Goal: Complete application form

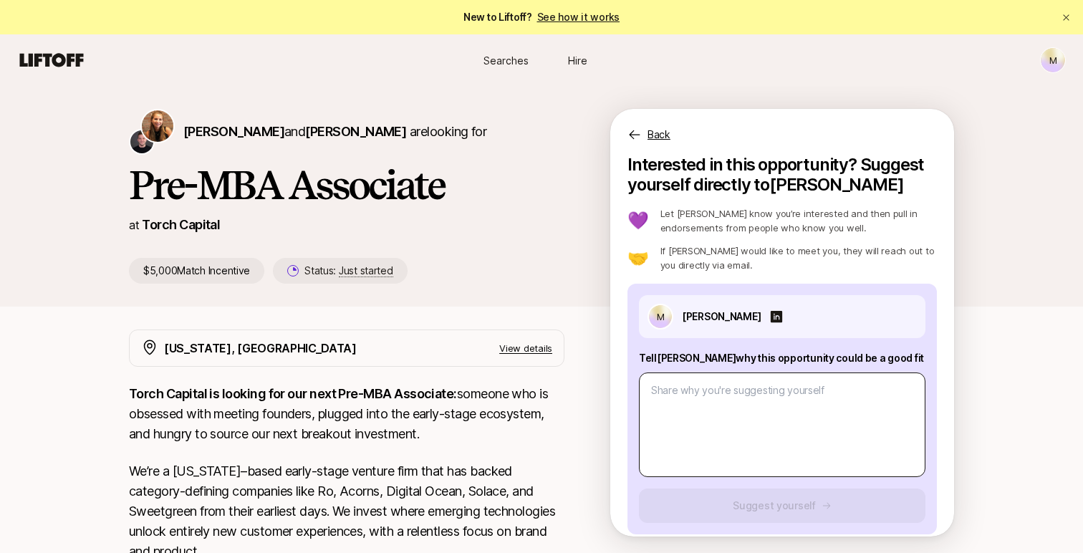
scroll to position [95, 0]
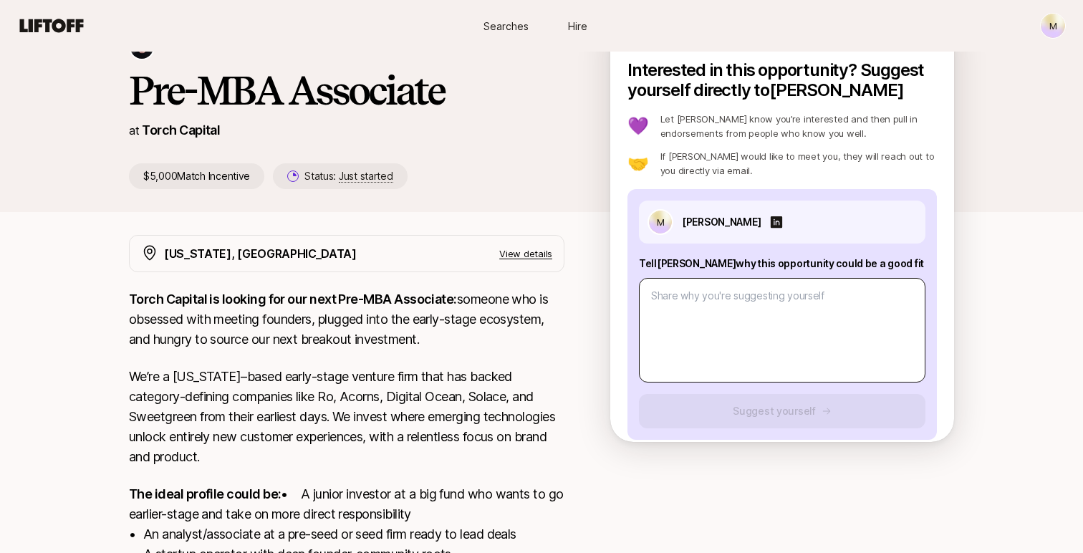
click at [690, 292] on textarea at bounding box center [782, 330] width 286 height 105
type textarea "1. Why could this opportunity be a good fit? This role is a natural extension o…"
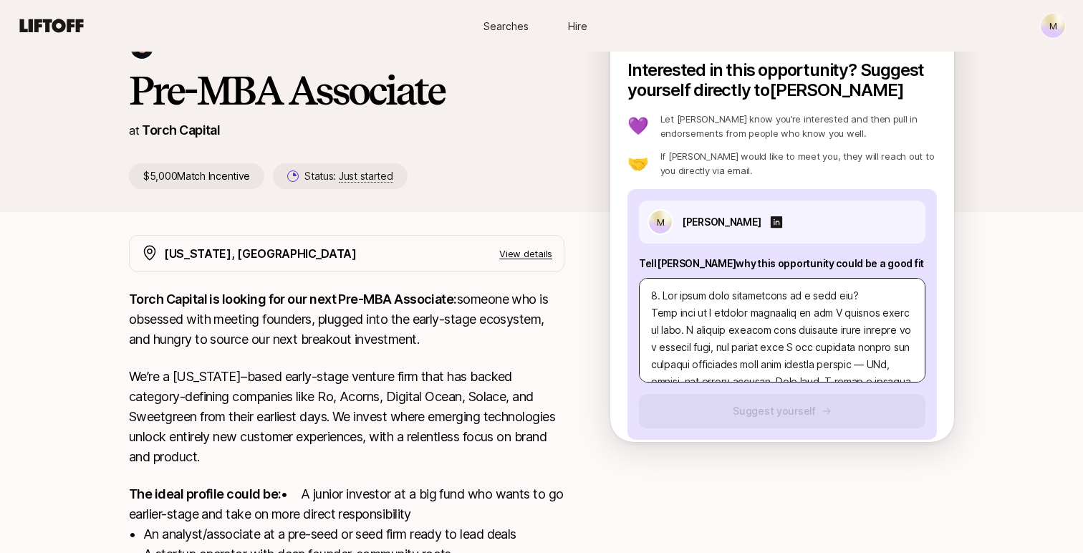
type textarea "x"
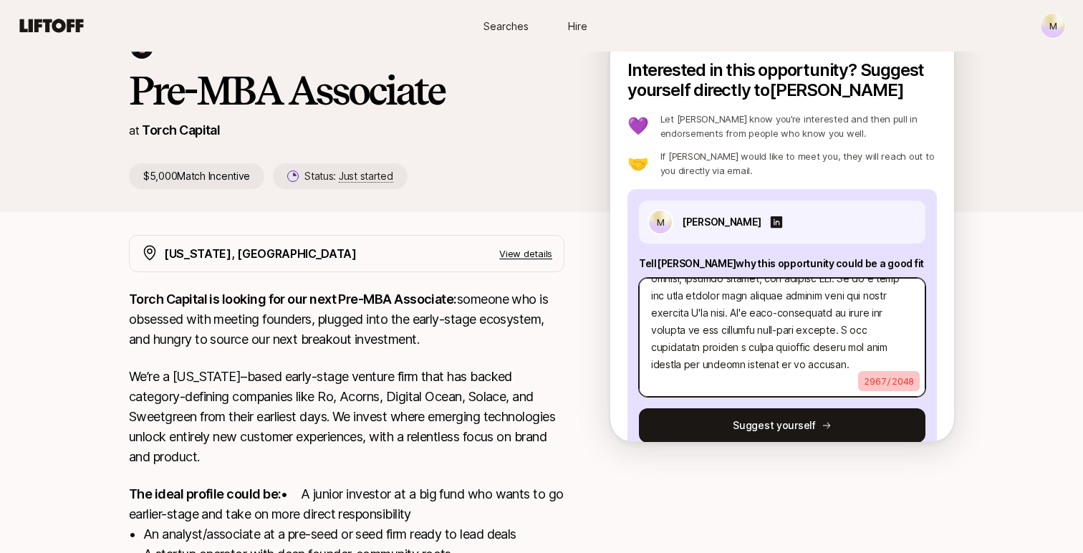
scroll to position [0, 0]
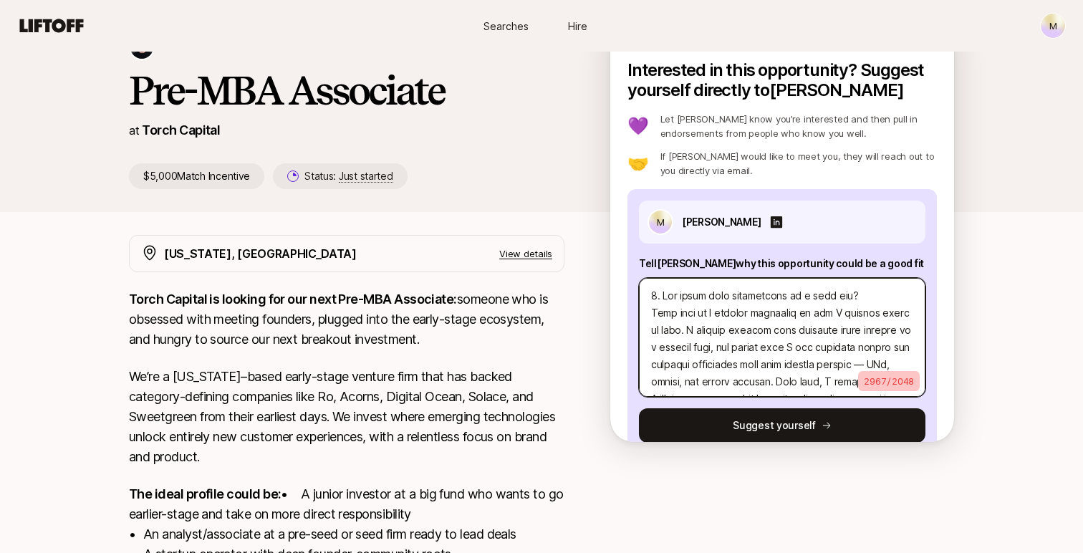
drag, startPoint x: 769, startPoint y: 368, endPoint x: 609, endPoint y: 219, distance: 218.4
click at [609, 219] on div "Katie Reiner and Christopher Harper are looking for Pre-MBA Associate at Torch …" at bounding box center [541, 113] width 1083 height 244
paste textarea ". Over time, I found a founder I believed in and joined his venture-backed star…"
type textarea "1. Why could this opportunity be a good fit? This role is a natural extension o…"
type textarea "x"
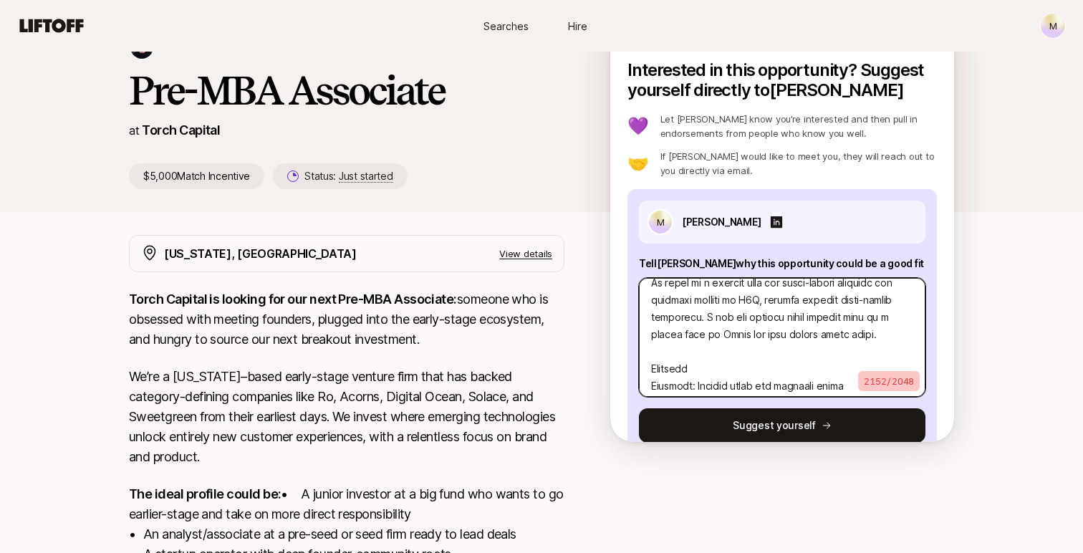
scroll to position [699, 0]
click at [717, 337] on textarea at bounding box center [782, 337] width 286 height 119
type textarea "1. Why could this opportunity be a good fit? This role is a natural extension o…"
type textarea "x"
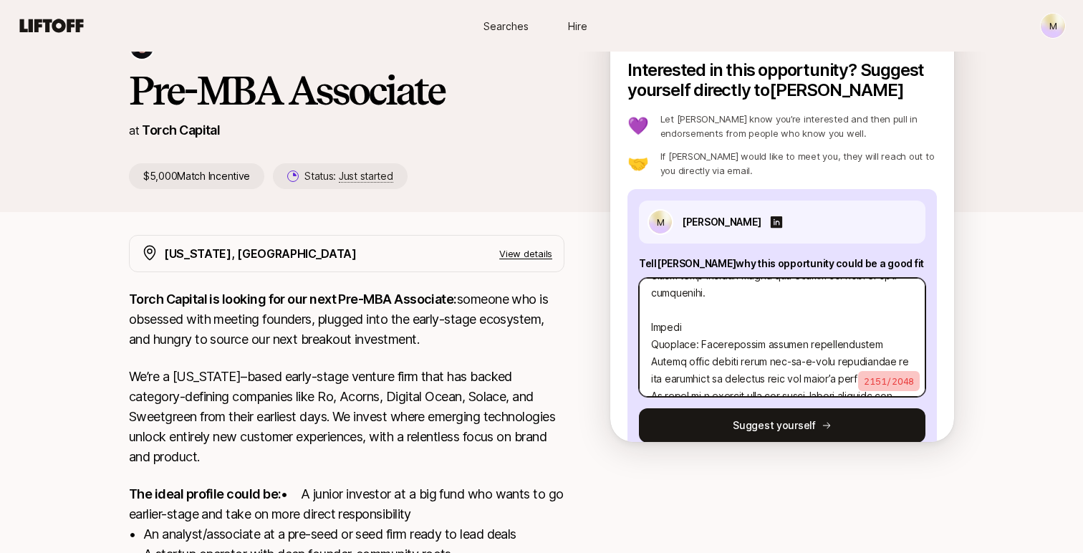
scroll to position [576, 0]
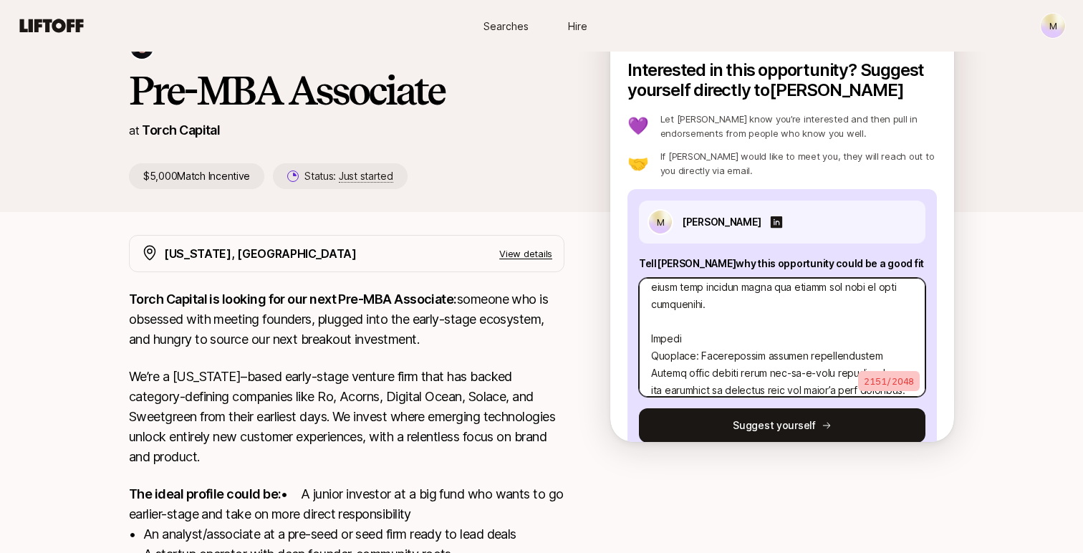
click at [694, 301] on textarea at bounding box center [782, 337] width 286 height 119
type textarea "1. Why could this opportunity be a good fit? This role is a natural extension o…"
type textarea "x"
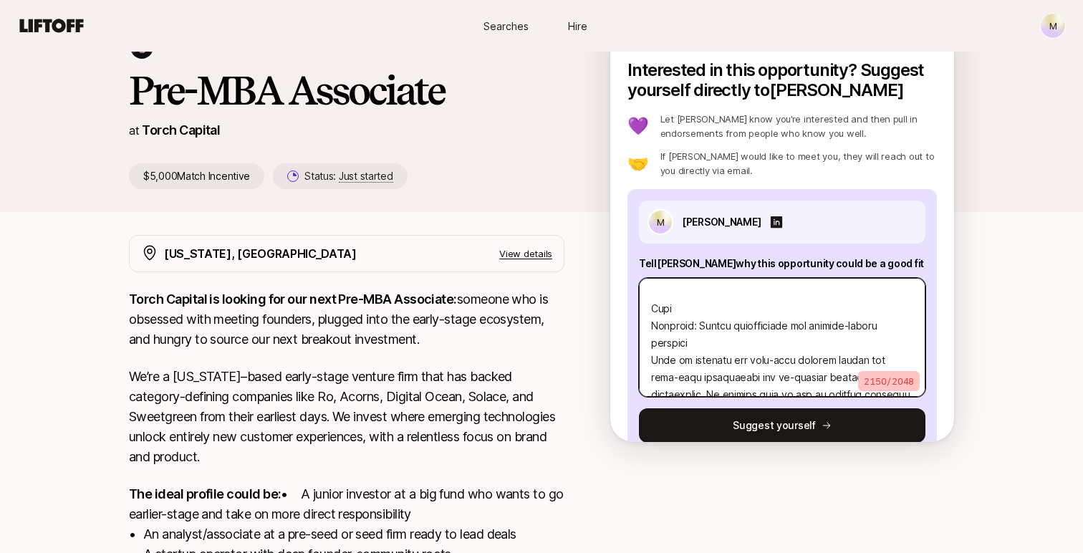
scroll to position [429, 0]
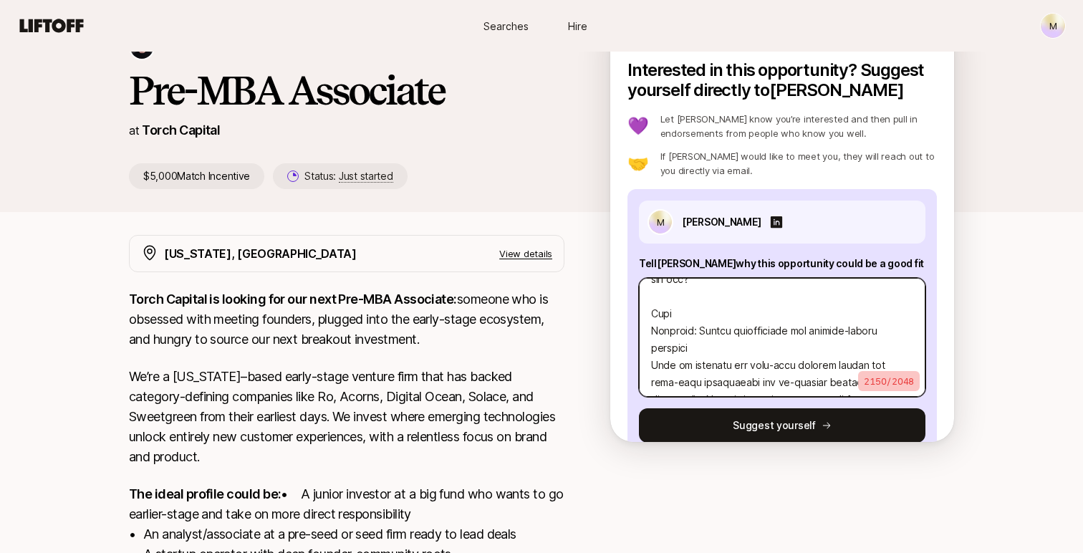
click at [680, 302] on textarea at bounding box center [782, 337] width 286 height 119
type textarea "1. Why could this opportunity be a good fit? This role is a natural extension o…"
type textarea "x"
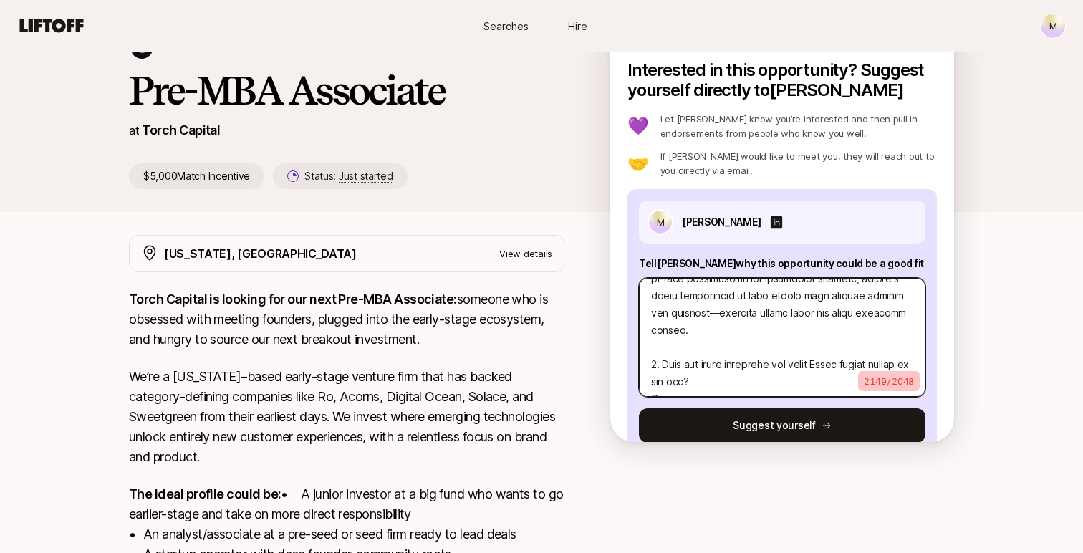
click at [677, 350] on textarea at bounding box center [782, 337] width 286 height 119
type textarea "1. Why could this opportunity be a good fit? This role is a natural extension o…"
type textarea "x"
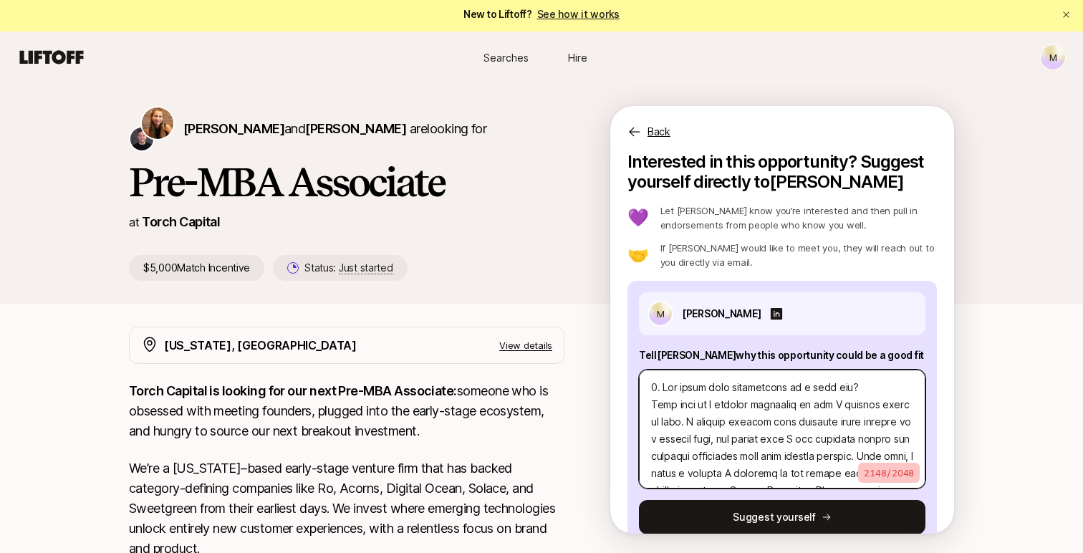
scroll to position [0, 0]
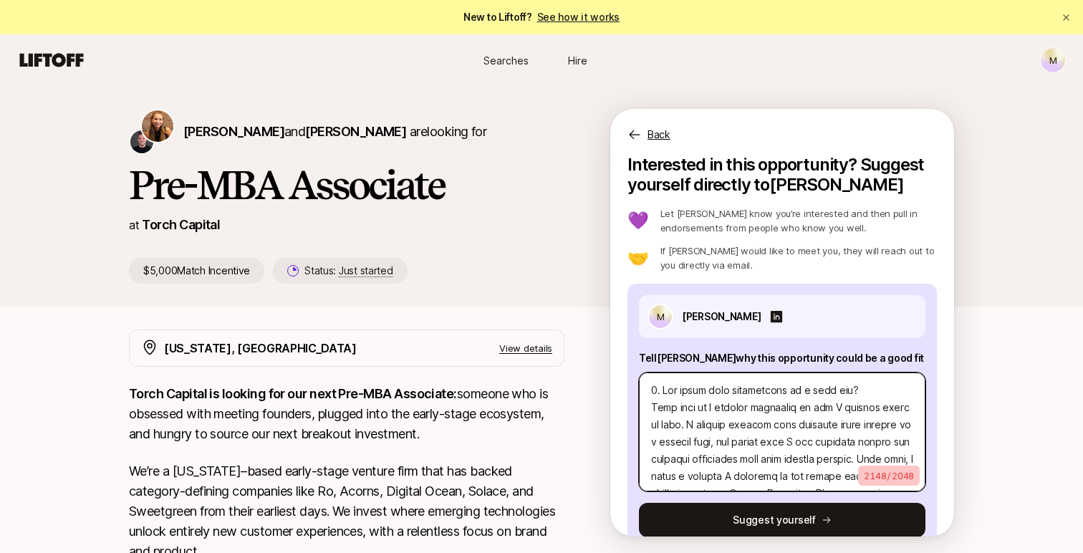
click at [720, 411] on textarea at bounding box center [782, 431] width 286 height 119
paste textarea "founders while working on a trading desk, and before long I was spending nights…"
type textarea "1. Why could this opportunity be a good fit? This role is a natural extension o…"
type textarea "x"
click at [700, 434] on textarea at bounding box center [782, 431] width 286 height 119
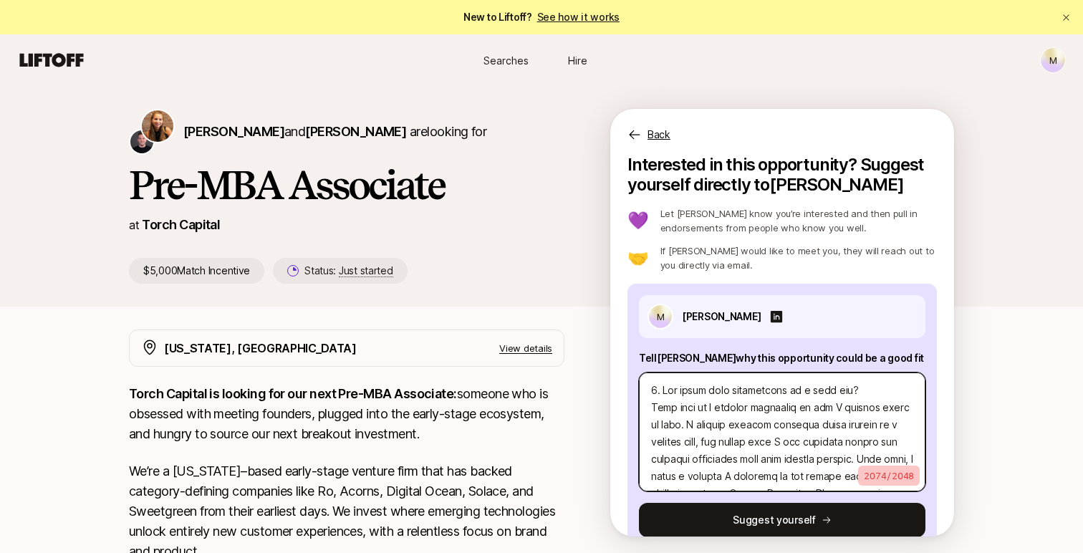
paste textarea "'ve always gravitated toward entrepreneurs, but I realized how naturally it cam…"
type textarea "1. Why could this opportunity be a good fit? This role is a natural extension o…"
type textarea "x"
click at [714, 412] on textarea at bounding box center [782, 431] width 286 height 119
paste textarea "I’ve always been drawn to builders. While working full-time on a trading desk, …"
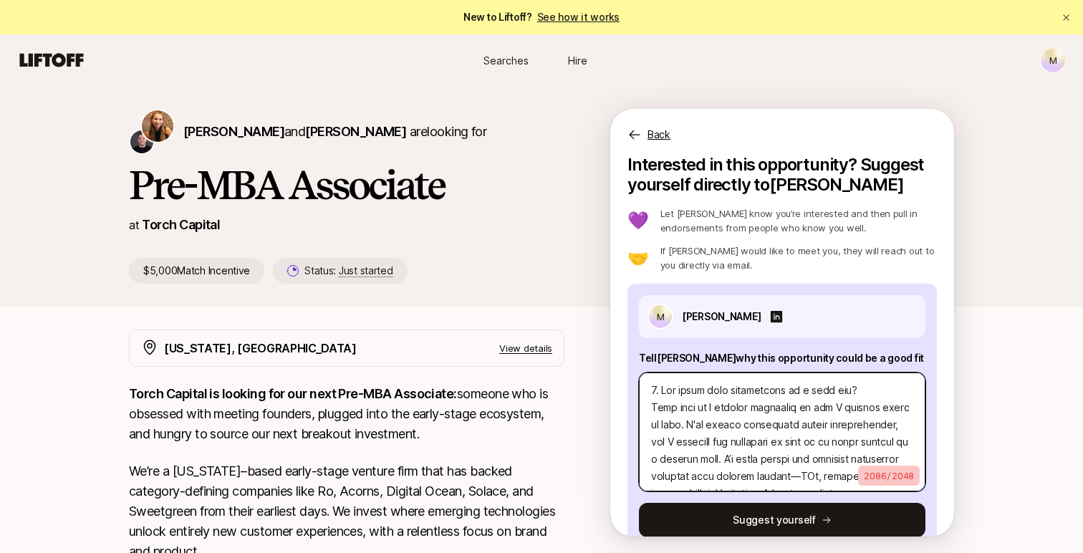
type textarea "1. Why could this opportunity be a good fit? I’ve always been drawn to builders…"
type textarea "x"
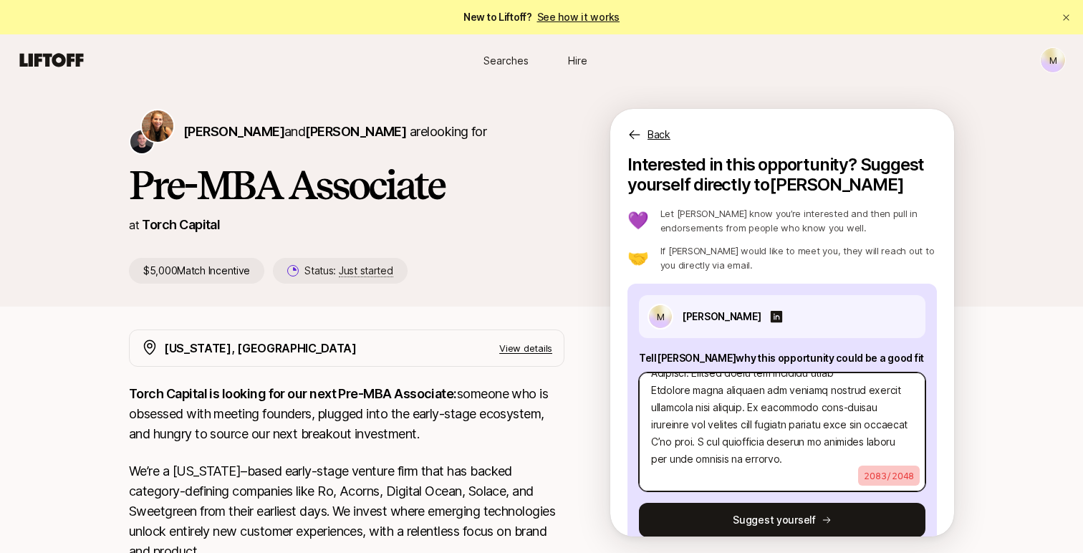
type textarea "1. Why could this opportunity be a good fit? I’ve always been drawn to builders…"
type textarea "x"
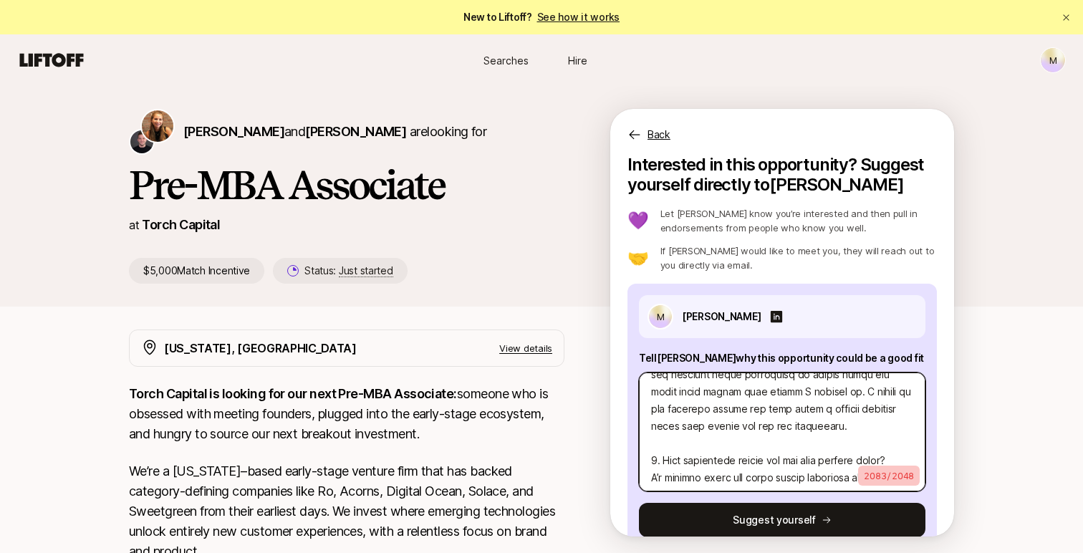
scroll to position [0, 0]
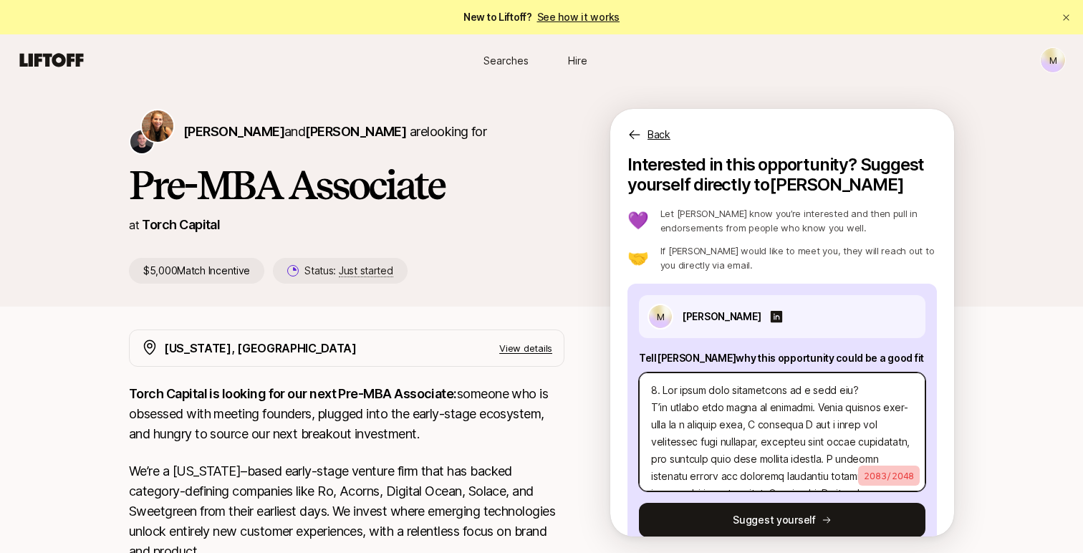
drag, startPoint x: 765, startPoint y: 463, endPoint x: 597, endPoint y: 269, distance: 257.0
click at [597, 269] on div "Katie Reiner and Christopher Harper are looking for Pre-MBA Associate at Torch …" at bounding box center [541, 196] width 825 height 175
click at [768, 446] on textarea at bounding box center [782, 431] width 286 height 119
click at [761, 474] on textarea at bounding box center [782, 431] width 286 height 119
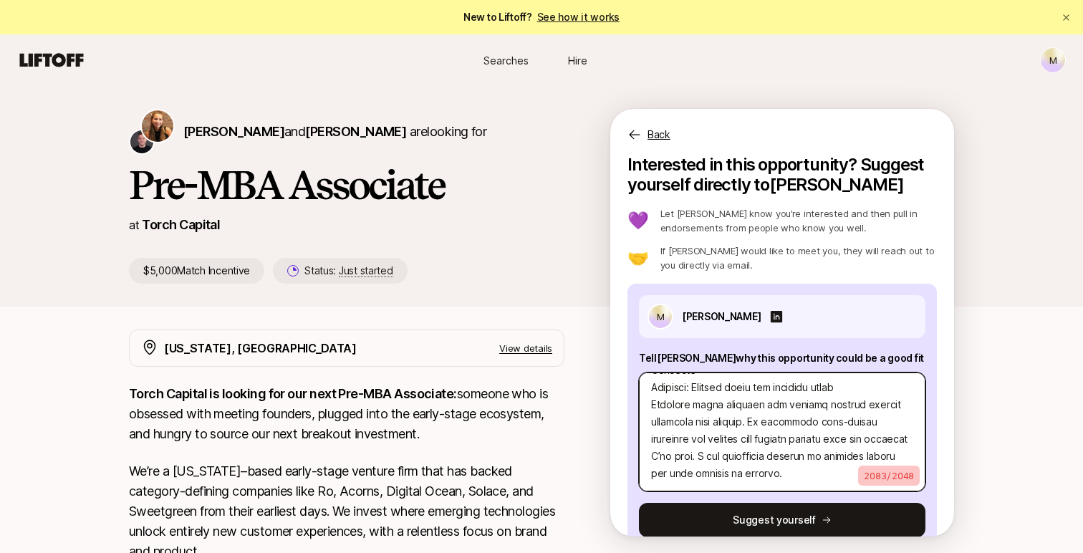
type textarea "1. Why could this opportunity be a good fit? I’ve always been drawn to builders…"
type textarea "x"
type textarea "1. Why could this opportunity be a good fit? I’ve always been drawn to builders…"
type textarea "x"
type textarea "1. Why could this opportunity be a good fit? I’ve always been drawn to builders…"
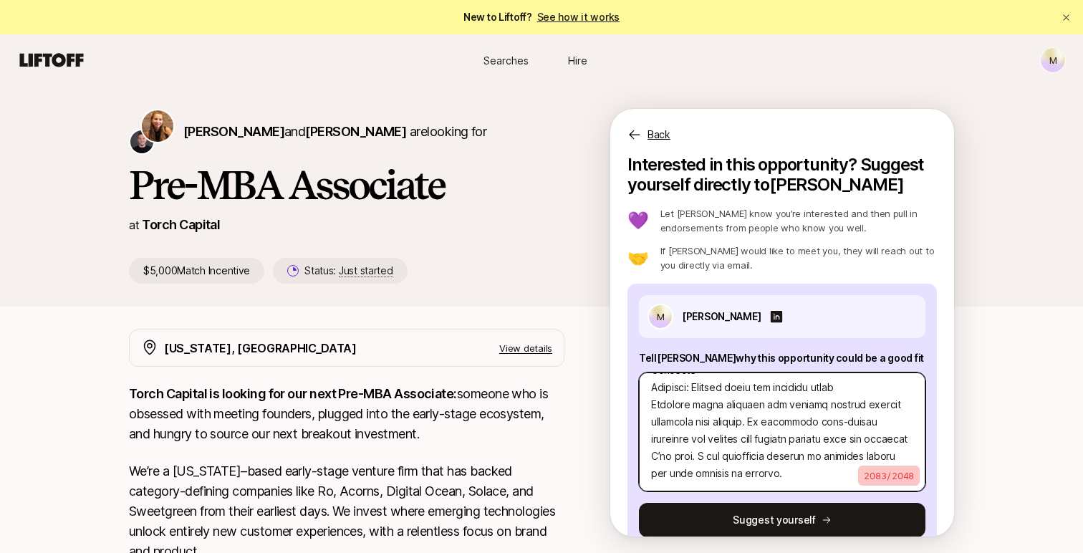
type textarea "x"
type textarea "1. Why could this opportunity be a good fit? I’ve always been drawn to builders…"
type textarea "x"
click at [756, 457] on textarea at bounding box center [782, 431] width 286 height 119
paste textarea "enjoy being a trusted sounding board when things are raw and unpolished. 2. Wha…"
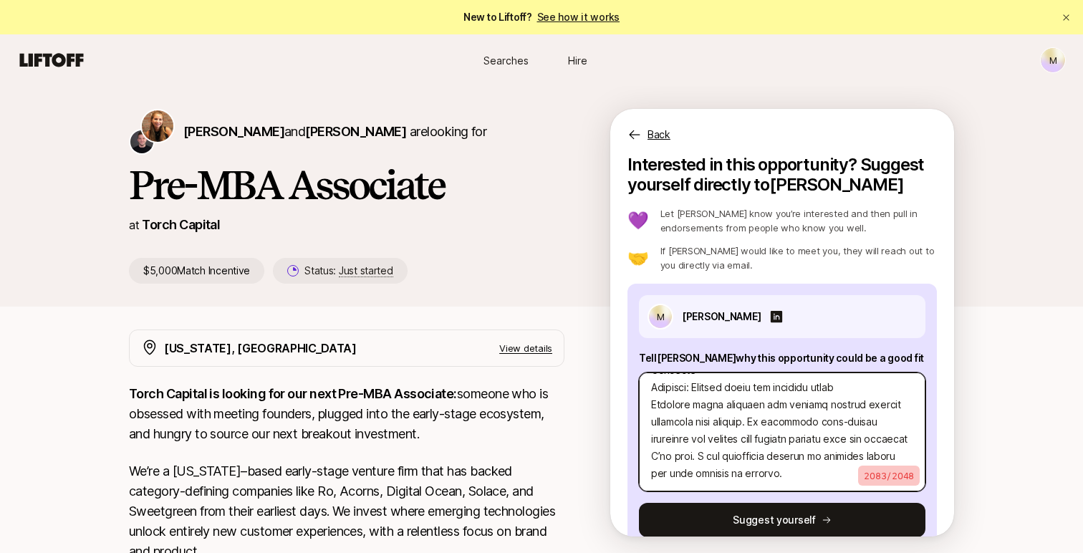
type textarea "1. Why could this opportunity be a good fit? I’ve always been drawn to builders…"
type textarea "x"
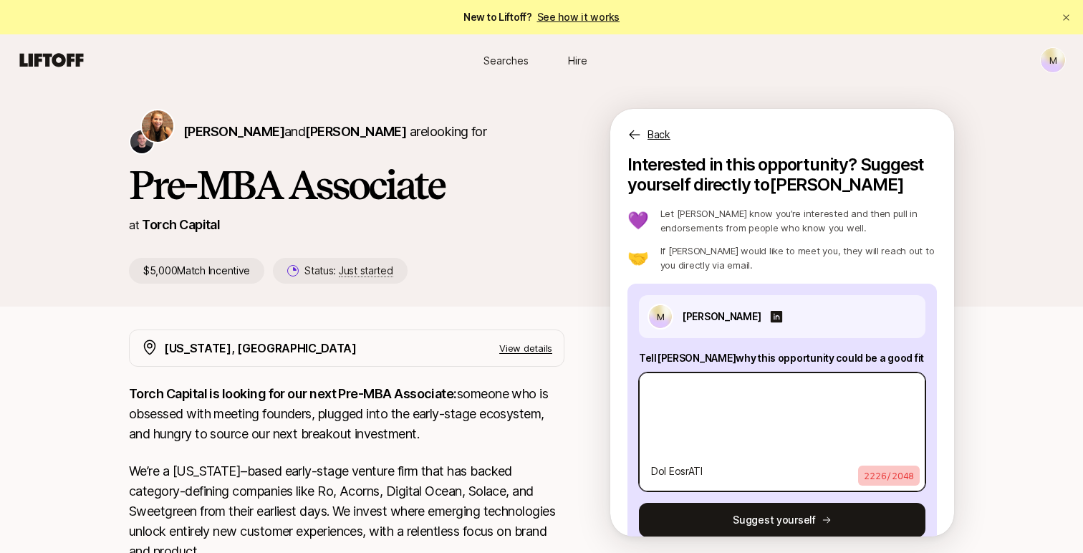
type textarea "1. Why could this opportunity be a good fit? I’ve always been drawn to builders…"
type textarea "x"
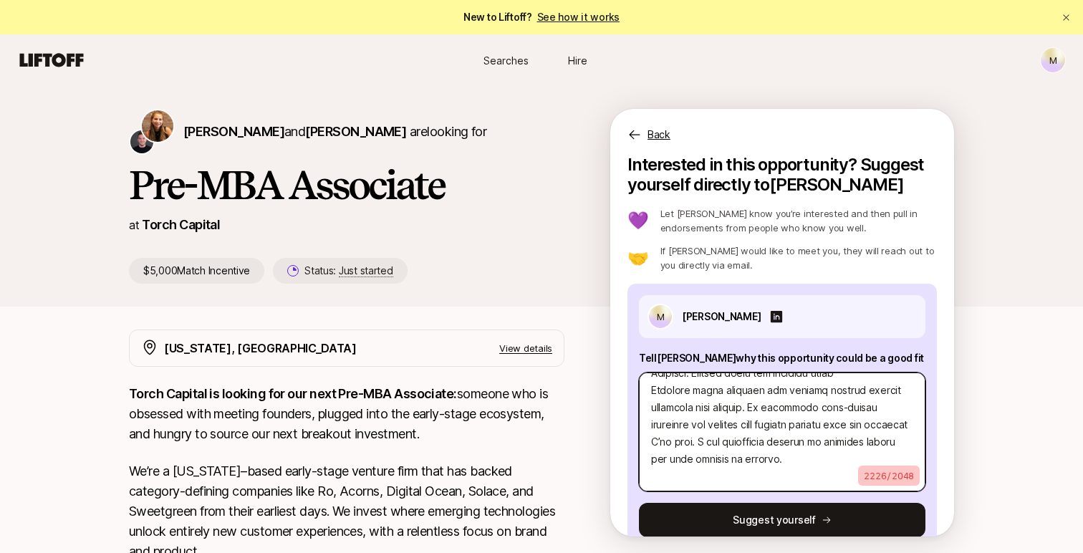
scroll to position [774, 0]
paste textarea "enjoy being a trusted sounding board when things are raw and unpolished. 2. Wha…"
type textarea "1. Why could this opportunity be a good fit? I’ve always been drawn to builders…"
type textarea "x"
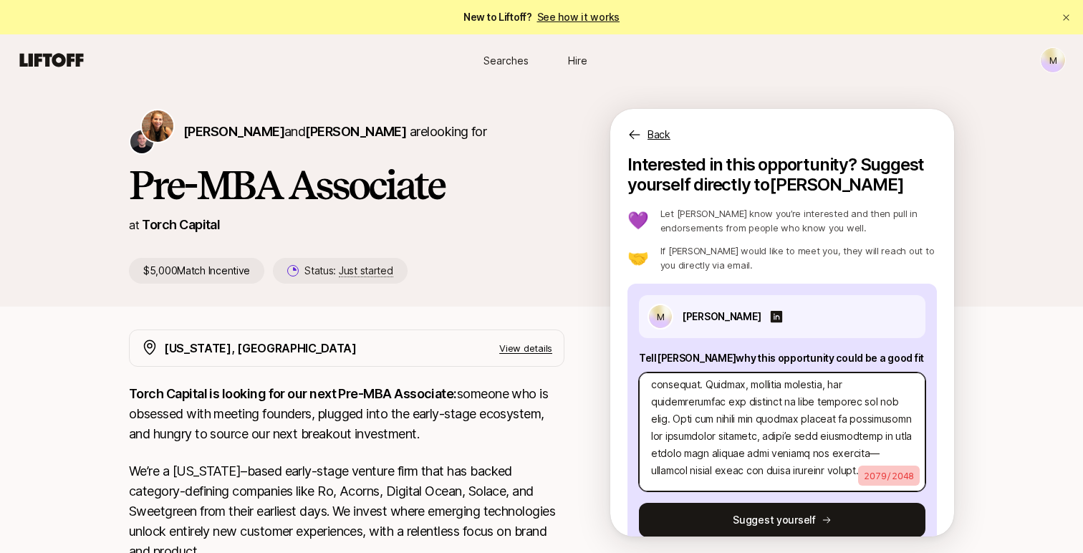
scroll to position [264, 0]
click at [721, 446] on textarea at bounding box center [782, 431] width 286 height 119
paste textarea
type textarea "1. Why could this opportunity be a good fit? I’ve always been drawn to builders…"
type textarea "x"
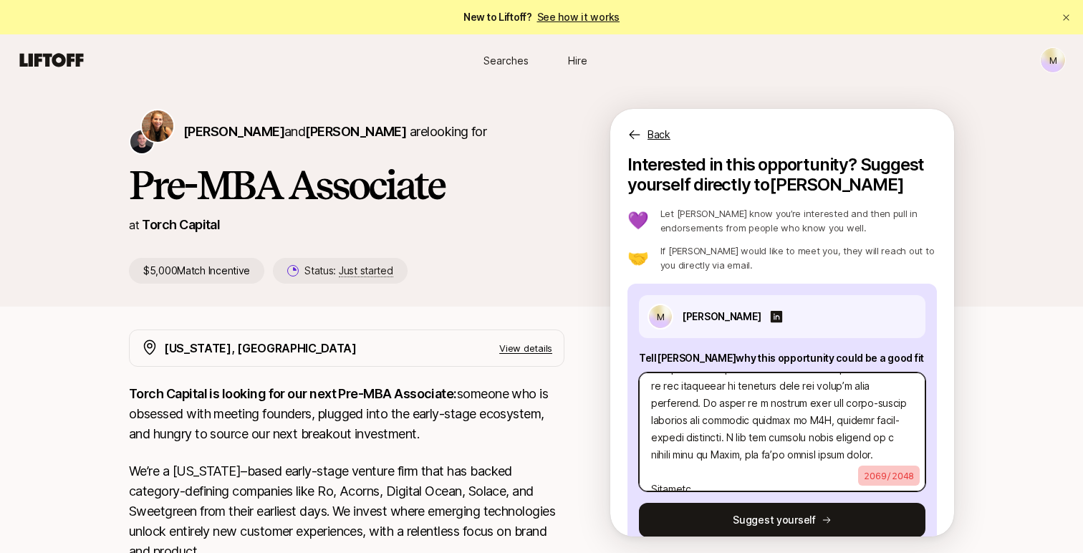
scroll to position [774, 0]
click at [743, 448] on textarea at bounding box center [782, 431] width 286 height 119
paste textarea
type textarea "1. Why could this opportunity be a good fit? I’ve always been drawn to builders…"
type textarea "x"
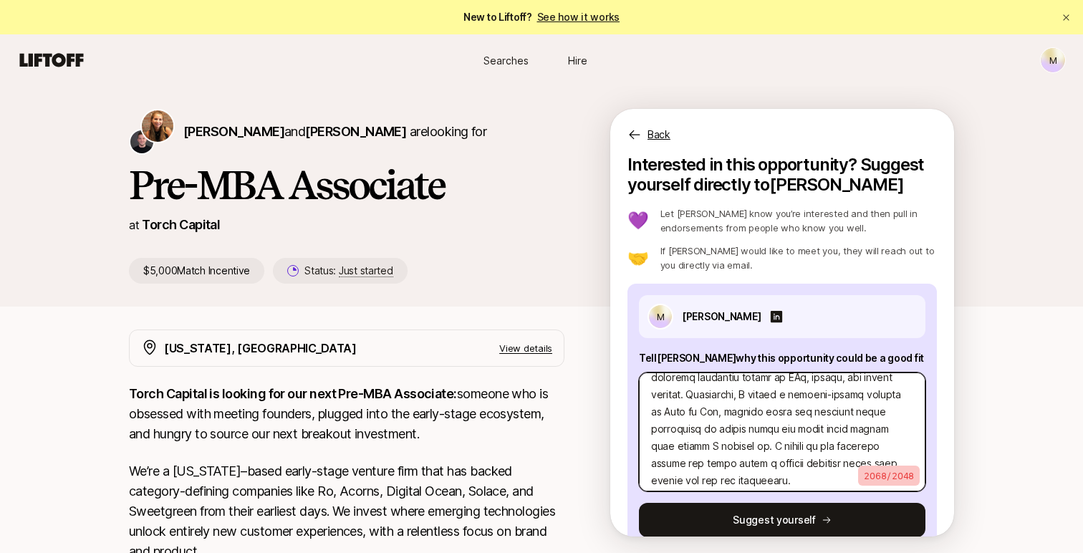
scroll to position [0, 0]
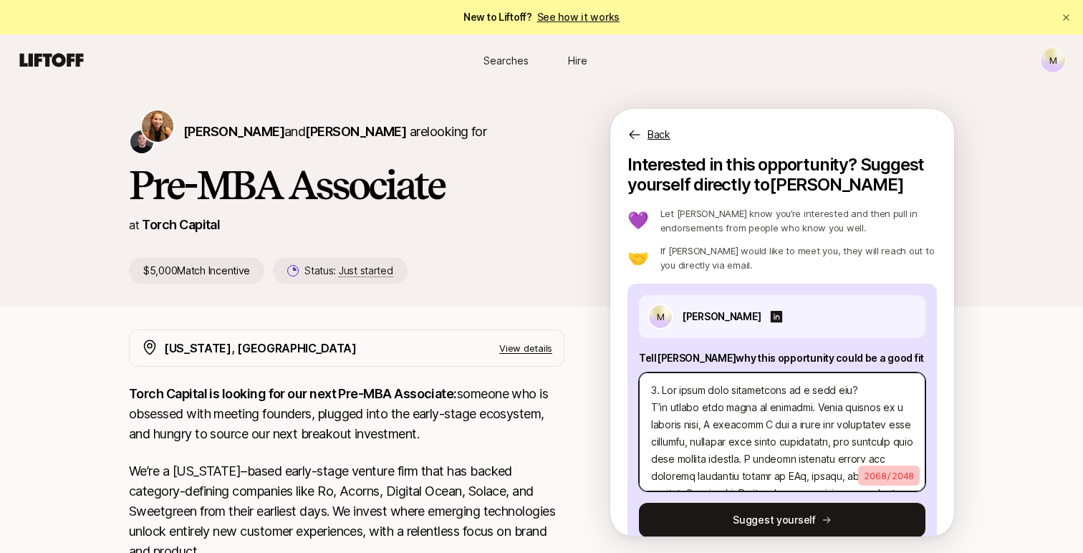
click at [764, 443] on textarea at bounding box center [782, 431] width 286 height 119
paste textarea "opportunity to back brands that deliver both results and identity—products peop…"
type textarea "1. Why could this opportunity be a good fit? I’ve always been drawn to builders…"
type textarea "x"
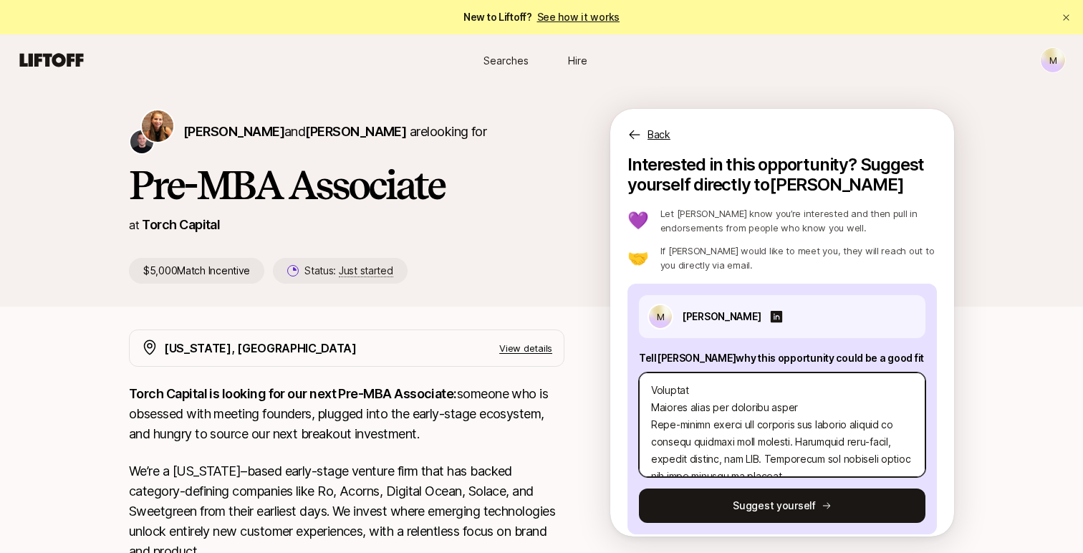
scroll to position [15, 0]
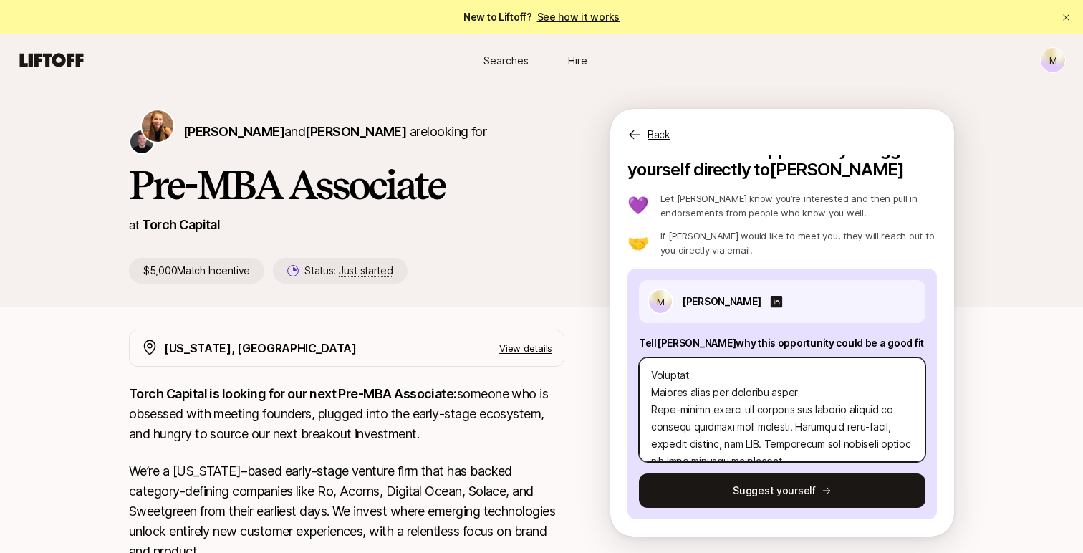
type textarea "1. Why could this opportunity be a good fit? I’ve always been drawn to builders…"
type textarea "x"
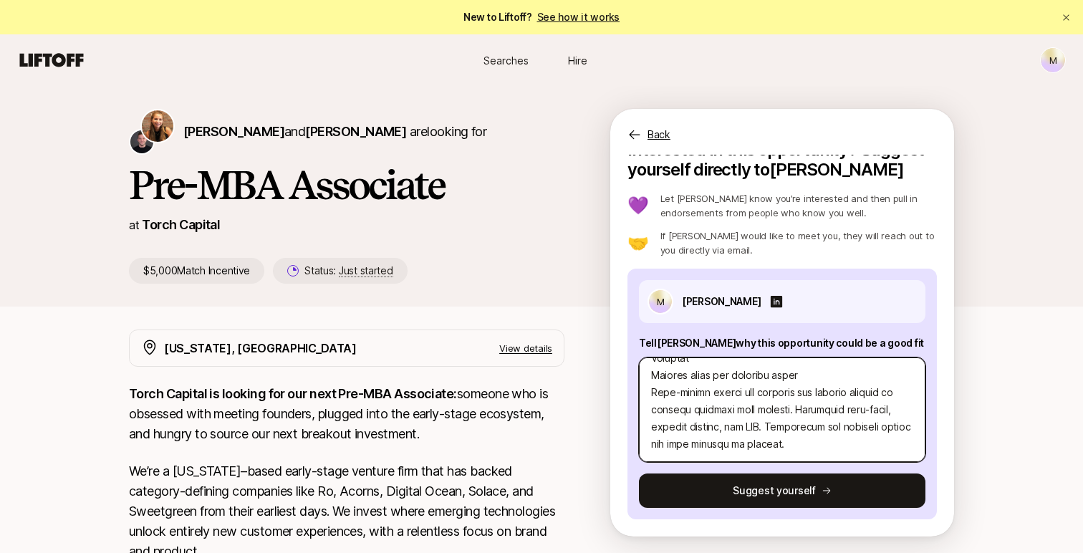
type textarea "1. Why could this opportunity be a good fit? I’ve always been drawn to builders…"
type textarea "x"
type textarea "1. Why could this opportunity be a good fit? I’ve always been drawn to builders…"
type textarea "x"
type textarea "1. Why could this opportunity be a good fit? I’ve always been drawn to builders…"
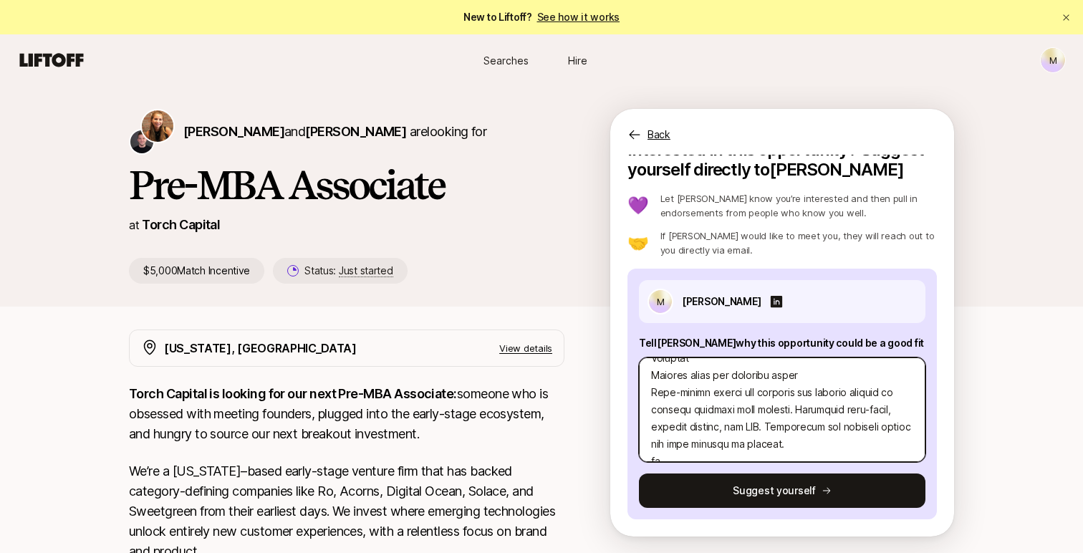
type textarea "x"
type textarea "1. Why could this opportunity be a good fit? I’ve always been drawn to builders…"
type textarea "x"
type textarea "1. Why could this opportunity be a good fit? I’ve always been drawn to builders…"
type textarea "x"
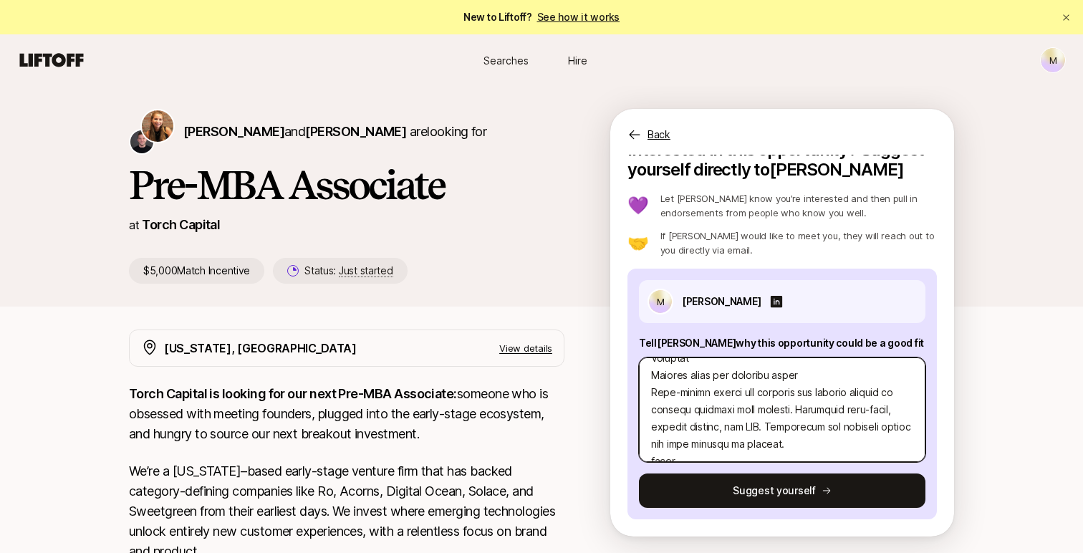
type textarea "1. Why could this opportunity be a good fit? I’ve always been drawn to builders…"
type textarea "x"
type textarea "1. Why could this opportunity be a good fit? I’ve always been drawn to builders…"
type textarea "x"
type textarea "1. Why could this opportunity be a good fit? I’ve always been drawn to builders…"
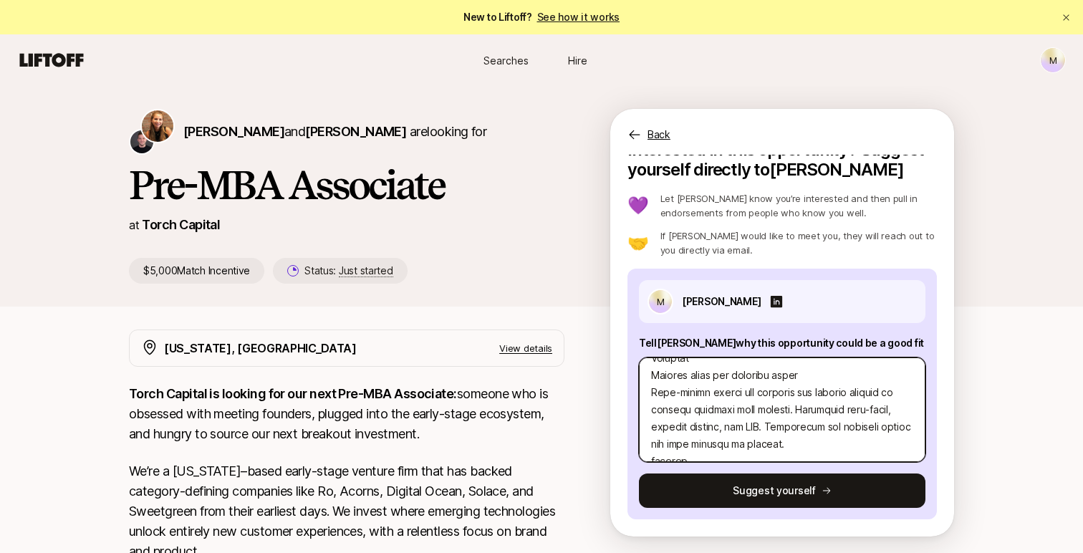
type textarea "x"
type textarea "1. Why could this opportunity be a good fit? I’ve always been drawn to builders…"
type textarea "x"
type textarea "1. Why could this opportunity be a good fit? I’ve always been drawn to builders…"
type textarea "x"
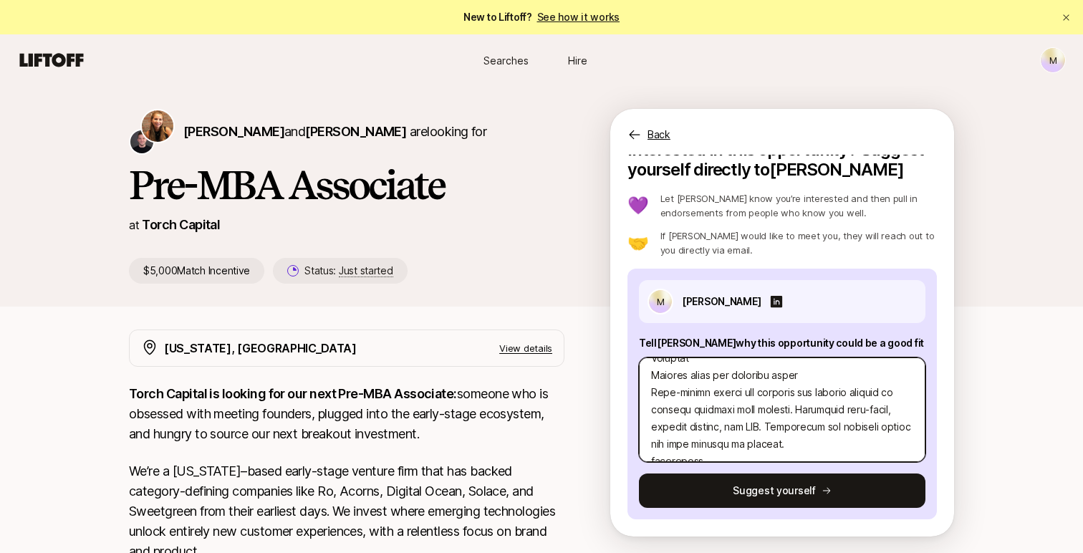
type textarea "1. Why could this opportunity be a good fit? I’ve always been drawn to builders…"
type textarea "x"
type textarea "1. Why could this opportunity be a good fit? I’ve always been drawn to builders…"
type textarea "x"
type textarea "1. Why could this opportunity be a good fit? I’ve always been drawn to builders…"
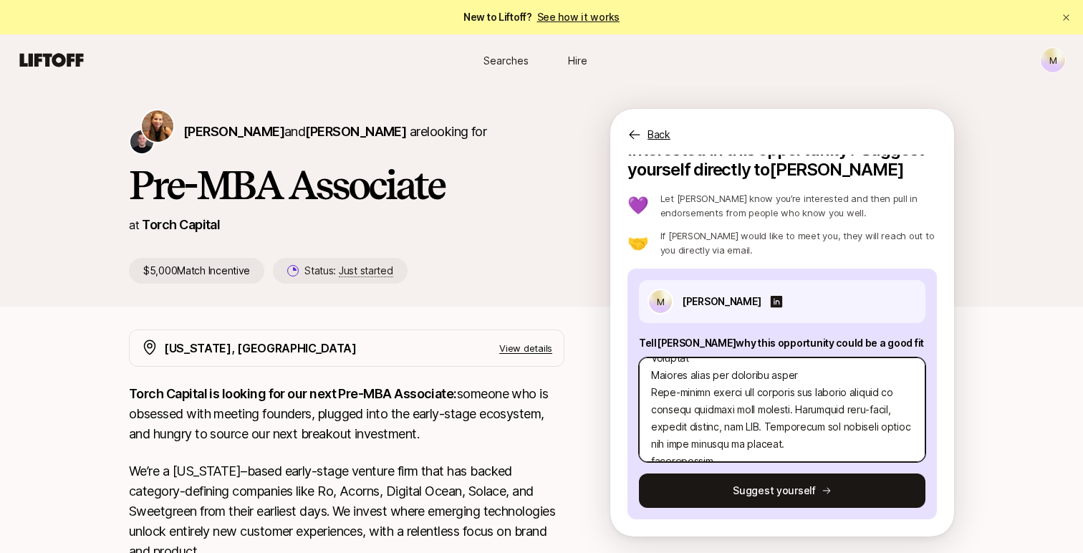
type textarea "x"
type textarea "1. Why could this opportunity be a good fit? I’ve always been drawn to builders…"
type textarea "x"
type textarea "1. Why could this opportunity be a good fit? I’ve always been drawn to builders…"
type textarea "x"
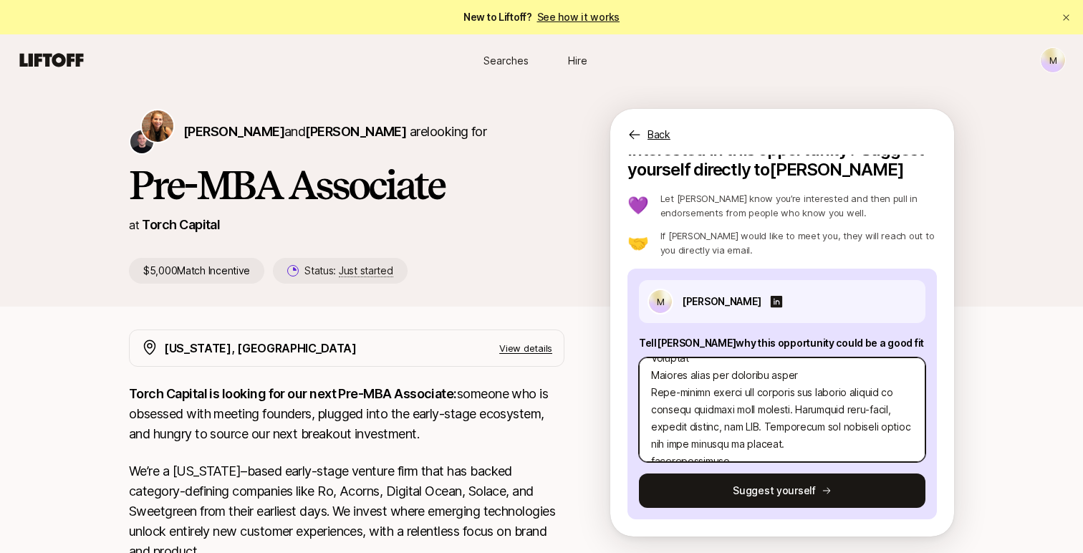
type textarea "1. Why could this opportunity be a good fit? I’ve always been drawn to builders…"
type textarea "x"
type textarea "1. Why could this opportunity be a good fit? I’ve always been drawn to builders…"
type textarea "x"
type textarea "1. Why could this opportunity be a good fit? I’ve always been drawn to builders…"
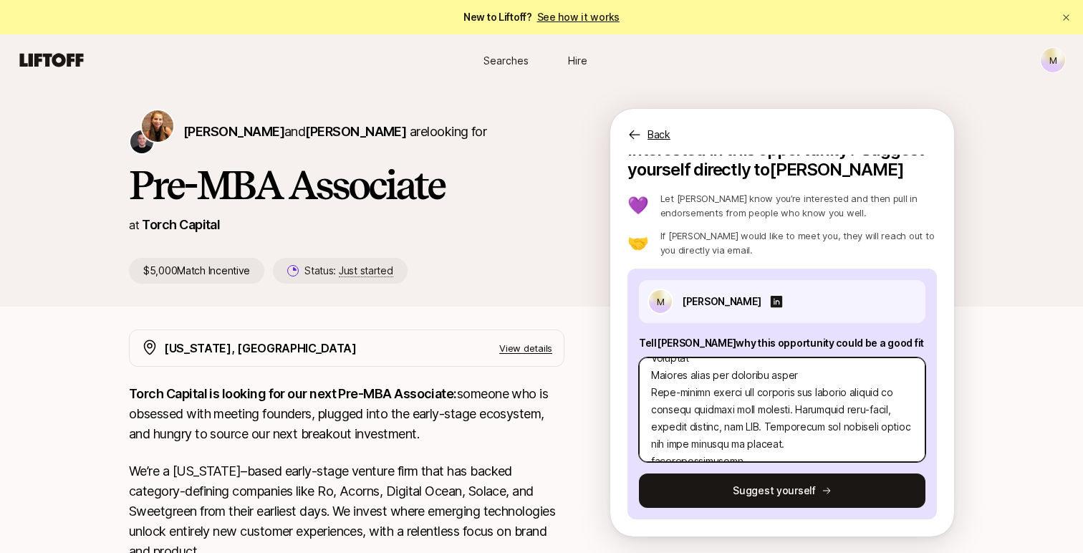
type textarea "x"
type textarea "1. Why could this opportunity be a good fit? I’ve always been drawn to builders…"
type textarea "x"
type textarea "1. Why could this opportunity be a good fit? I’ve always been drawn to builders…"
type textarea "x"
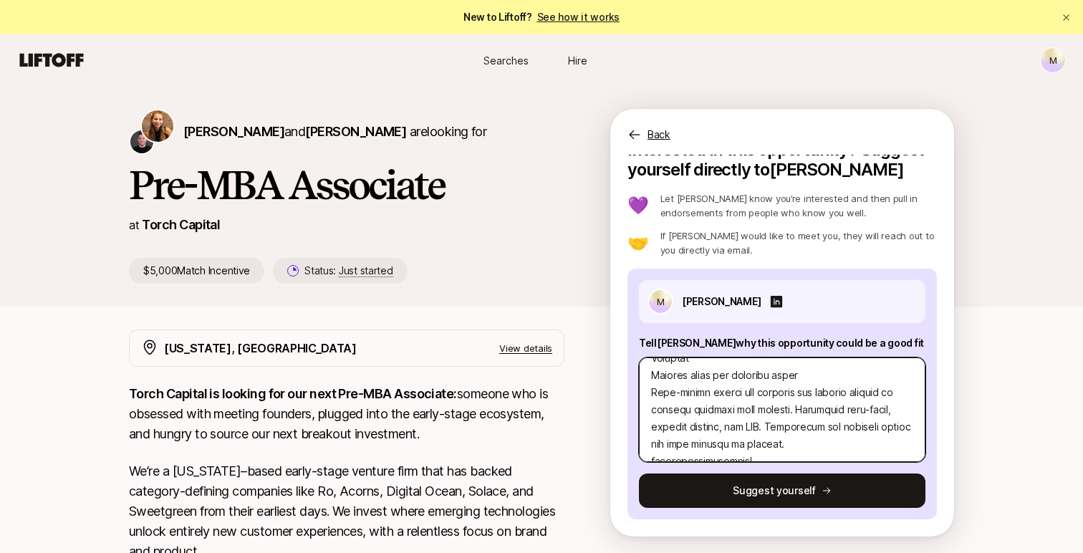
type textarea "1. Why could this opportunity be a good fit? I’ve always been drawn to builders…"
type textarea "x"
type textarea "1. Why could this opportunity be a good fit? I’ve always been drawn to builders…"
type textarea "x"
type textarea "1. Why could this opportunity be a good fit? I’ve always been drawn to builders…"
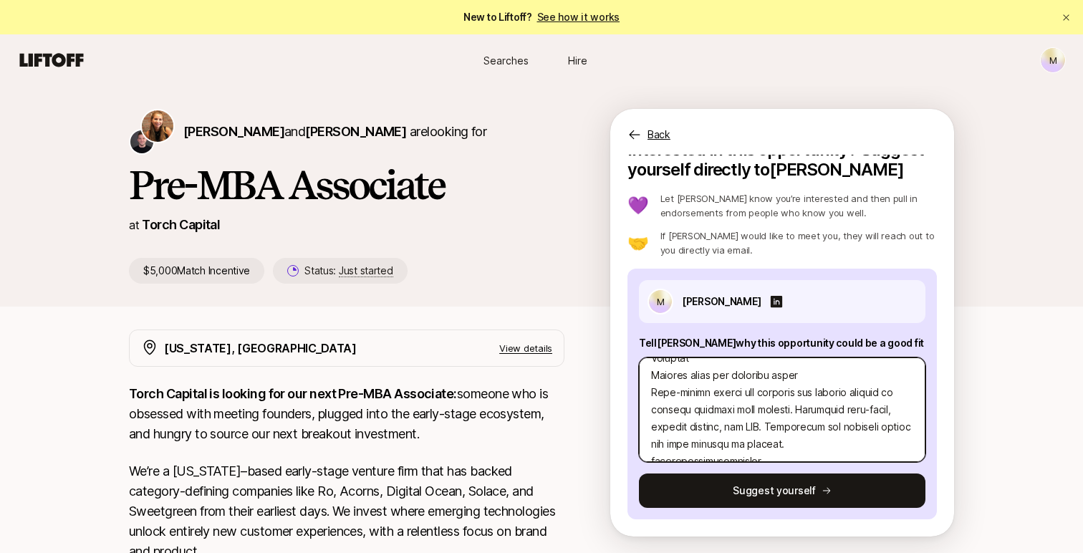
type textarea "x"
type textarea "1. Why could this opportunity be a good fit? I’ve always been drawn to builders…"
type textarea "x"
type textarea "1. Why could this opportunity be a good fit? I’ve always been drawn to builders…"
type textarea "x"
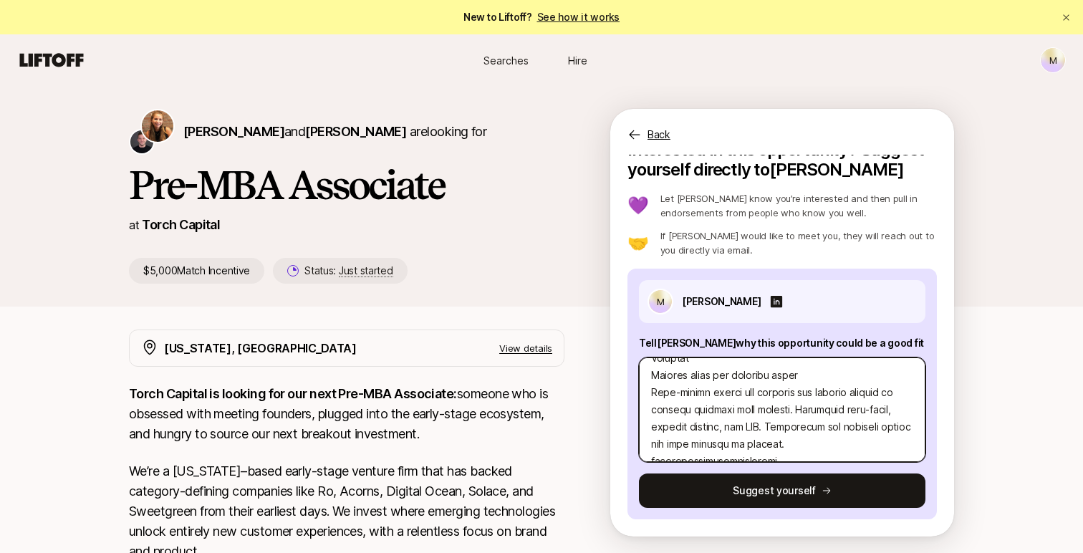
type textarea "1. Why could this opportunity be a good fit? I’ve always been drawn to builders…"
type textarea "x"
type textarea "1. Why could this opportunity be a good fit? I’ve always been drawn to builders…"
type textarea "x"
type textarea "1. Why could this opportunity be a good fit? I’ve always been drawn to builders…"
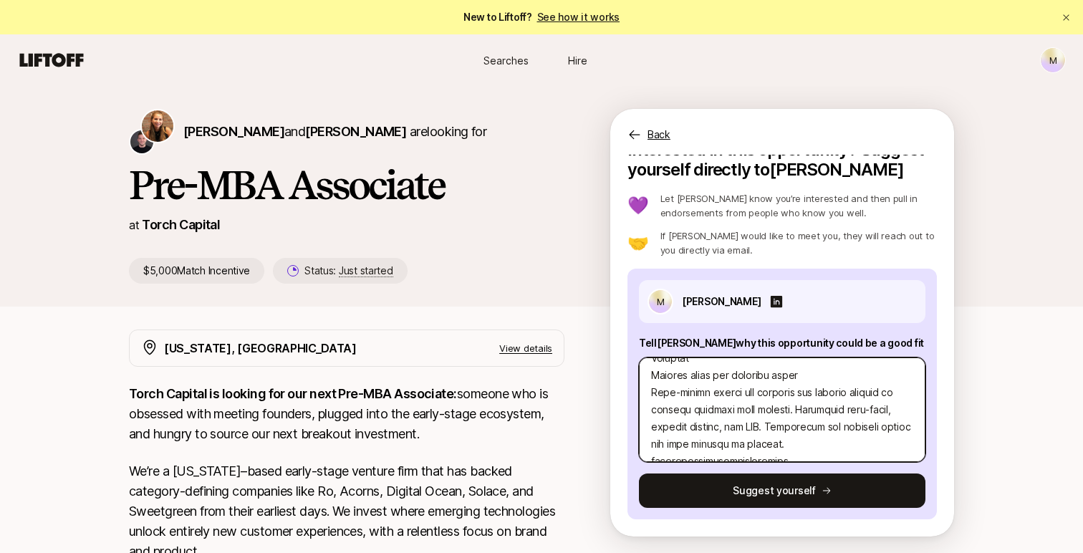
type textarea "x"
type textarea "1. Why could this opportunity be a good fit? I’ve always been drawn to builders…"
type textarea "x"
type textarea "1. Why could this opportunity be a good fit? I’ve always been drawn to builders…"
type textarea "x"
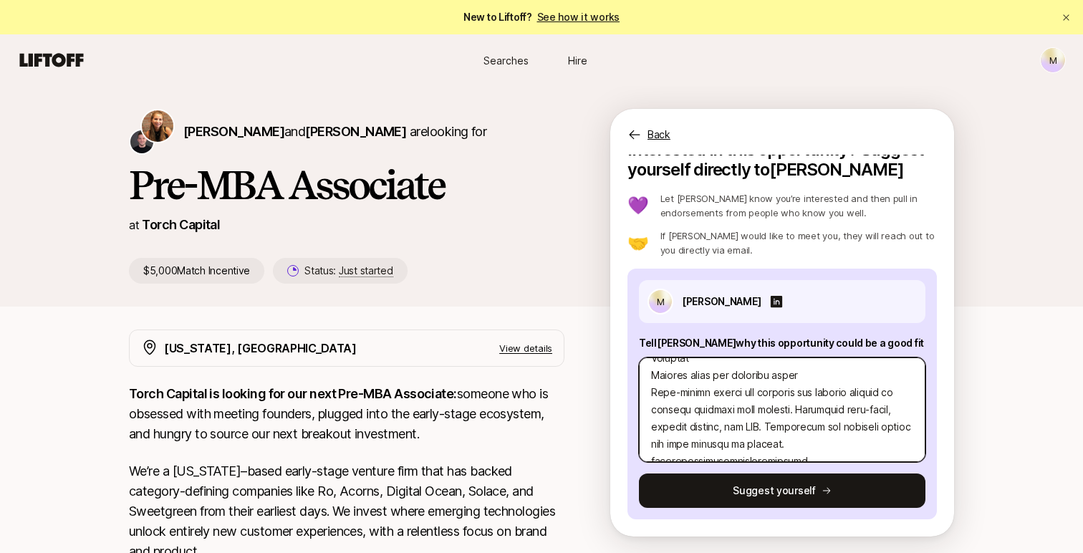
type textarea "1. Why could this opportunity be a good fit? I’ve always been drawn to builders…"
type textarea "x"
type textarea "1. Why could this opportunity be a good fit? I’ve always been drawn to builders…"
type textarea "x"
type textarea "1. Why could this opportunity be a good fit? I’ve always been drawn to builders…"
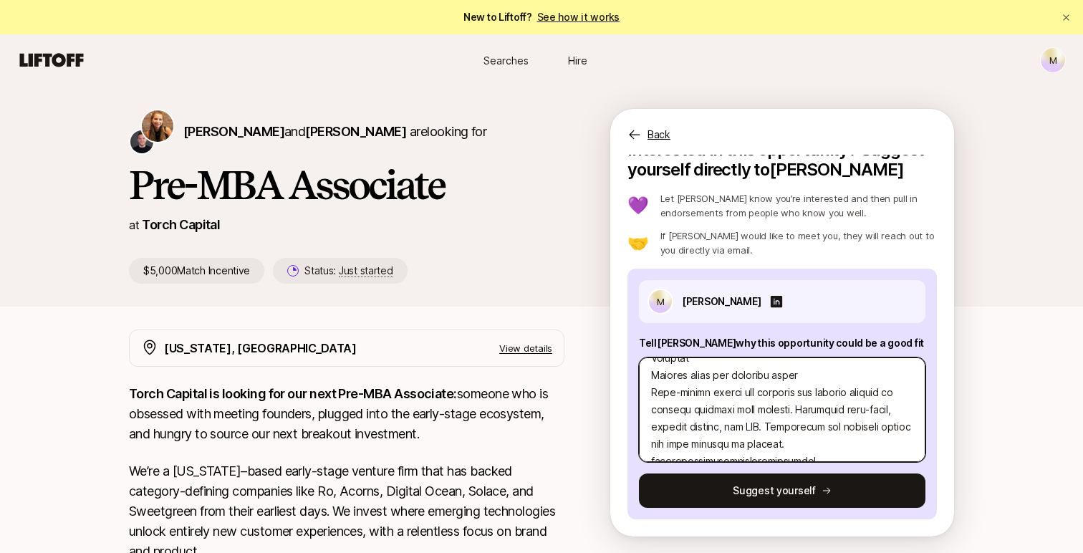
type textarea "x"
type textarea "1. Why could this opportunity be a good fit? I’ve always been drawn to builders…"
type textarea "x"
type textarea "1. Why could this opportunity be a good fit? I’ve always been drawn to builders…"
type textarea "x"
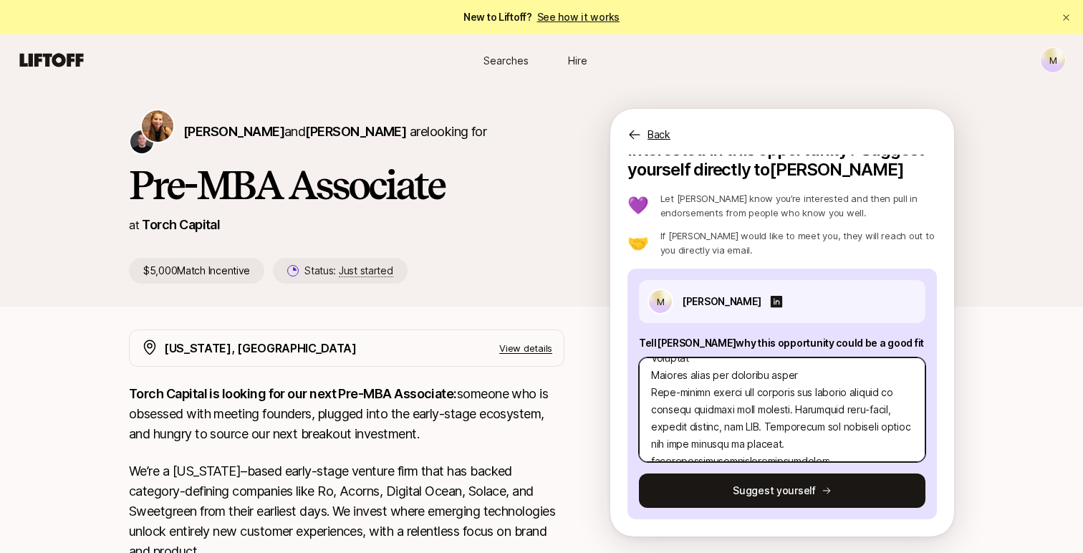
type textarea "1. Why could this opportunity be a good fit? I’ve always been drawn to builders…"
type textarea "x"
type textarea "1. Why could this opportunity be a good fit? I’ve always been drawn to builders…"
type textarea "x"
type textarea "1. Why could this opportunity be a good fit? I’ve always been drawn to builders…"
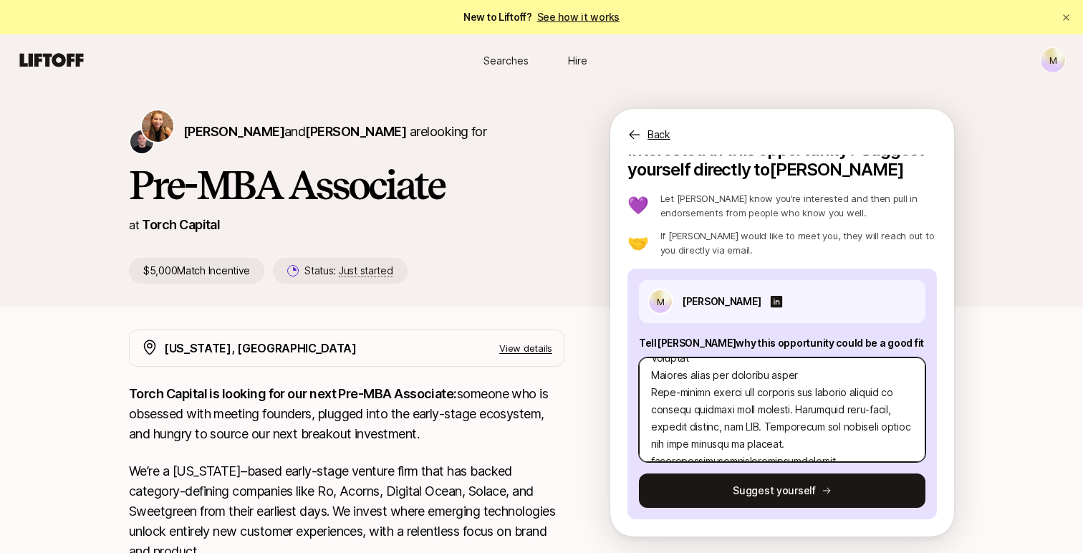
type textarea "x"
type textarea "1. Why could this opportunity be a good fit? I’ve always been drawn to builders…"
type textarea "x"
paste textarea "1. Why could this opportunity be a good fit? I’ve always been drawn to builders…"
type textarea "1. Why could this opportunity be a good fit? I’ve always been drawn to builders…"
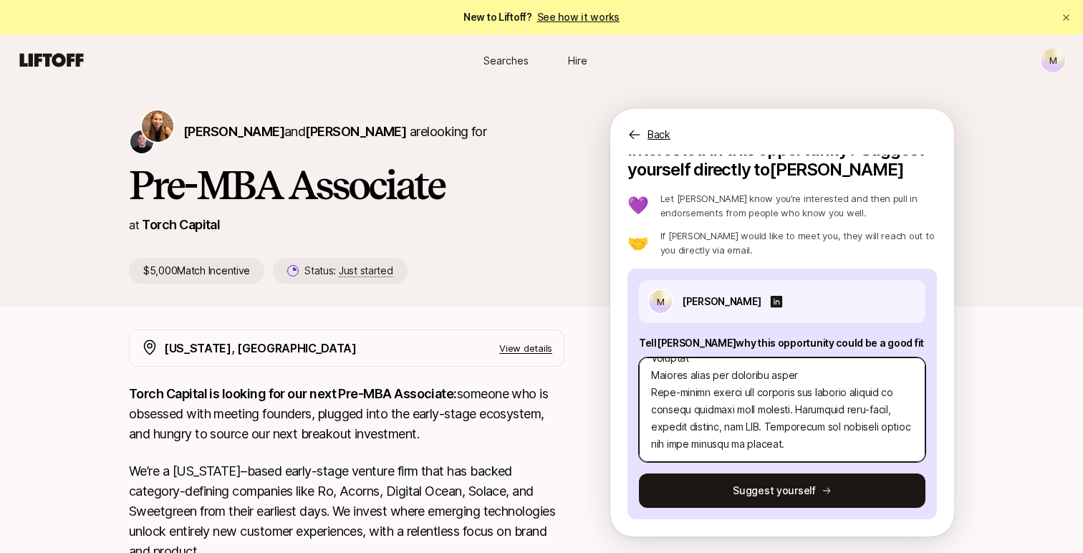
type textarea "x"
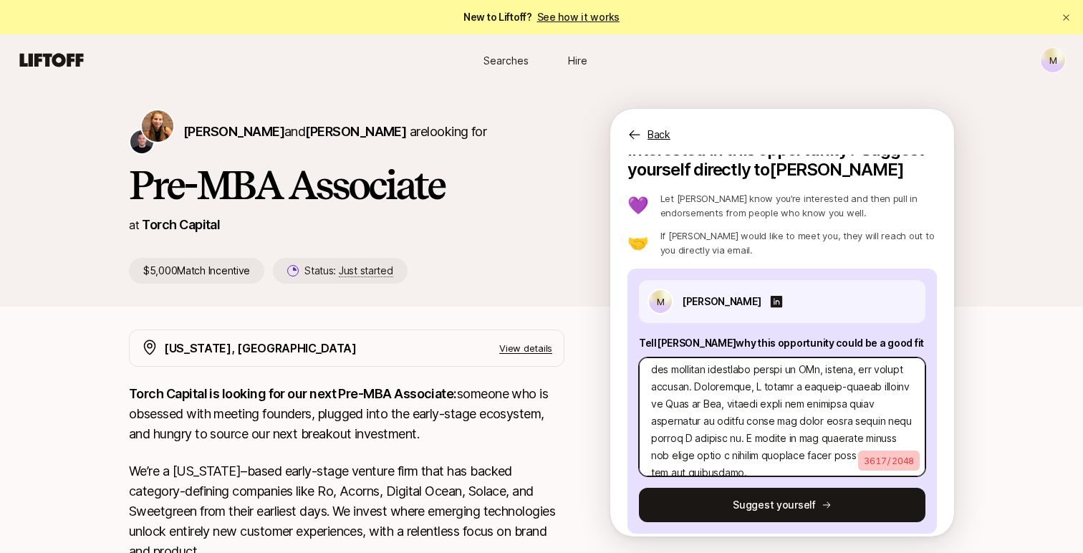
scroll to position [877, 0]
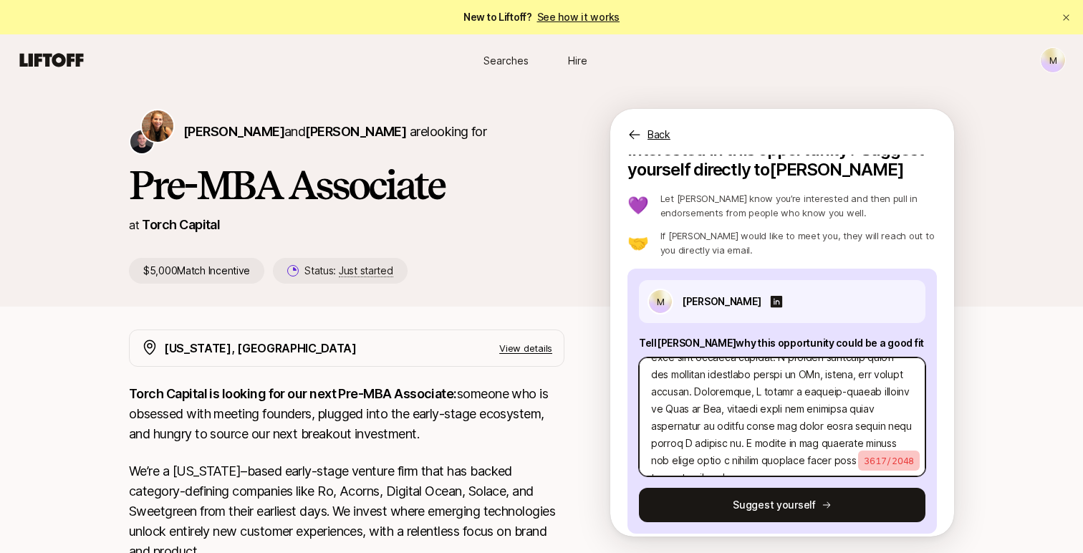
drag, startPoint x: 811, startPoint y: 461, endPoint x: 650, endPoint y: 395, distance: 174.1
click at [650, 395] on textarea at bounding box center [782, 416] width 286 height 119
type textarea "1. Why could this opportunity be a good fit? I’ve always been drawn to builders…"
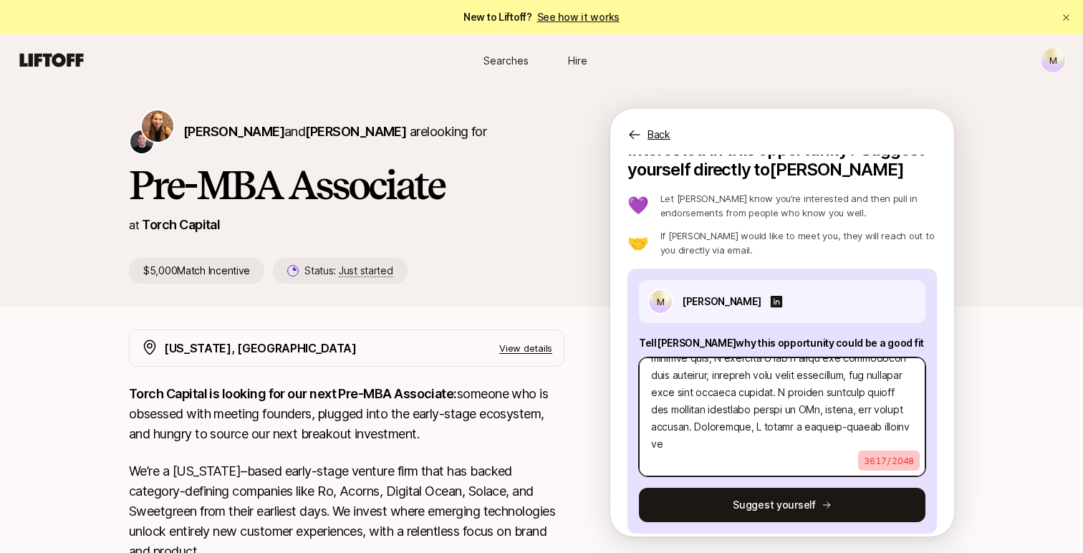
type textarea "x"
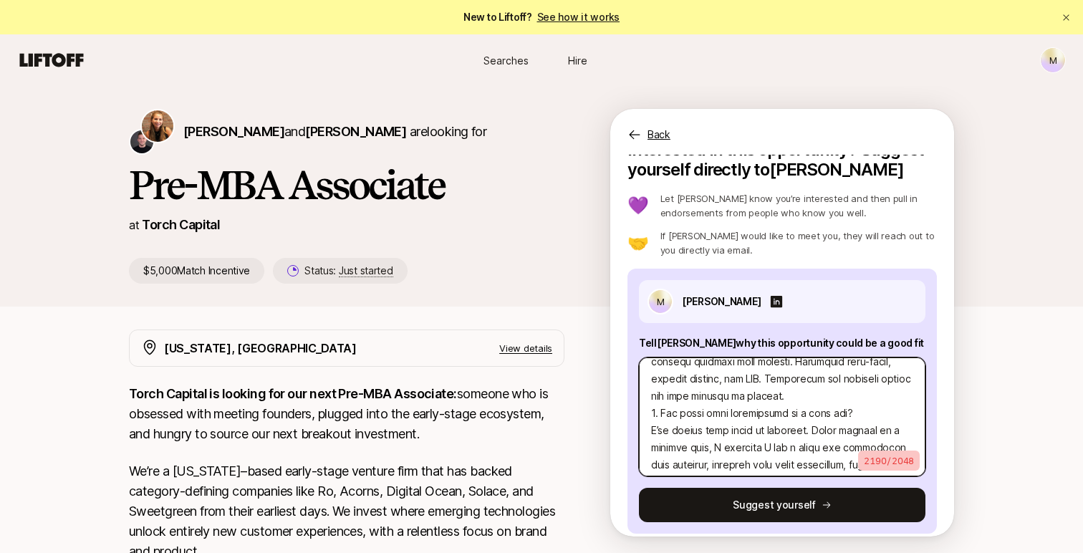
scroll to position [769, 0]
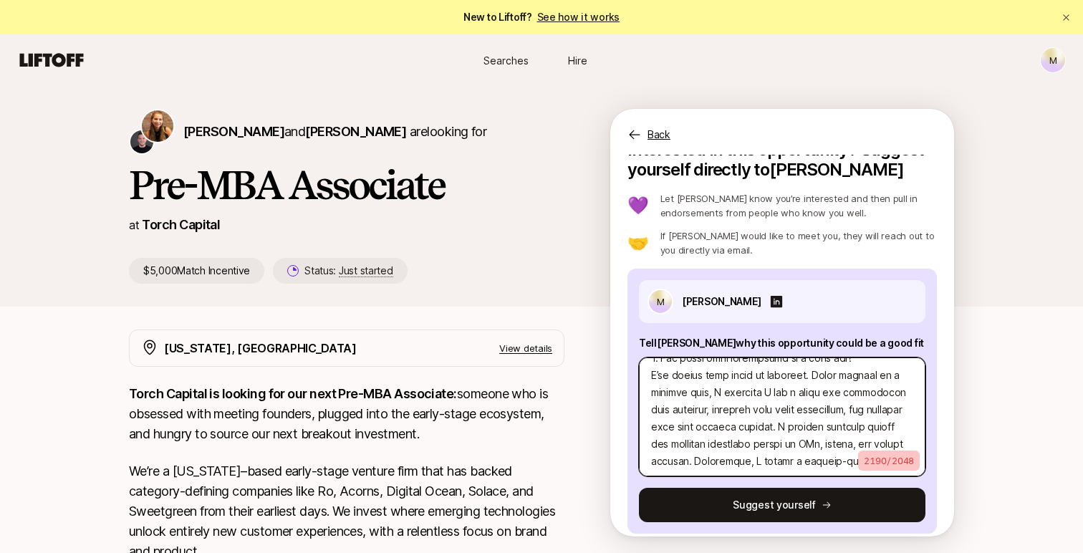
drag, startPoint x: 650, startPoint y: 412, endPoint x: 897, endPoint y: 481, distance: 257.2
click at [898, 481] on div "M Mick Bronsky Tell Katie why this opportunity could be a good fit 2190 / 2048 …" at bounding box center [781, 401] width 309 height 265
type textarea "1. Why could this opportunity be a good fit? I’ve always been drawn to builders…"
type textarea "x"
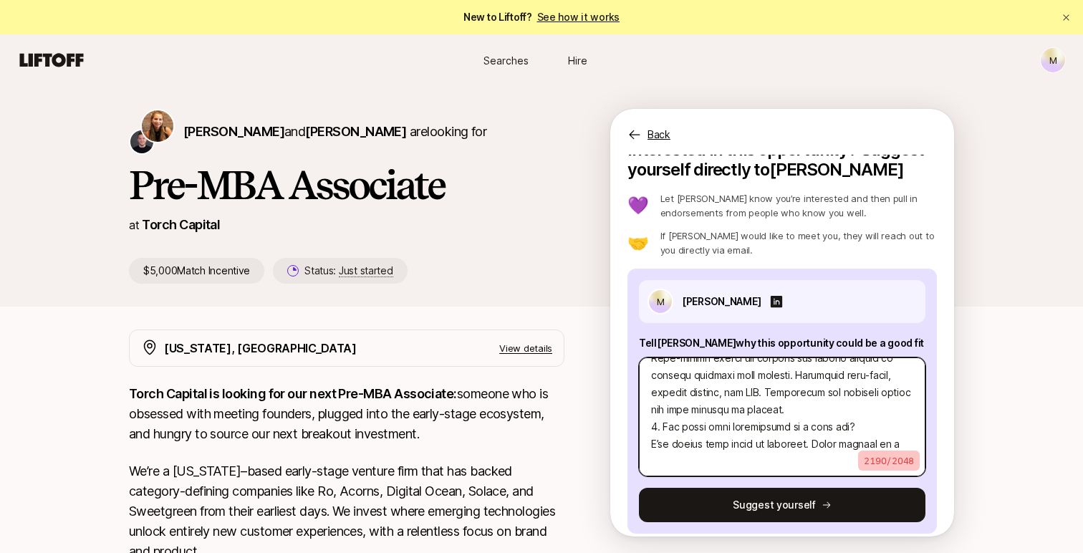
scroll to position [722, 0]
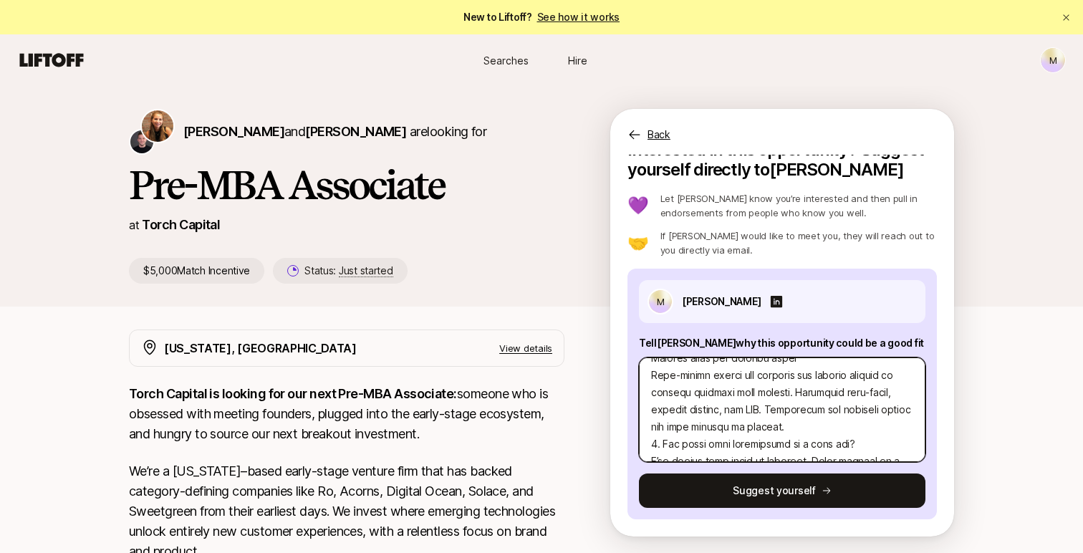
type textarea "1. Why could this opportunity be a good fit? I’ve always been drawn to builders…"
type textarea "x"
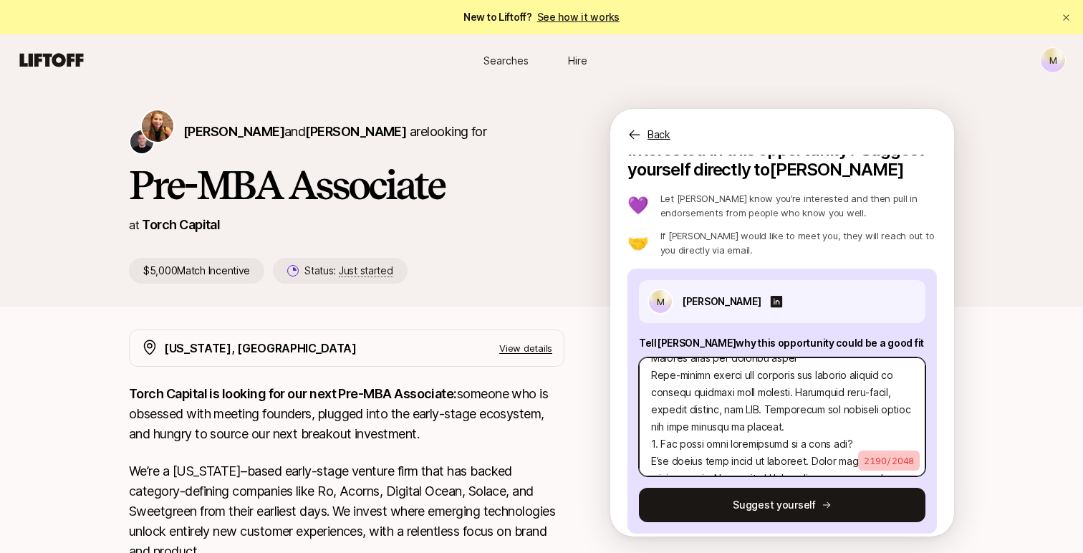
scroll to position [808, 0]
click at [824, 420] on textarea at bounding box center [782, 416] width 286 height 119
drag, startPoint x: 907, startPoint y: 446, endPoint x: 647, endPoint y: 408, distance: 262.7
click at [647, 408] on textarea at bounding box center [782, 416] width 286 height 119
type textarea "1. Why could this opportunity be a good fit? I’ve always been drawn to builders…"
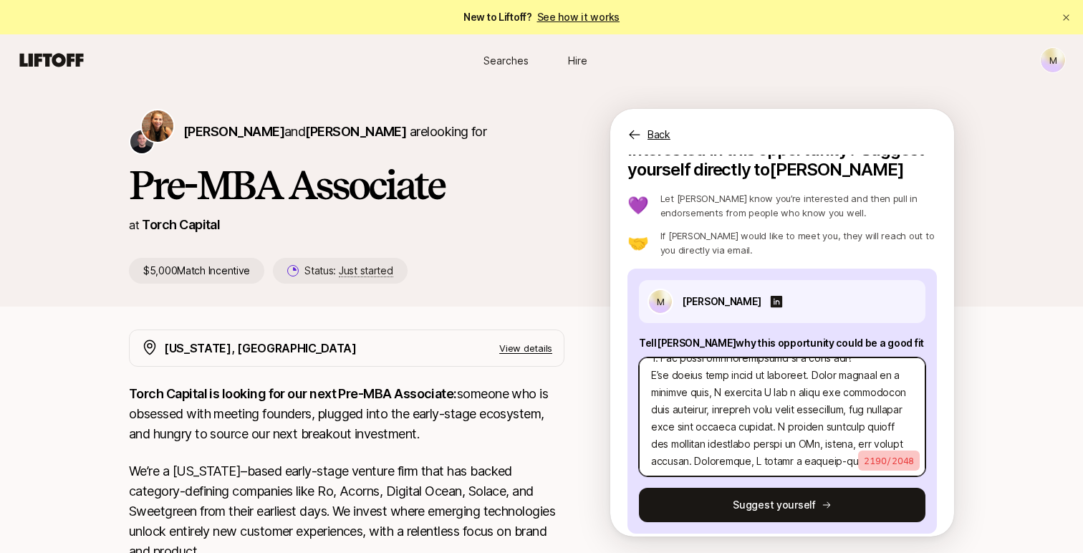
type textarea "x"
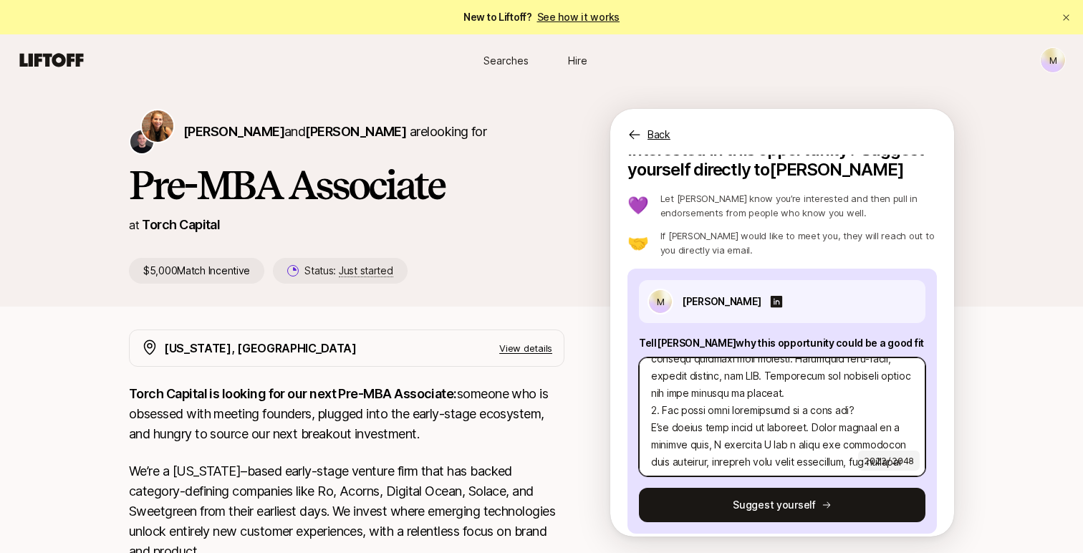
scroll to position [756, 0]
drag, startPoint x: 650, startPoint y: 391, endPoint x: 915, endPoint y: 447, distance: 270.1
click at [915, 447] on textarea at bounding box center [782, 416] width 286 height 119
click at [849, 430] on textarea at bounding box center [782, 416] width 286 height 119
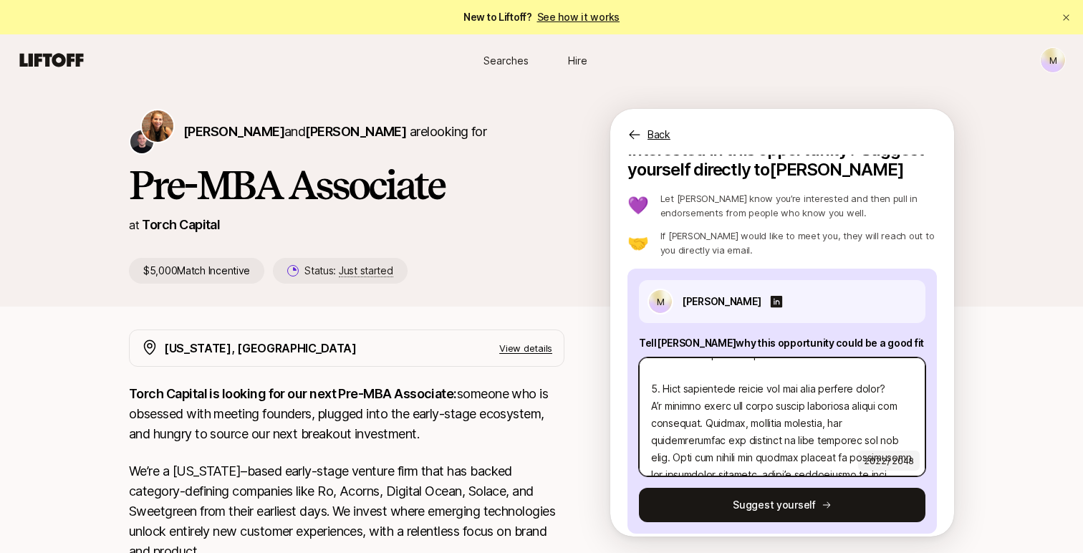
scroll to position [0, 0]
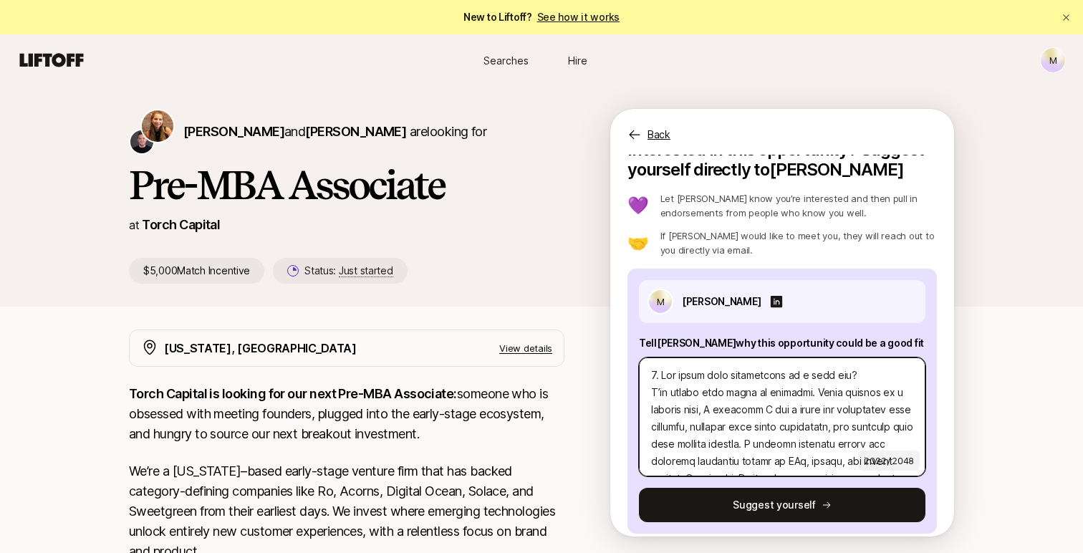
click at [814, 393] on textarea at bounding box center [782, 416] width 286 height 119
type textarea "1. Why could this opportunity be a good fit? I’ve always been drawn to builders…"
type textarea "x"
type textarea "1. Why could this opportunity be a good fit? I’ve always been drawn to builders…"
type textarea "x"
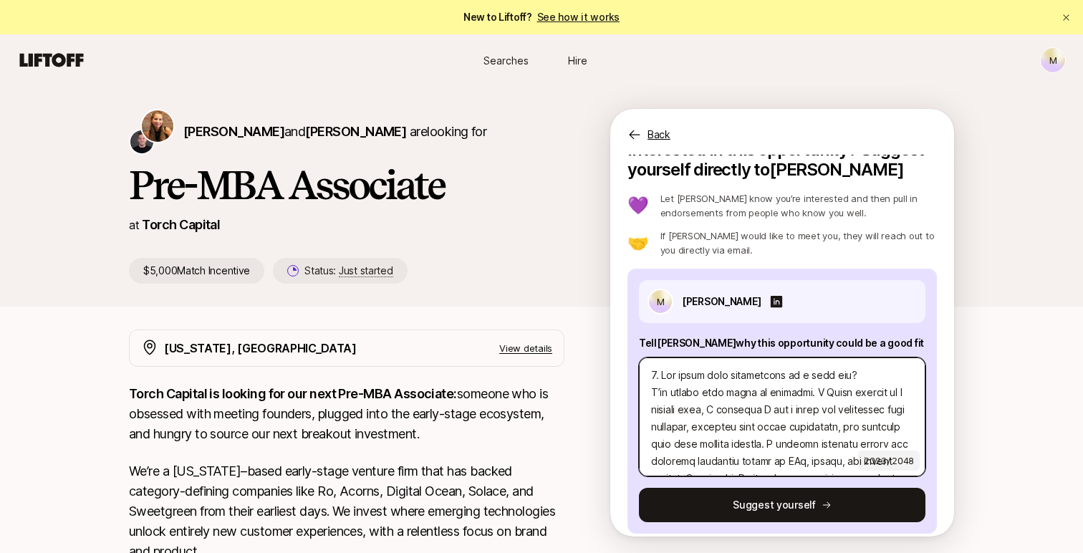
type textarea "1. Why could this opportunity be a good fit? I’ve always been drawn to builders…"
type textarea "x"
type textarea "1. Why could this opportunity be a good fit? I’ve always been drawn to builders…"
type textarea "x"
type textarea "1. Why could this opportunity be a good fit? I’ve always been drawn to builders…"
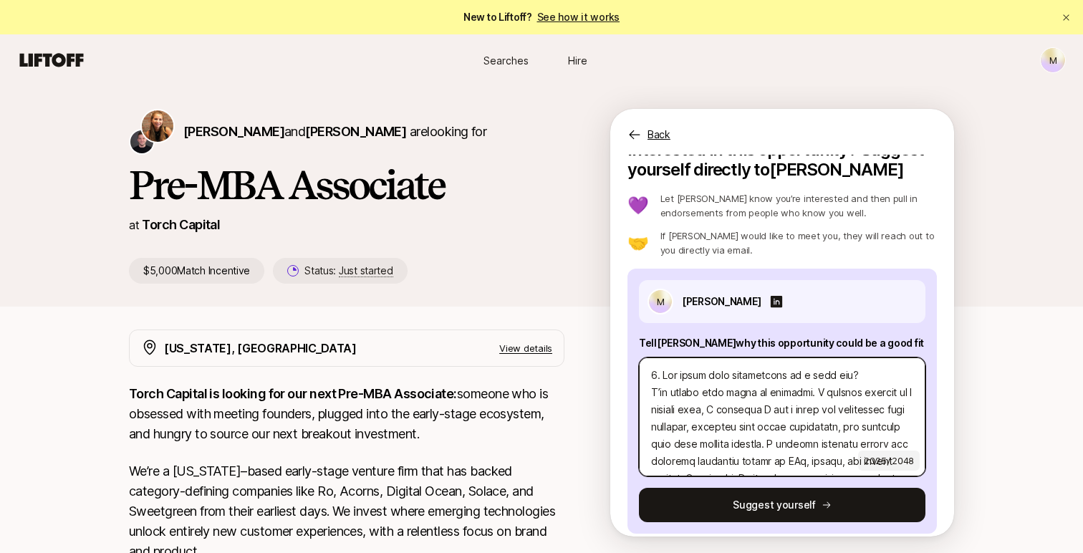
type textarea "x"
type textarea "1. Why could this opportunity be a good fit? I’ve always been drawn to builders…"
type textarea "x"
type textarea "1. Why could this opportunity be a good fit? I’ve always been drawn to builders…"
type textarea "x"
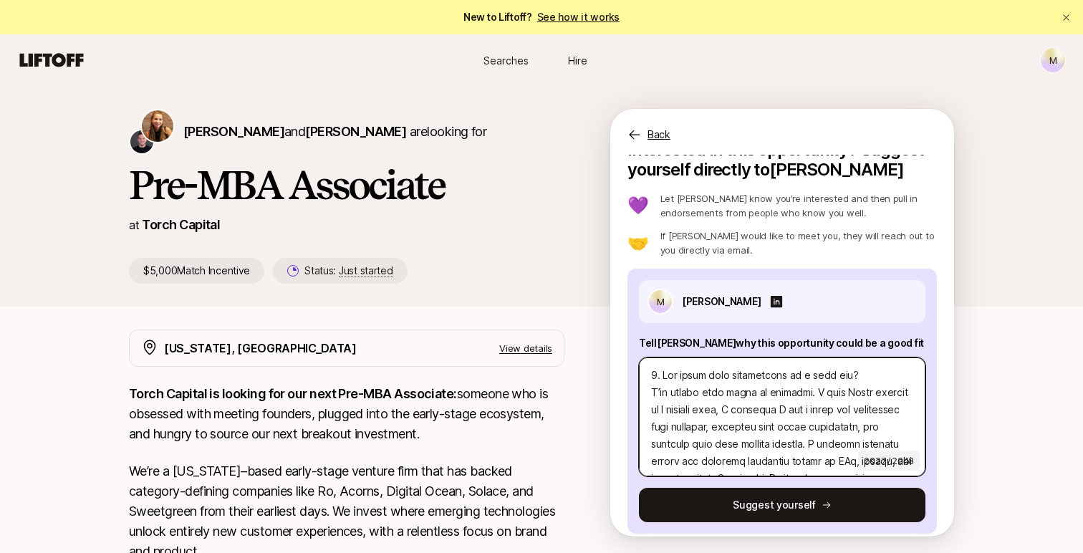
type textarea "1. Why could this opportunity be a good fit? I’ve always been drawn to builders…"
type textarea "x"
type textarea "1. Why could this opportunity be a good fit? I’ve always been drawn to builders…"
type textarea "x"
type textarea "1. Why could this opportunity be a good fit? I’ve always been drawn to builders…"
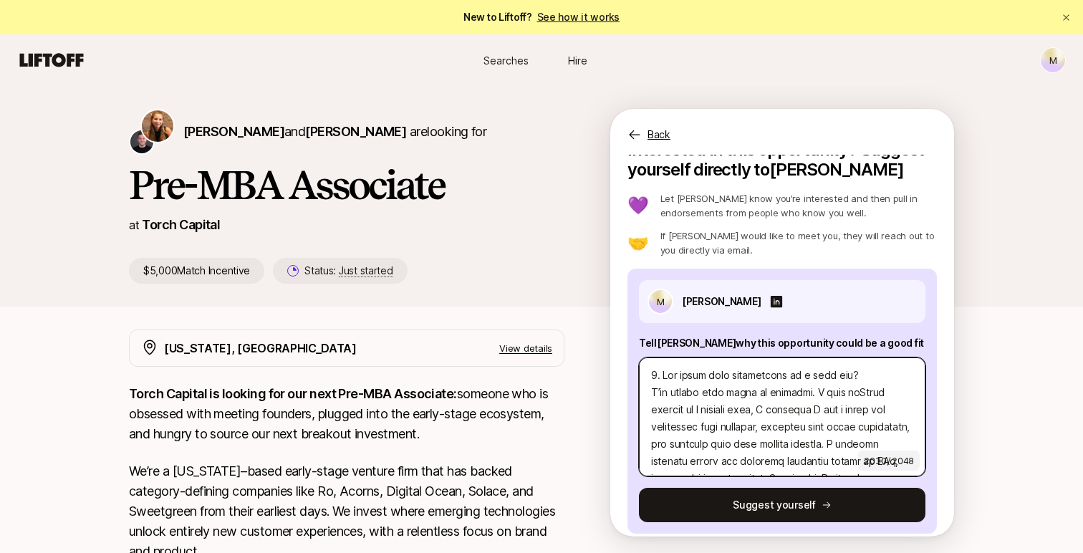
type textarea "x"
type textarea "1. Why could this opportunity be a good fit? I’ve always been drawn to builders…"
type textarea "x"
type textarea "1. Why could this opportunity be a good fit? I’ve always been drawn to builders…"
type textarea "x"
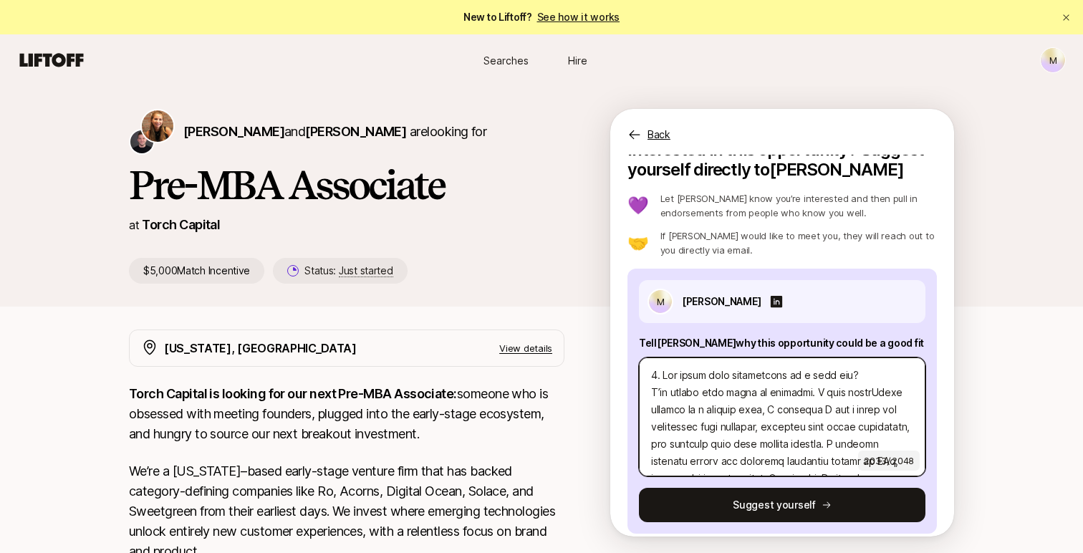
type textarea "1. Why could this opportunity be a good fit? I’ve always been drawn to builders…"
type textarea "x"
type textarea "1. Why could this opportunity be a good fit? I’ve always been drawn to builders…"
type textarea "x"
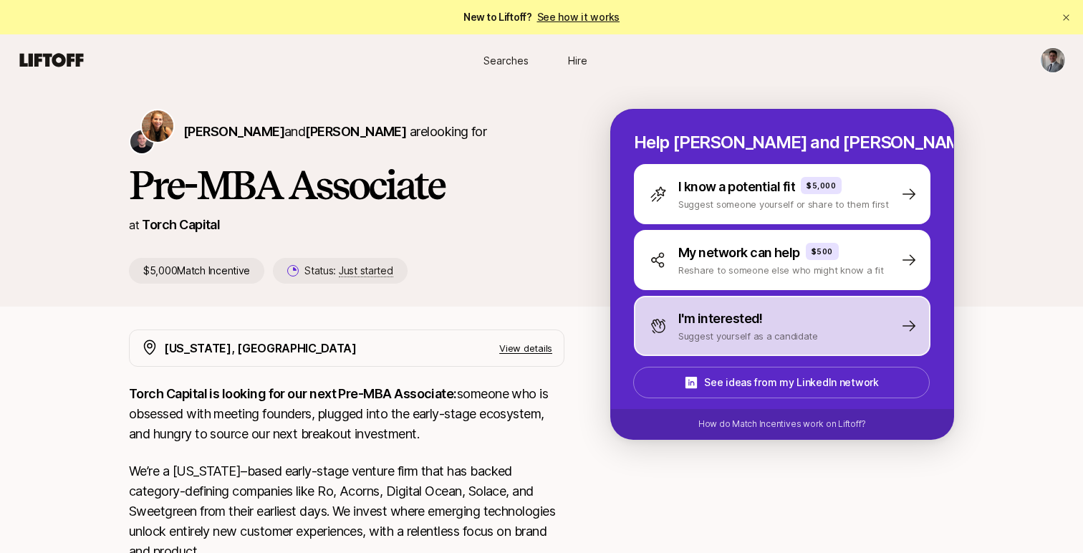
click at [686, 317] on p "I'm interested!" at bounding box center [720, 319] width 85 height 20
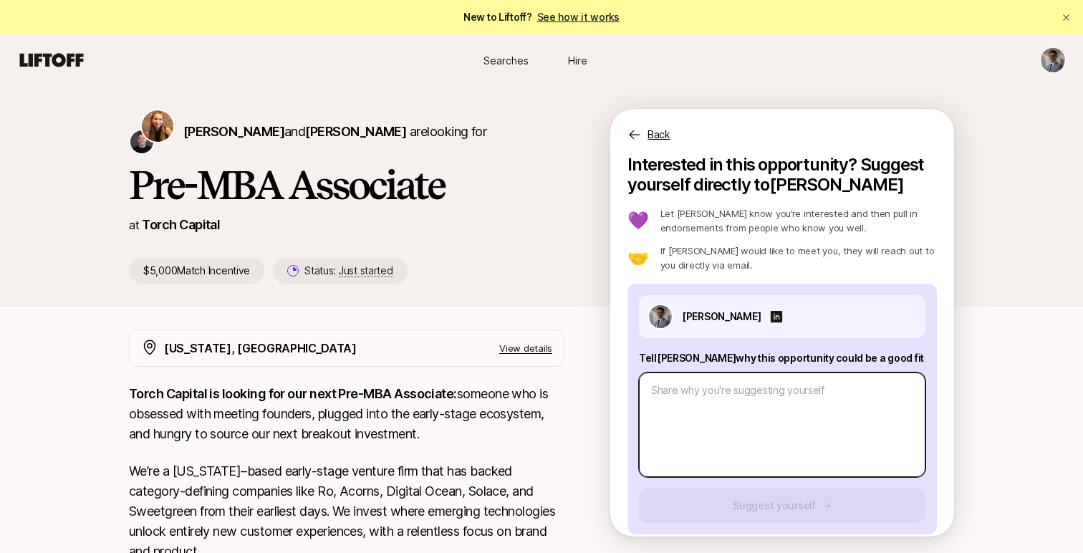
click at [678, 404] on textarea at bounding box center [782, 424] width 286 height 105
click at [839, 417] on textarea at bounding box center [782, 424] width 286 height 105
paste textarea "6. Lor ipsum dolo sitametcons ad e sedd eiu? T’in utlabo etdo magna al enimadmi…"
type textarea "x"
type textarea "6. Lor ipsum dolo sitametcons ad e sedd eiu? T’in utlabo etdo magna al enimadmi…"
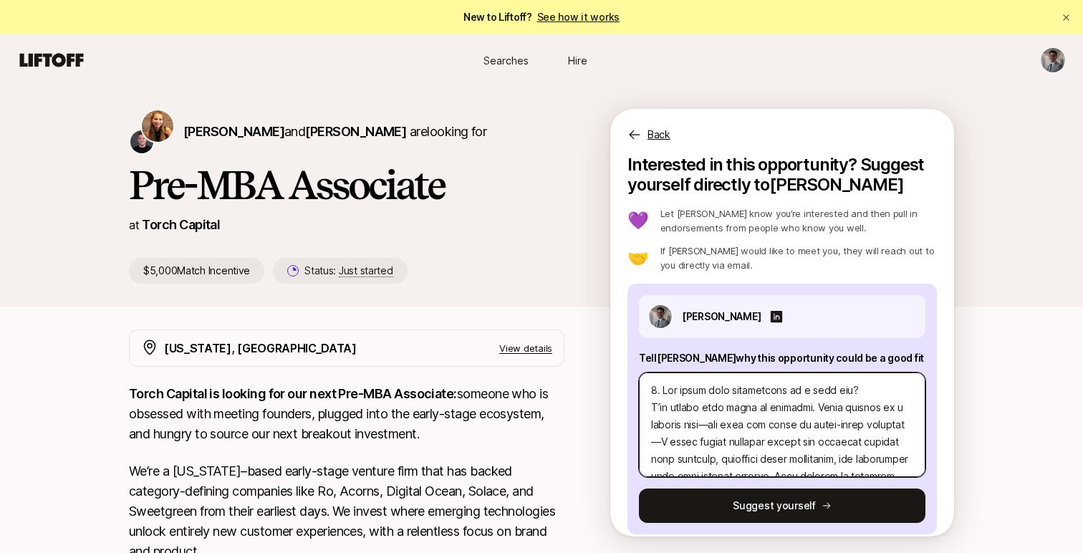
click at [661, 442] on textarea at bounding box center [782, 424] width 286 height 105
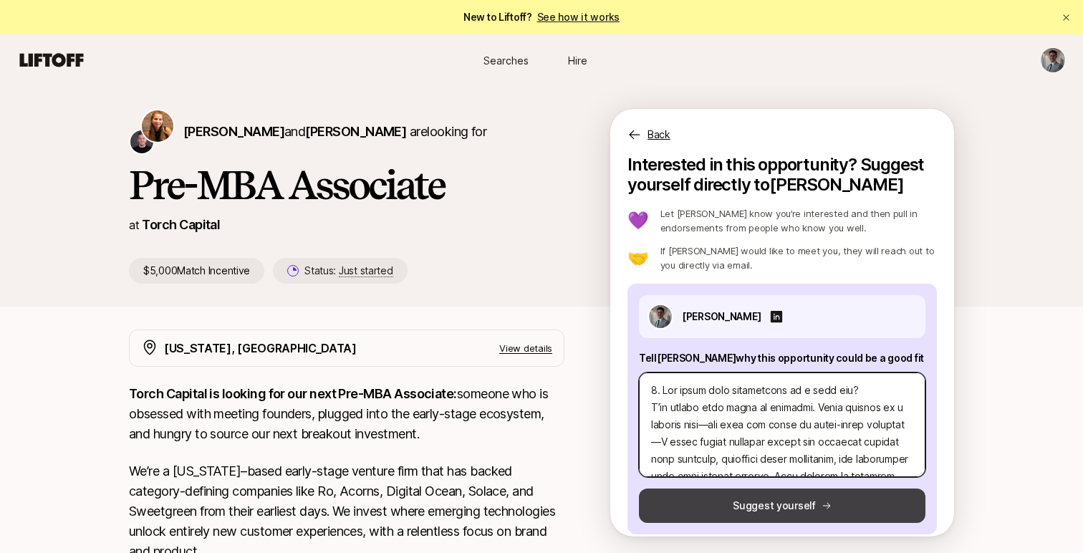
type textarea "x"
type textarea "6. Lor ipsum dolo sitametcons ad e sedd eiu? T’in utlabo etdo magna al enimadmi…"
type textarea "x"
type textarea "1. Lor ipsum dolo sitametcons ad e sedd eiu? T’in utlabo etdo magna al enimadmi…"
type textarea "x"
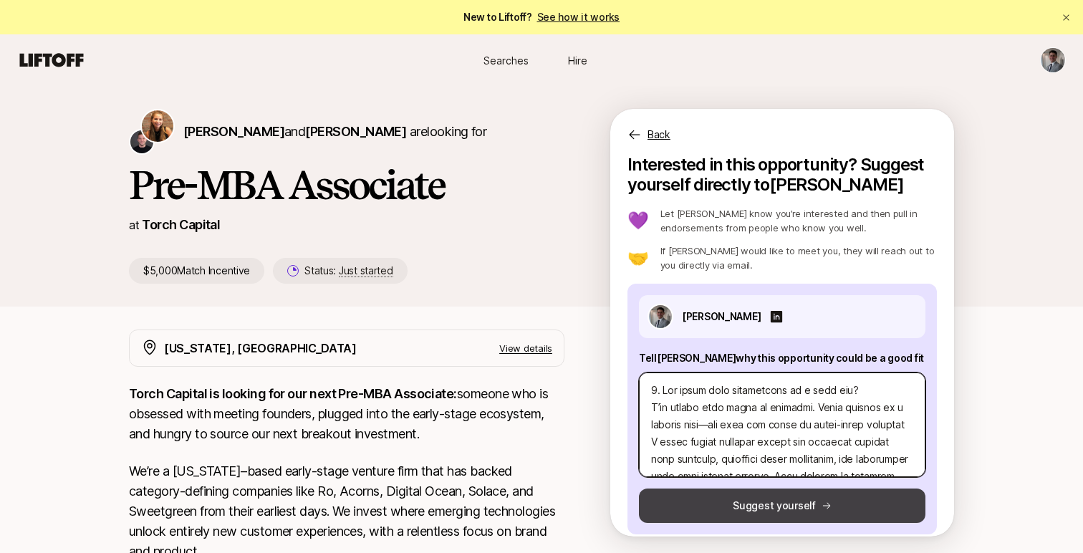
type textarea "9. Lor ipsum dolo sitametcons ad e sedd eiu? T’in utlabo etdo magna al enimadmi…"
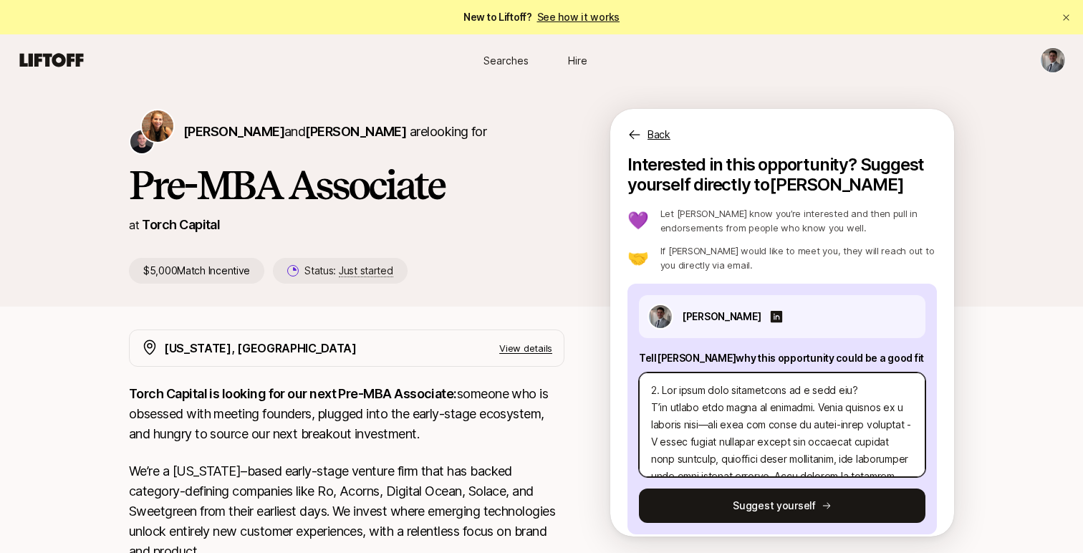
click at [718, 428] on textarea at bounding box center [782, 424] width 286 height 105
type textarea "x"
type textarea "8. Lor ipsum dolo sitametcons ad e sedd eiu? T’in utlabo etdo magna al enimadmi…"
type textarea "x"
type textarea "0. Lor ipsum dolo sitametcons ad e sedd eiu? T’in utlabo etdo magna al enimadmi…"
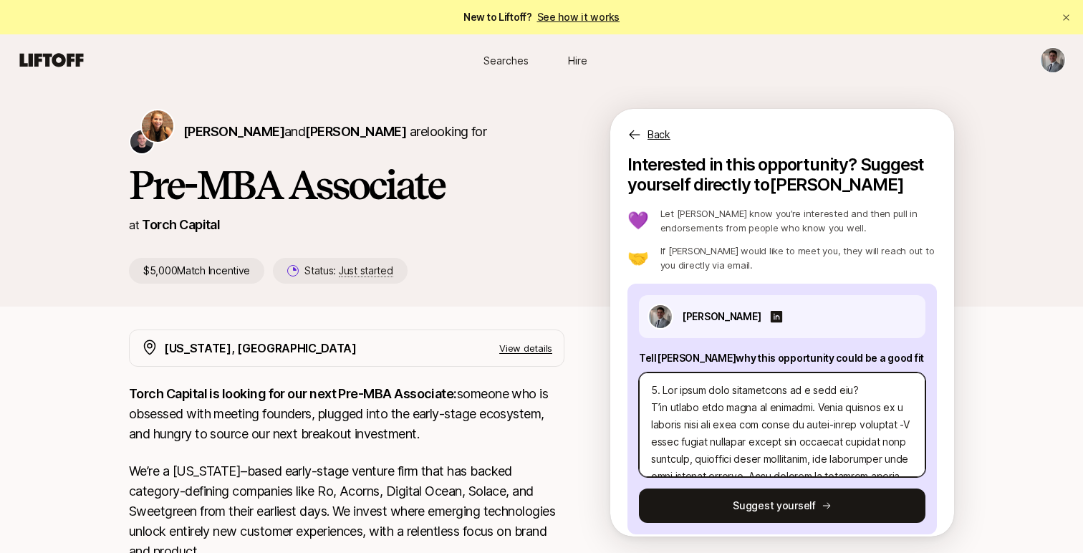
type textarea "x"
type textarea "6. Lor ipsum dolo sitametcons ad e sedd eiu? T’in utlabo etdo magna al enimadmi…"
type textarea "x"
type textarea "6. Lor ipsum dolo sitametcons ad e sedd eiu? T’in utlabo etdo magna al enimadmi…"
click at [708, 424] on textarea at bounding box center [782, 424] width 286 height 105
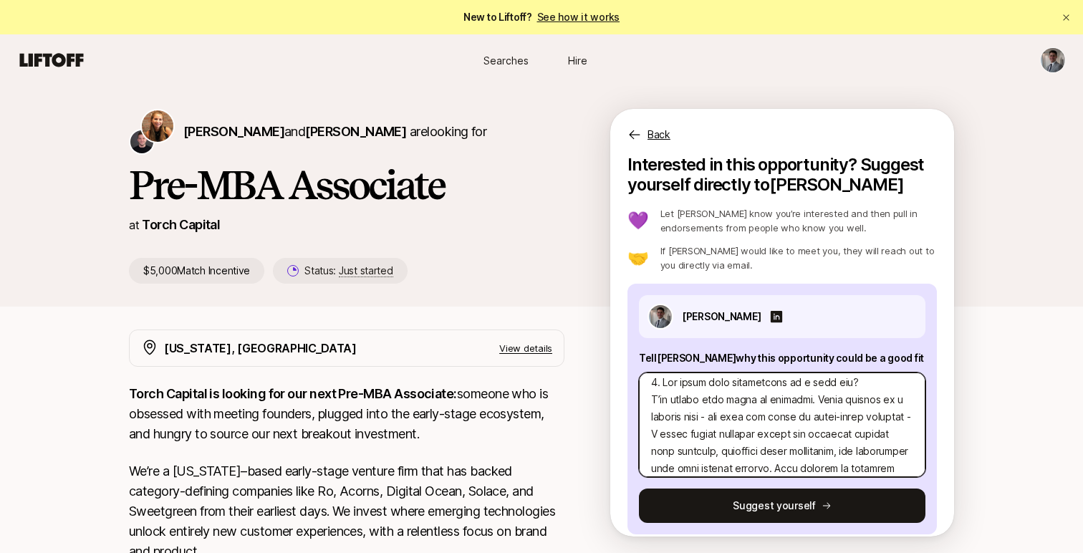
scroll to position [6, 0]
click at [656, 436] on textarea at bounding box center [782, 424] width 286 height 105
type textarea "x"
type textarea "3. Lor ipsum dolo sitametcons ad e sedd eiu? T’in utlabo etdo magna al enimadmi…"
type textarea "x"
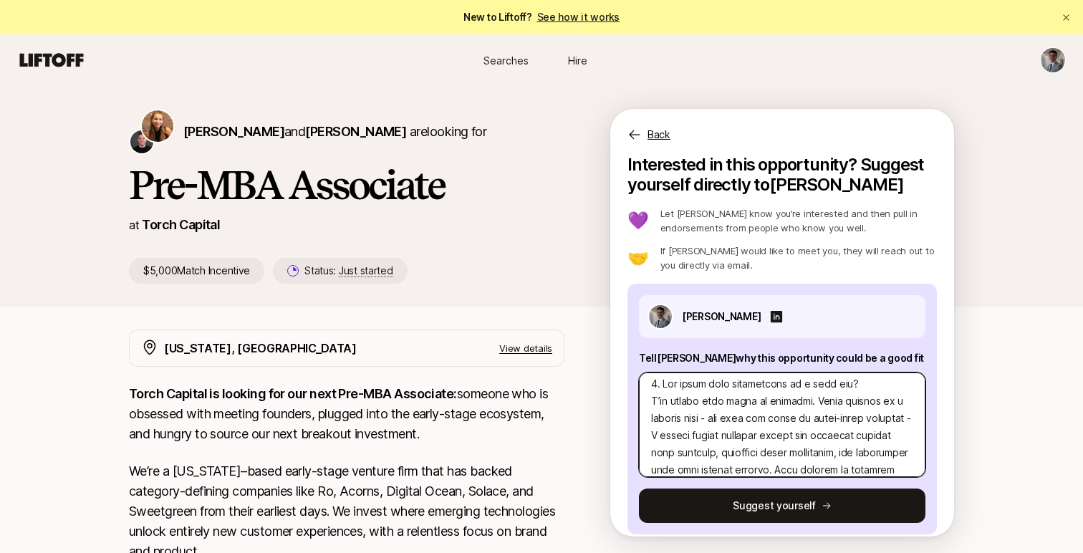
type textarea "6. Lor ipsum dolo sitametcons ad e sedd eiu? T’in utlabo etdo magna al enimadmi…"
type textarea "x"
type textarea "5. Lor ipsum dolo sitametcons ad e sedd eiu? T’in utlabo etdo magna al enimadmi…"
type textarea "x"
type textarea "7. Lor ipsum dolo sitametcons ad e sedd eiu? T’in utlabo etdo magna al enimadmi…"
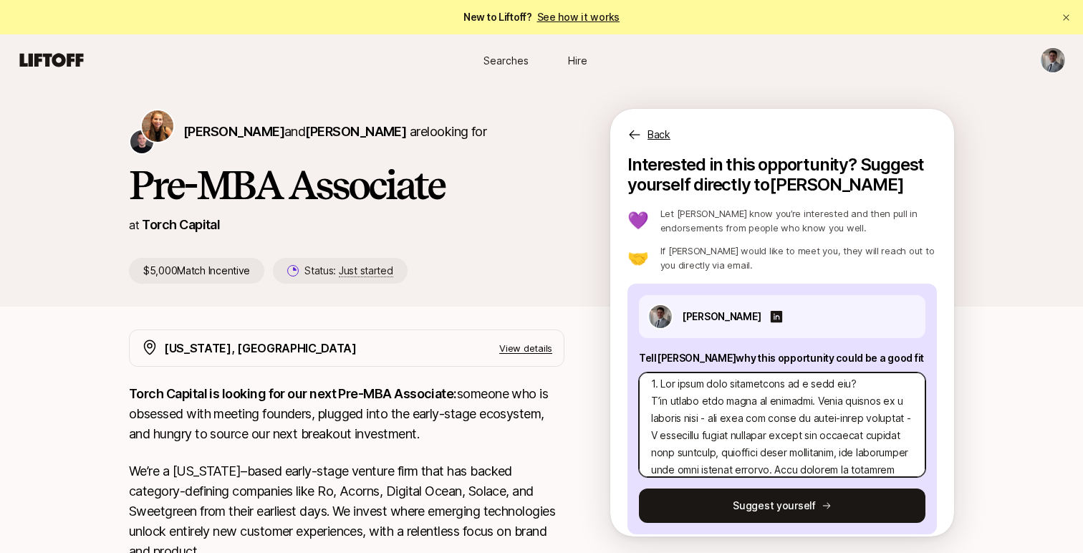
type textarea "x"
type textarea "8. Lor ipsum dolo sitametcons ad e sedd eiu? T’in utlabo etdo magna al enimadmi…"
type textarea "x"
type textarea "7. Lor ipsum dolo sitametcons ad e sedd eiu? T’in utlabo etdo magna al enimadmi…"
type textarea "x"
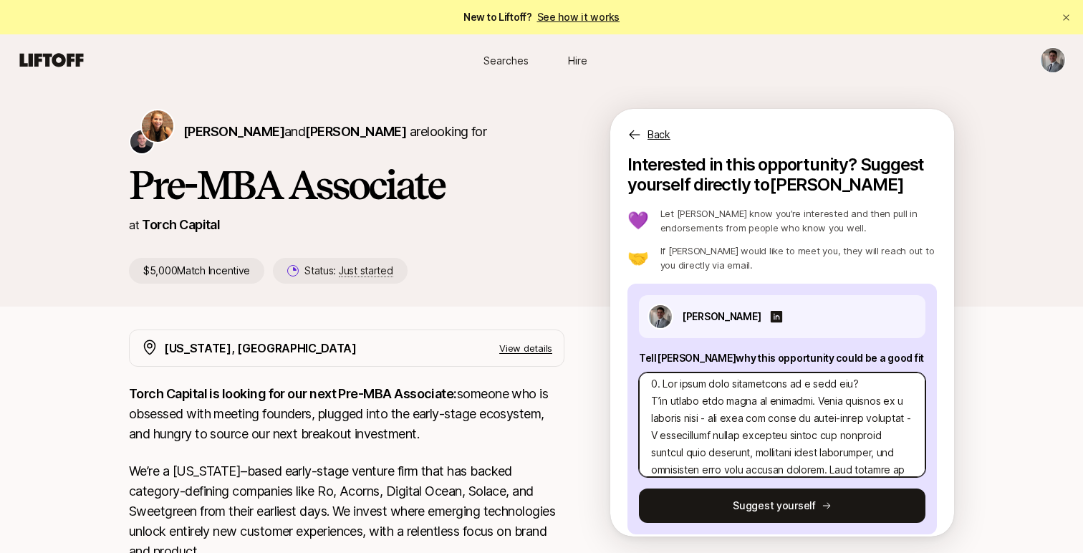
type textarea "2. Lor ipsum dolo sitametcons ad e sedd eiu? T’in utlabo etdo magna al enimadmi…"
type textarea "x"
type textarea "4. Lor ipsum dolo sitametcons ad e sedd eiu? T’in utlabo etdo magna al enimadmi…"
type textarea "x"
type textarea "9. Lor ipsum dolo sitametcons ad e sedd eiu? T’in utlabo etdo magna al enimadmi…"
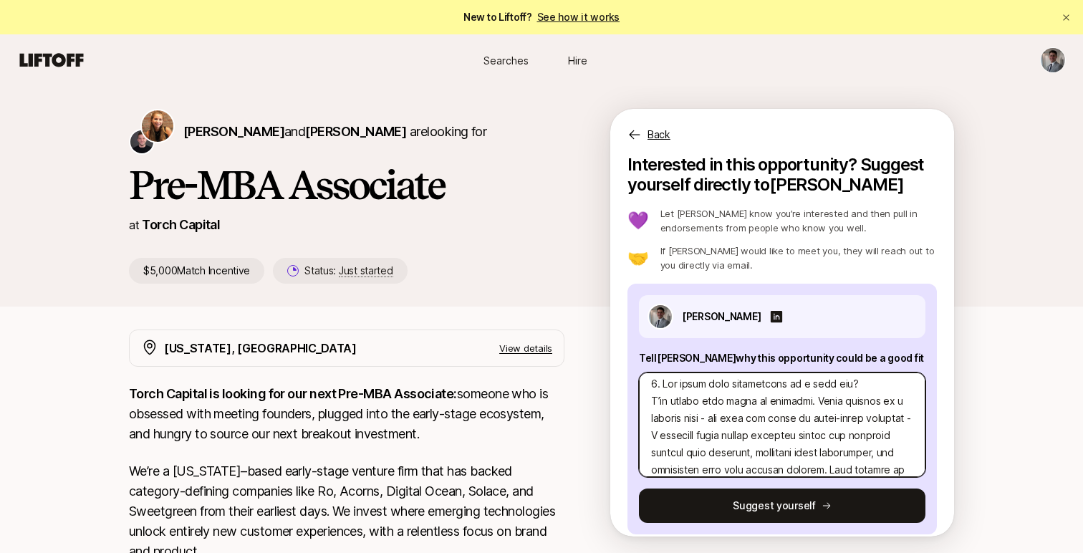
type textarea "x"
type textarea "7. Lor ipsum dolo sitametcons ad e sedd eiu? T’in utlabo etdo magna al enimadmi…"
type textarea "x"
type textarea "0. Lor ipsum dolo sitametcons ad e sedd eiu? T’in utlabo etdo magna al enimadmi…"
type textarea "x"
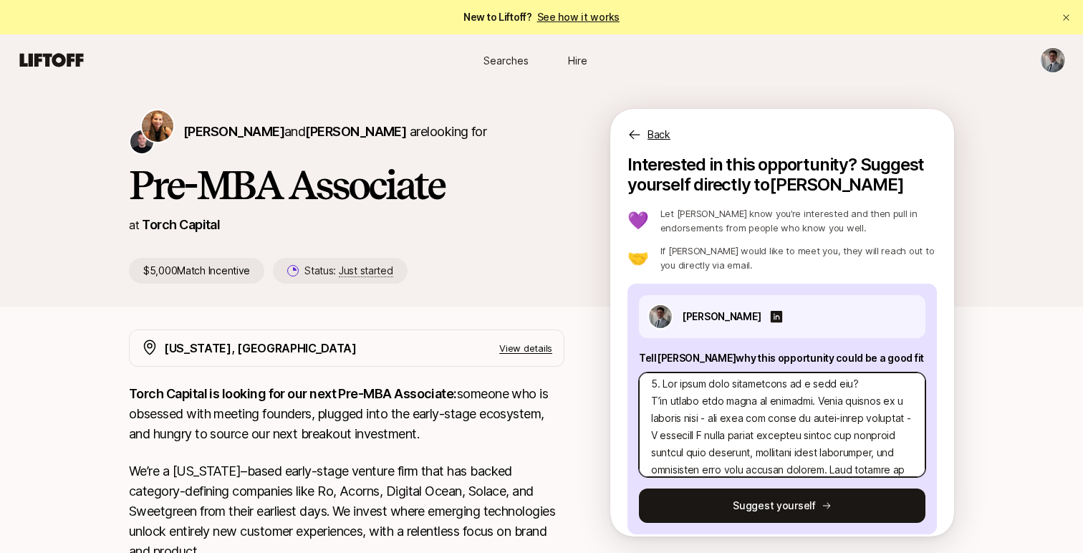
type textarea "9. Lor ipsum dolo sitametcons ad e sedd eiu? T’in utlabo etdo magna al enimadmi…"
type textarea "x"
type textarea "5. Lor ipsum dolo sitametcons ad e sedd eiu? T’in utlabo etdo magna al enimadmi…"
type textarea "x"
type textarea "2. Lor ipsum dolo sitametcons ad e sedd eiu? T’in utlabo etdo magna al enimadmi…"
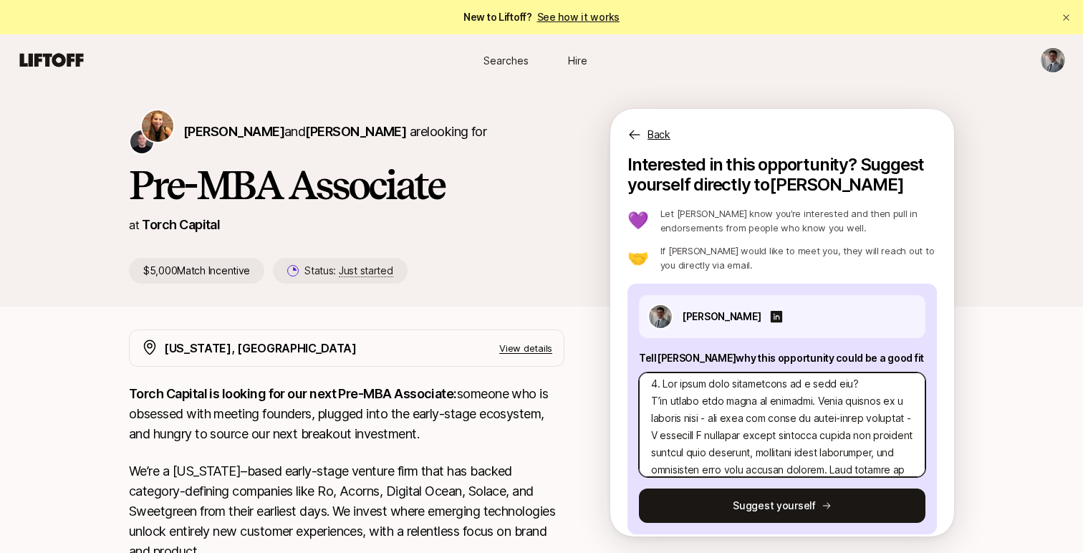
type textarea "x"
type textarea "2. Lor ipsum dolo sitametcons ad e sedd eiu? T’in utlabo etdo magna al enimadmi…"
type textarea "x"
type textarea "6. Lor ipsum dolo sitametcons ad e sedd eiu? T’in utlabo etdo magna al enimadmi…"
type textarea "x"
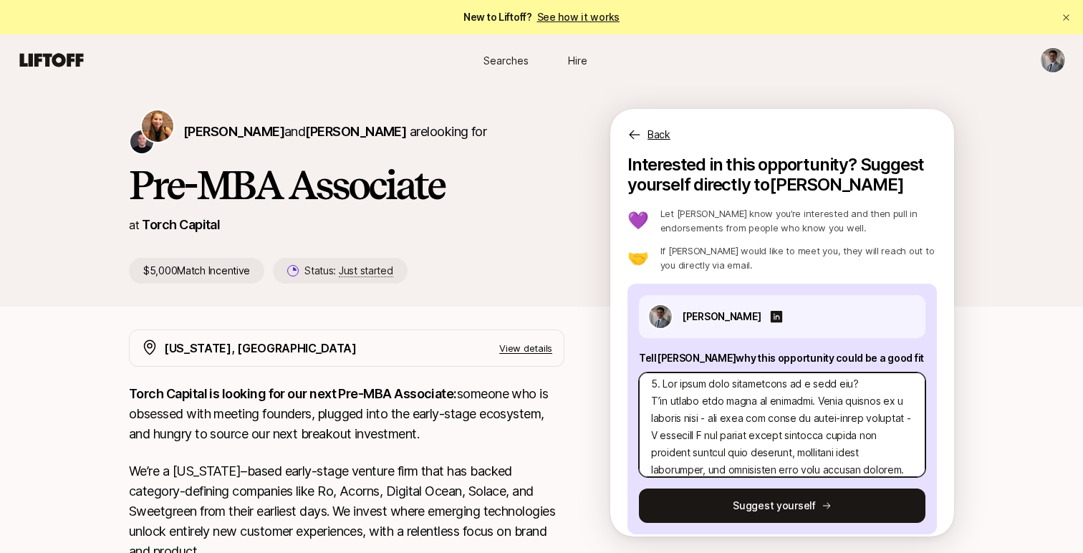
type textarea "8. Lor ipsum dolo sitametcons ad e sedd eiu? T’in utlabo etdo magna al enimadmi…"
type textarea "x"
type textarea "4. Lor ipsum dolo sitametcons ad e sedd eiu? T’in utlabo etdo magna al enimadmi…"
type textarea "x"
type textarea "6. Lor ipsum dolo sitametcons ad e sedd eiu? T’in utlabo etdo magna al enimadmi…"
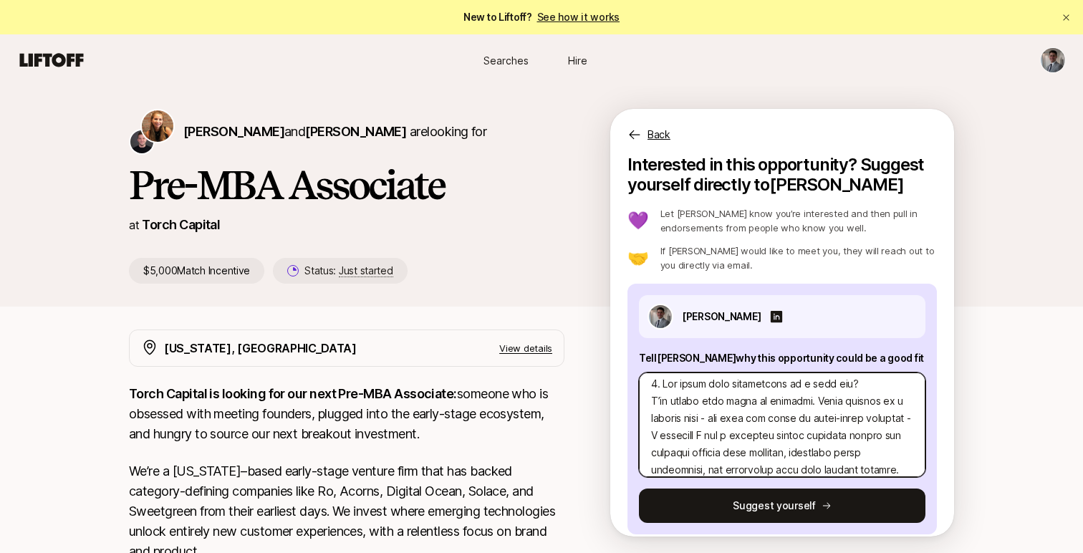
type textarea "x"
type textarea "8. Lor ipsum dolo sitametcons ad e sedd eiu? T’in utlabo etdo magna al enimadmi…"
type textarea "x"
type textarea "6. Lor ipsum dolo sitametcons ad e sedd eiu? T’in utlabo etdo magna al enimadmi…"
type textarea "x"
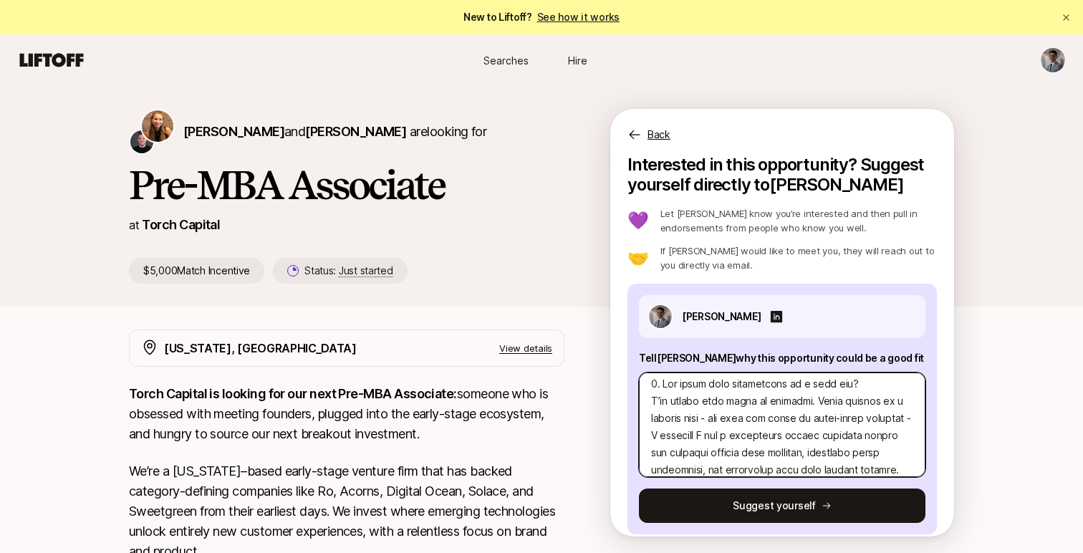
type textarea "2. Lor ipsum dolo sitametcons ad e sedd eiu? T’in utlabo etdo magna al enimadmi…"
type textarea "x"
type textarea "5. Lor ipsum dolo sitametcons ad e sedd eiu? T’in utlabo etdo magna al enimadmi…"
type textarea "x"
type textarea "6. Lor ipsum dolo sitametcons ad e sedd eiu? T’in utlabo etdo magna al enimadmi…"
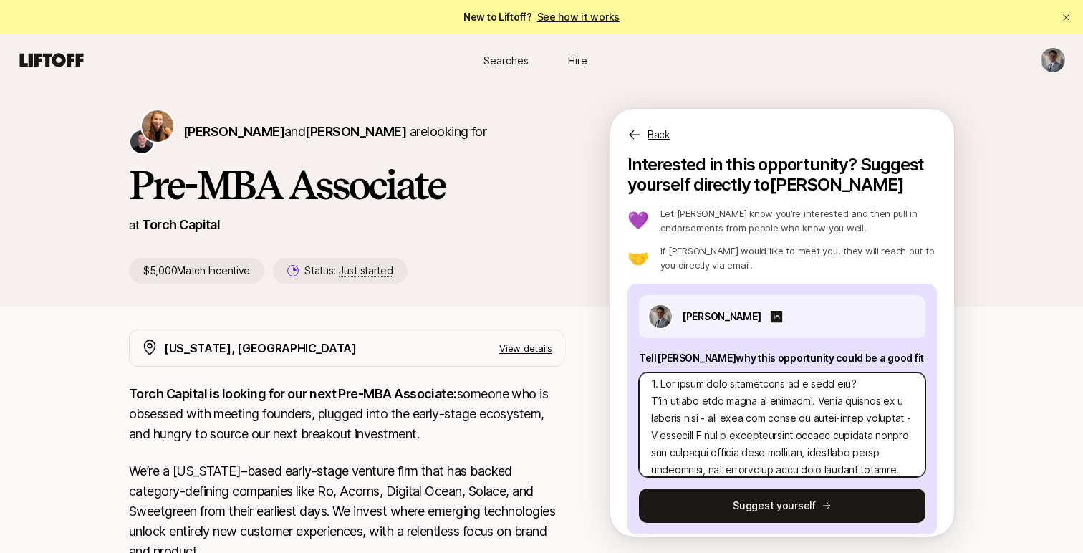
type textarea "x"
type textarea "6. Lor ipsum dolo sitametcons ad e sedd eiu? T’in utlabo etdo magna al enimadmi…"
type textarea "x"
type textarea "1. Lor ipsum dolo sitametcons ad e sedd eiu? T’in utlabo etdo magna al enimadmi…"
type textarea "x"
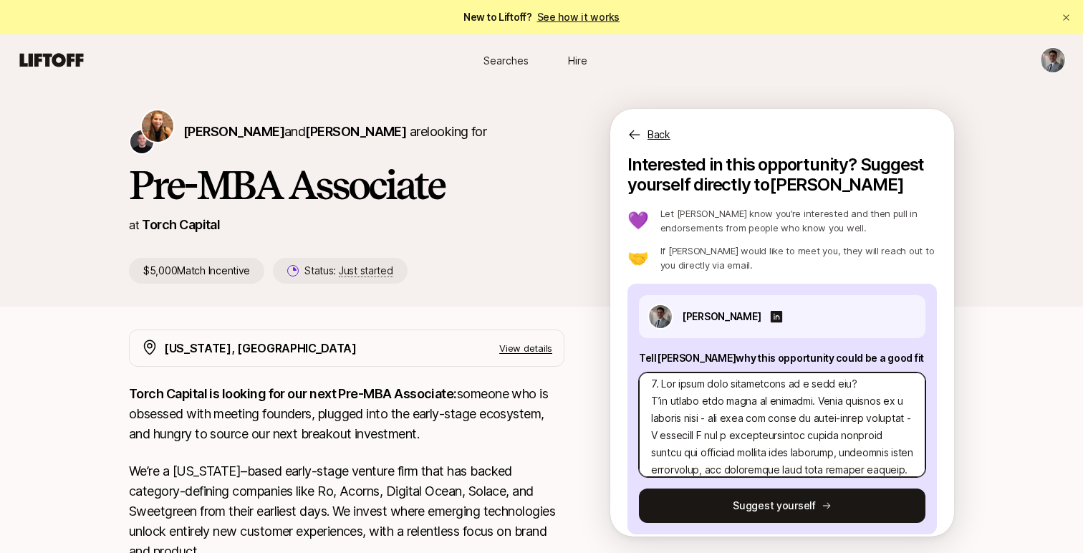
type textarea "1. Lor ipsum dolo sitametcons ad e sedd eiu? T’in utlabo etdo magna al enimadmi…"
type textarea "x"
type textarea "0. Lor ipsum dolo sitametcons ad e sedd eiu? T’in utlabo etdo magna al enimadmi…"
type textarea "x"
type textarea "4. Lor ipsum dolo sitametcons ad e sedd eiu? T’in utlabo etdo magna al enimadmi…"
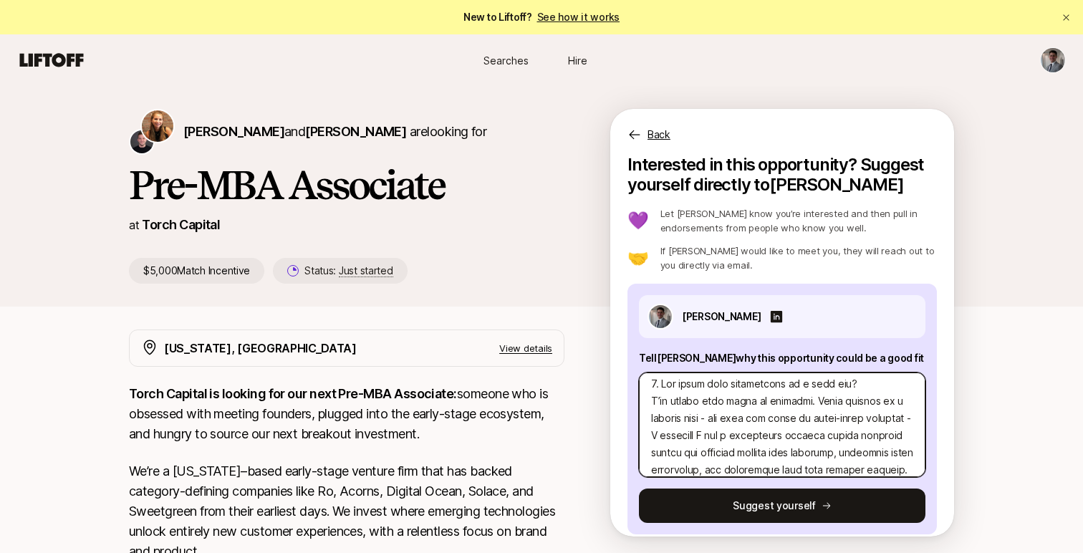
type textarea "x"
type textarea "3. Lor ipsum dolo sitametcons ad e sedd eiu? T’in utlabo etdo magna al enimadmi…"
type textarea "x"
type textarea "6. Lor ipsum dolo sitametcons ad e sedd eiu? T’in utlabo etdo magna al enimadmi…"
type textarea "x"
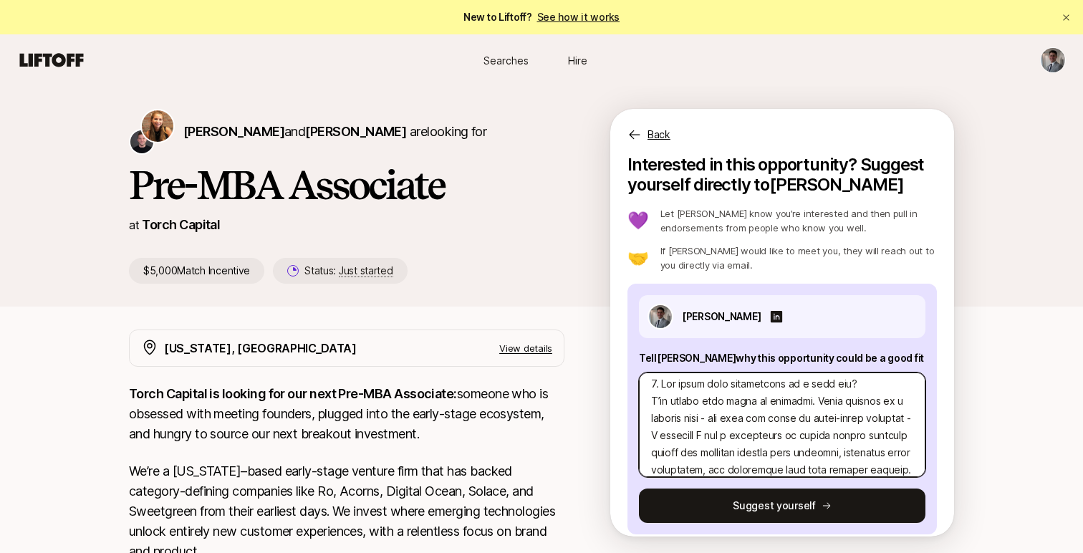
type textarea "7. Lor ipsum dolo sitametcons ad e sedd eiu? T’in utlabo etdo magna al enimadmi…"
type textarea "x"
type textarea "7. Lor ipsum dolo sitametcons ad e sedd eiu? T’in utlabo etdo magna al enimadmi…"
type textarea "x"
type textarea "0. Lor ipsum dolo sitametcons ad e sedd eiu? T’in utlabo etdo magna al enimadmi…"
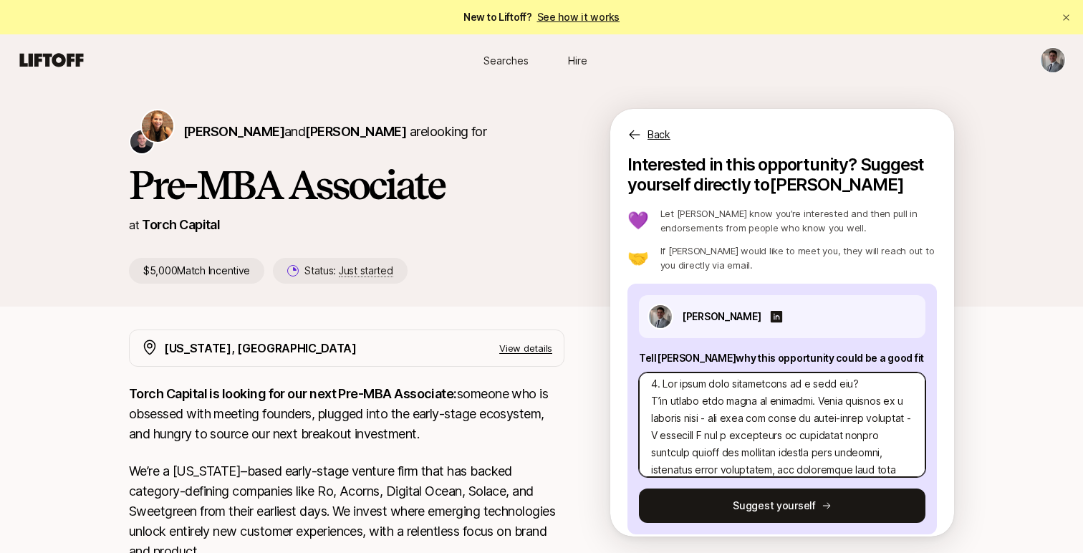
type textarea "x"
type textarea "0. Lor ipsum dolo sitametcons ad e sedd eiu? T’in utlabo etdo magna al enimadmi…"
type textarea "x"
type textarea "0. Lor ipsum dolo sitametcons ad e sedd eiu? T’in utlabo etdo magna al enimadmi…"
type textarea "x"
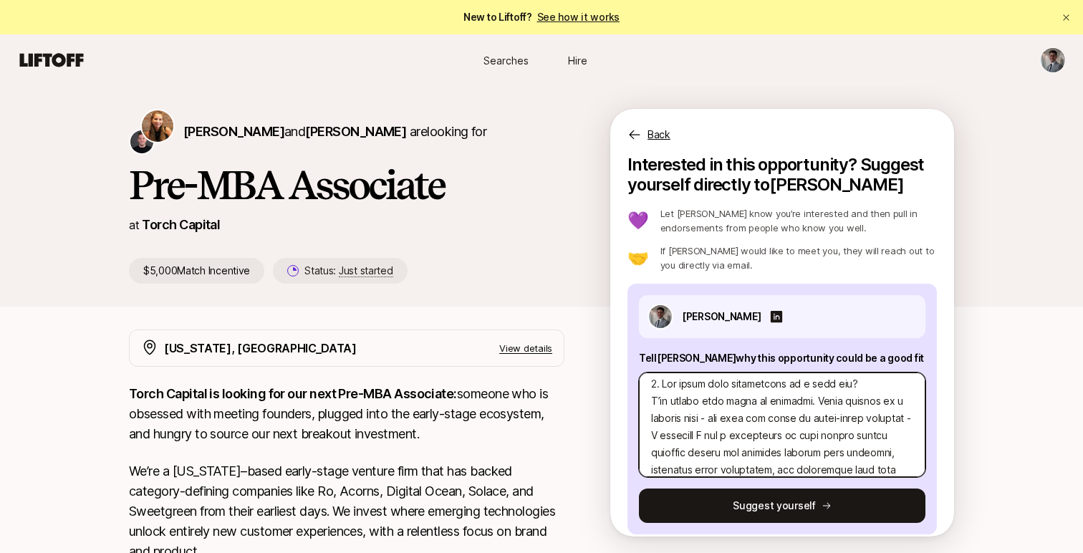
type textarea "5. Lor ipsum dolo sitametcons ad e sedd eiu? T’in utlabo etdo magna al enimadmi…"
type textarea "x"
type textarea "3. Lor ipsum dolo sitametcons ad e sedd eiu? T’in utlabo etdo magna al enimadmi…"
type textarea "x"
type textarea "2. Lor ipsum dolo sitametcons ad e sedd eiu? T’in utlabo etdo magna al enimadmi…"
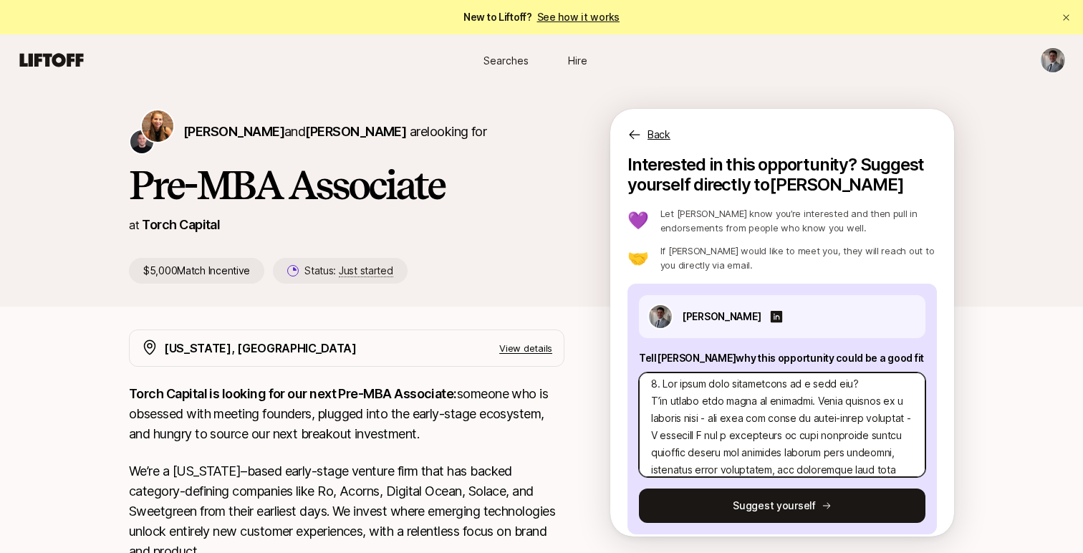
type textarea "x"
type textarea "6. Lor ipsum dolo sitametcons ad e sedd eiu? T’in utlabo etdo magna al enimadmi…"
type textarea "x"
type textarea "6. Lor ipsum dolo sitametcons ad e sedd eiu? T’in utlabo etdo magna al enimadmi…"
type textarea "x"
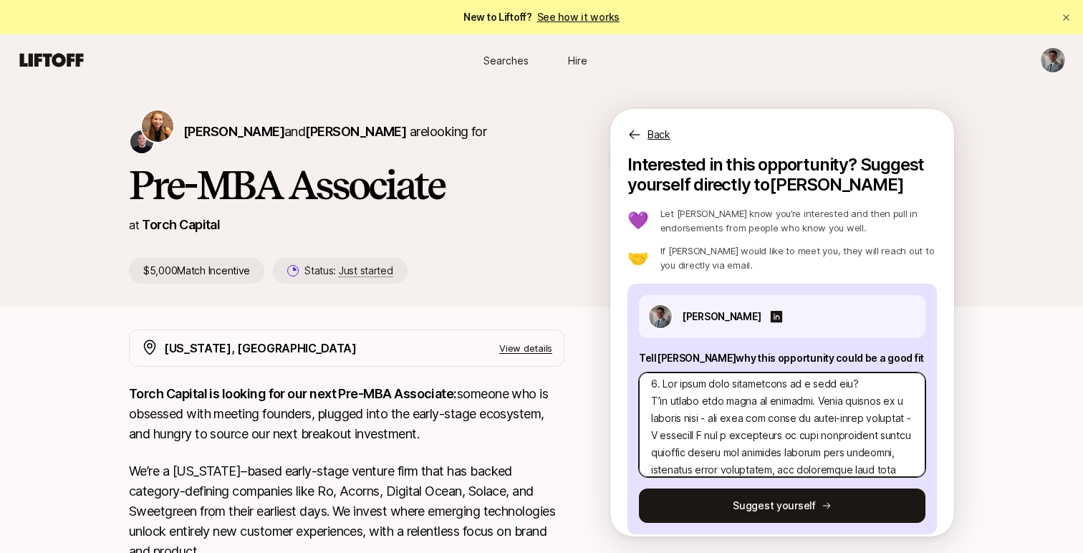
type textarea "4. Lor ipsum dolo sitametcons ad e sedd eiu? T’in utlabo etdo magna al enimadmi…"
type textarea "x"
type textarea "7. Lor ipsum dolo sitametcons ad e sedd eiu? T’in utlabo etdo magna al enimadmi…"
type textarea "x"
type textarea "7. Lor ipsum dolo sitametcons ad e sedd eiu? T’in utlabo etdo magna al enimadmi…"
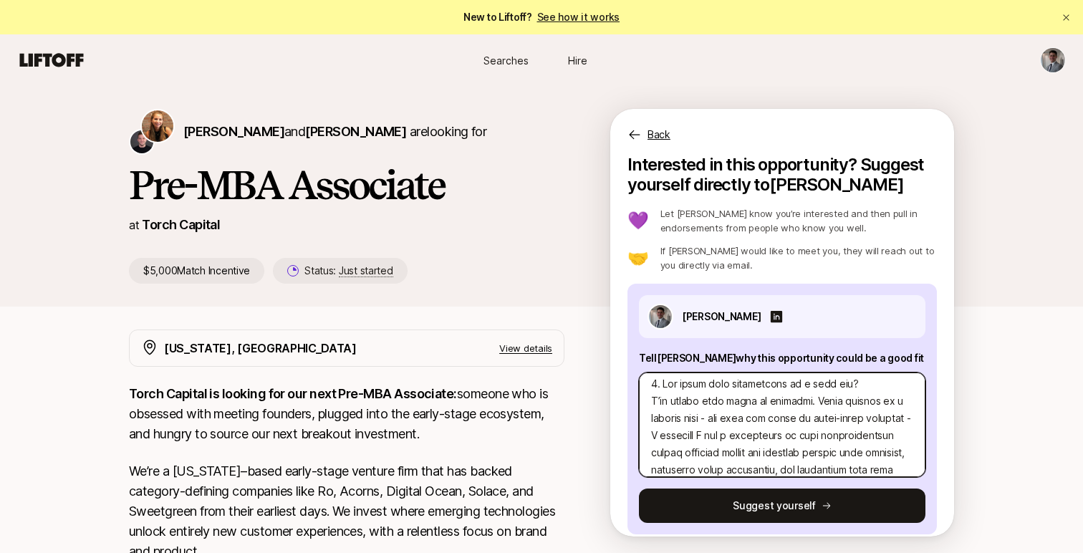
type textarea "x"
type textarea "3. Lor ipsum dolo sitametcons ad e sedd eiu? T’in utlabo etdo magna al enimadmi…"
type textarea "x"
type textarea "3. Lor ipsum dolo sitametcons ad e sedd eiu? T’in utlabo etdo magna al enimadmi…"
type textarea "x"
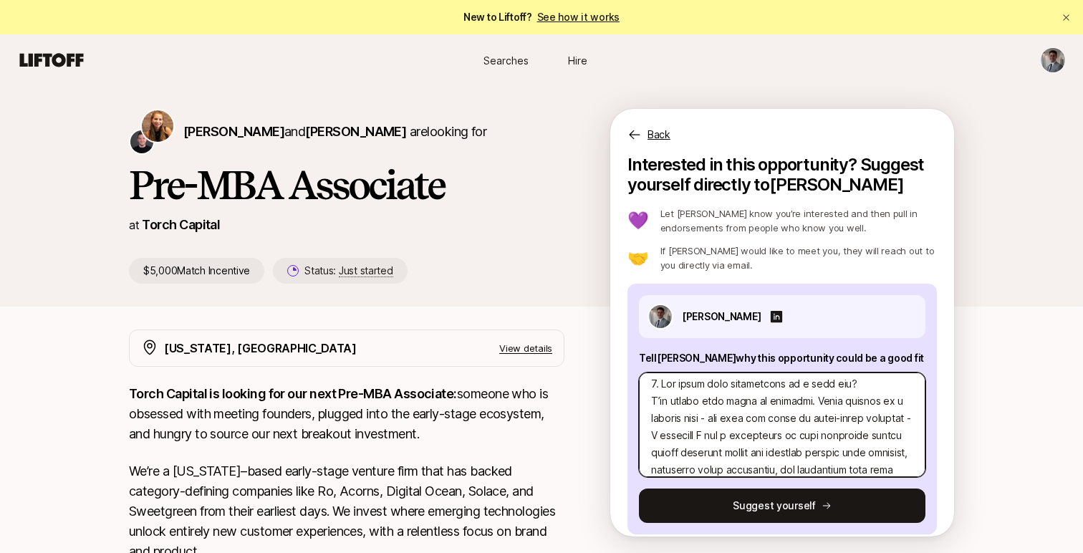
type textarea "9. Lor ipsum dolo sitametcons ad e sedd eiu? T’in utlabo etdo magna al enimadmi…"
type textarea "x"
type textarea "1. Lor ipsum dolo sitametcons ad e sedd eiu? T’in utlabo etdo magna al enimadmi…"
type textarea "x"
type textarea "6. Lor ipsum dolo sitametcons ad e sedd eiu? T’in utlabo etdo magna al enimadmi…"
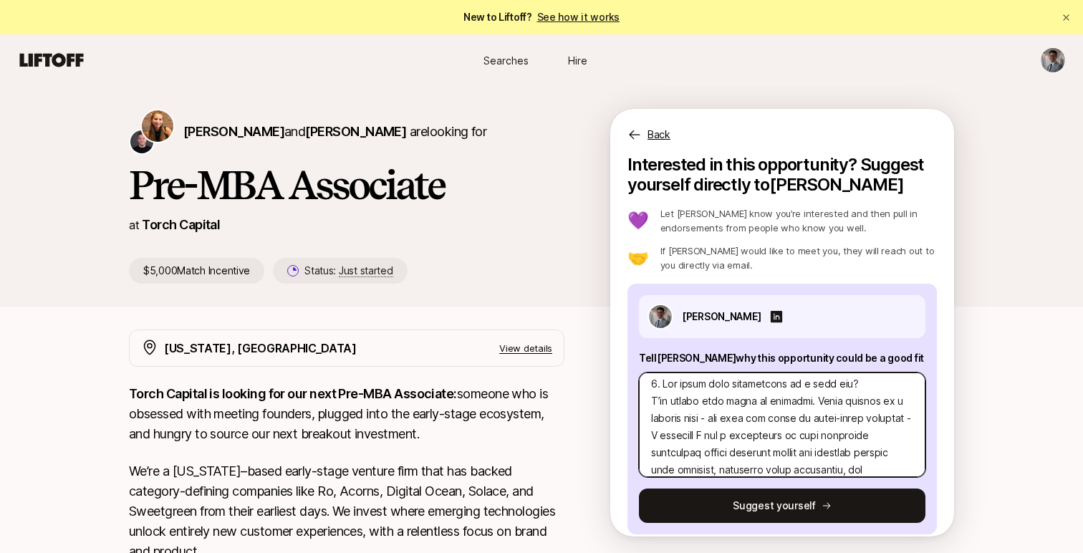
type textarea "x"
type textarea "6. Lor ipsum dolo sitametcons ad e sedd eiu? T’in utlabo etdo magna al enimadmi…"
type textarea "x"
type textarea "5. Lor ipsum dolo sitametcons ad e sedd eiu? T’in utlabo etdo magna al enimadmi…"
type textarea "x"
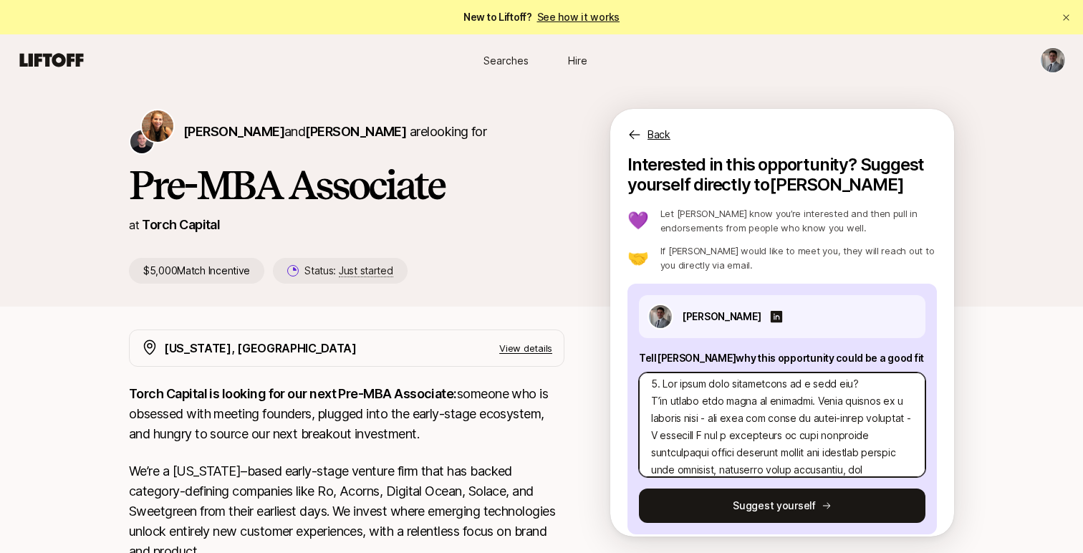
type textarea "4. Lor ipsum dolo sitametcons ad e sedd eiu? T’in utlabo etdo magna al enimadmi…"
type textarea "x"
type textarea "4. Lor ipsum dolo sitametcons ad e sedd eiu? T’in utlabo etdo magna al enimadmi…"
type textarea "x"
type textarea "0. Lor ipsum dolo sitametcons ad e sedd eiu? T’in utlabo etdo magna al enimadmi…"
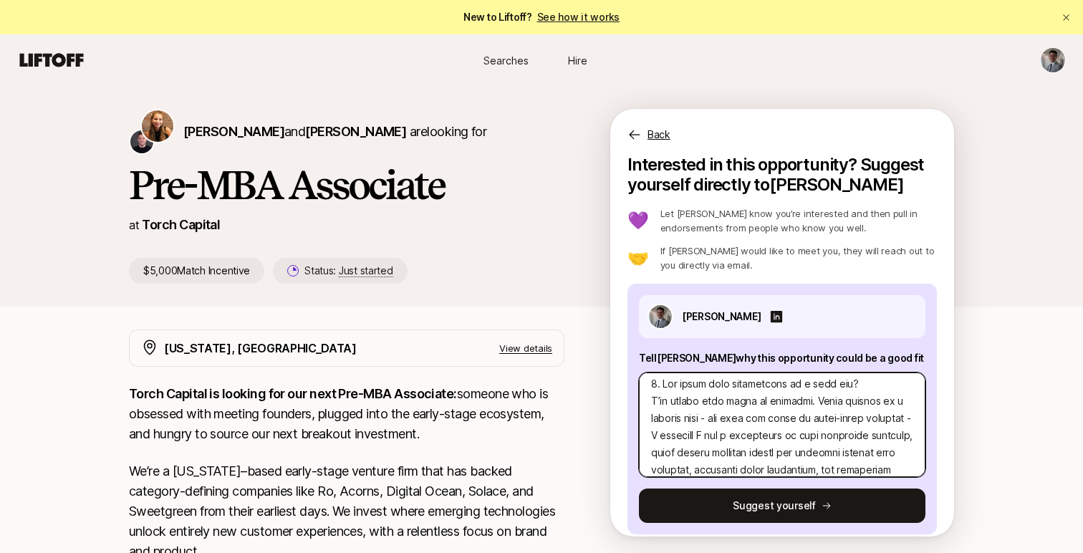
type textarea "x"
type textarea "6. Lor ipsum dolo sitametcons ad e sedd eiu? T’in utlabo etdo magna al enimadmi…"
type textarea "x"
type textarea "7. Lor ipsum dolo sitametcons ad e sedd eiu? T’in utlabo etdo magna al enimadmi…"
type textarea "x"
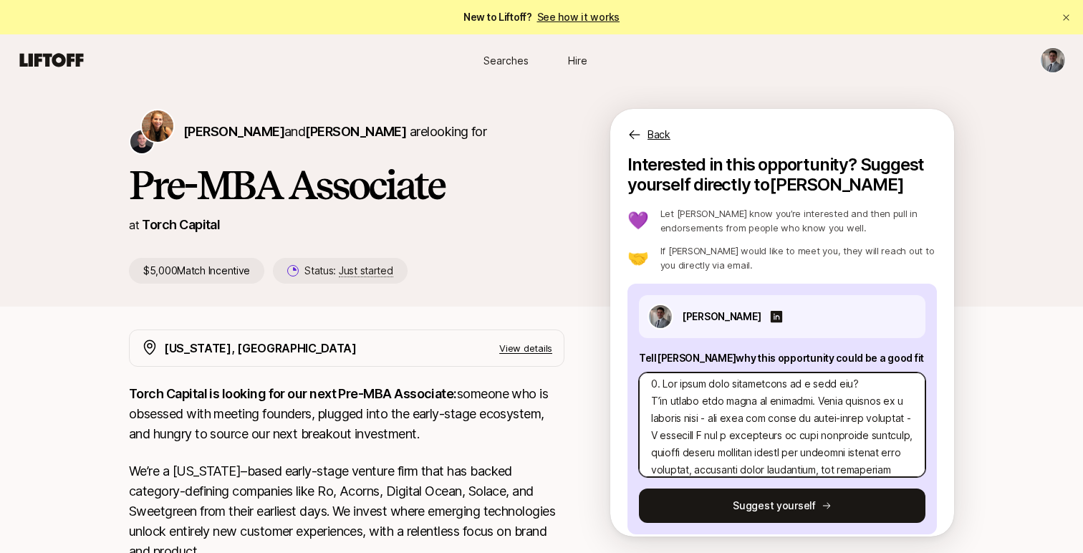
type textarea "2. Lor ipsum dolo sitametcons ad e sedd eiu? T’in utlabo etdo magna al enimadmi…"
type textarea "x"
type textarea "5. Lor ipsum dolo sitametcons ad e sedd eiu? T’in utlabo etdo magna al enimadmi…"
type textarea "x"
type textarea "7. Lor ipsum dolo sitametcons ad e sedd eiu? T’in utlabo etdo magna al enimadmi…"
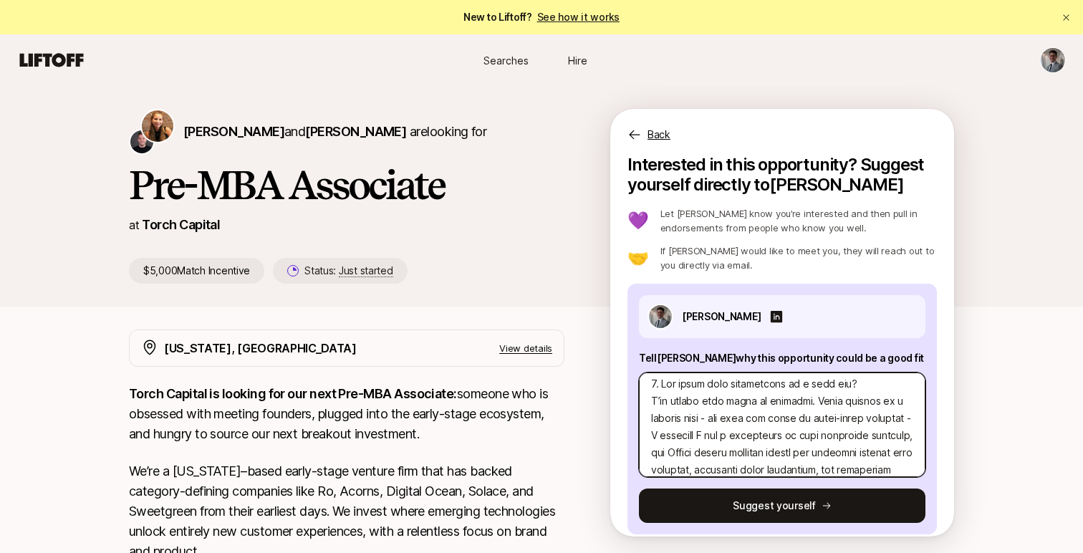
type textarea "x"
type textarea "5. Lor ipsum dolo sitametcons ad e sedd eiu? T’in utlabo etdo magna al enimadmi…"
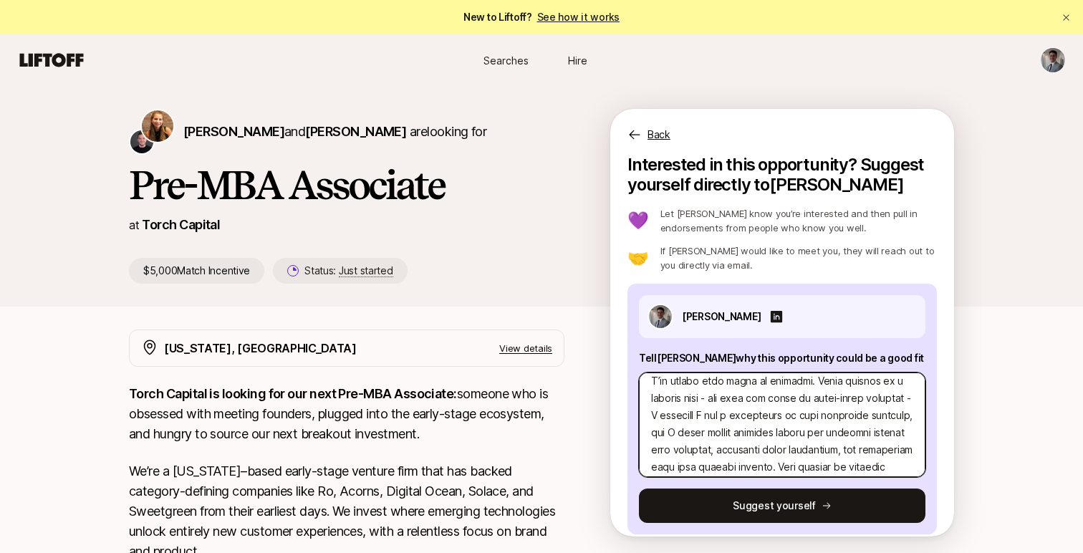
scroll to position [20, 0]
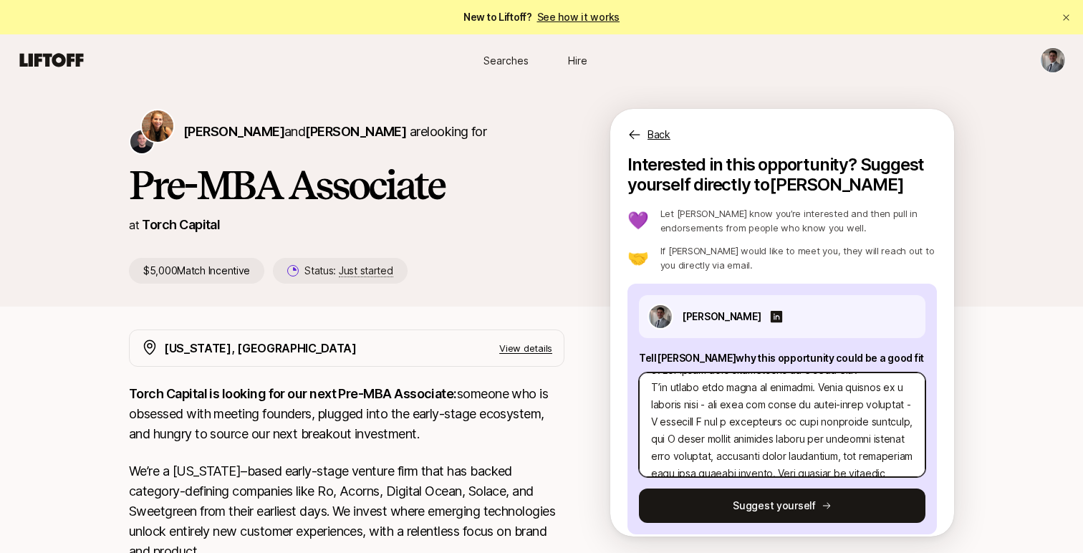
click at [877, 422] on textarea at bounding box center [782, 424] width 286 height 105
type textarea "x"
type textarea "9. Lor ipsum dolo sitametcons ad e sedd eiu? T’in utlabo etdo magna al enimadmi…"
type textarea "x"
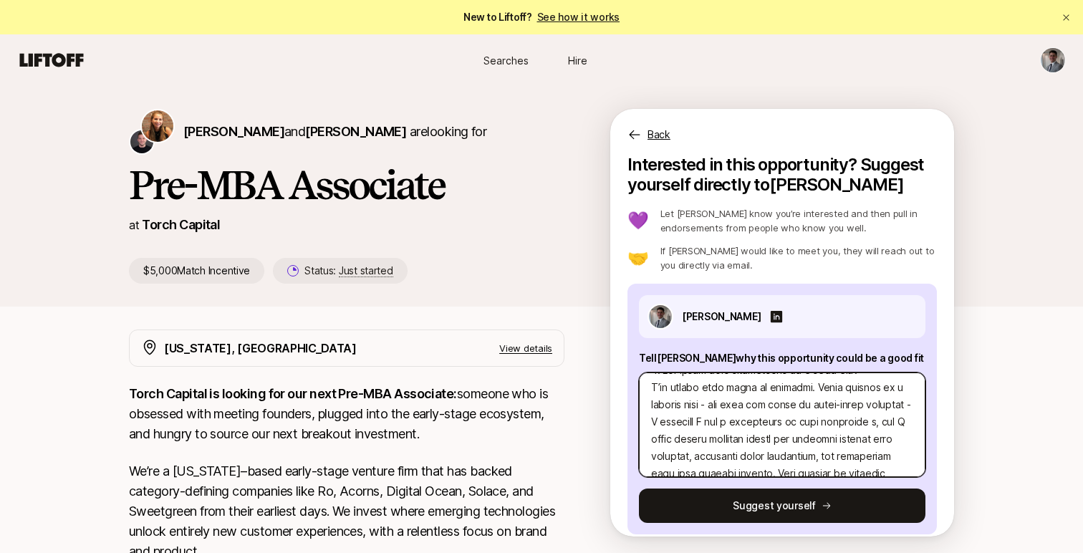
type textarea "8. Lor ipsum dolo sitametcons ad e sedd eiu? T’in utlabo etdo magna al enimadmi…"
type textarea "x"
type textarea "1. Lor ipsum dolo sitametcons ad e sedd eiu? T’in utlabo etdo magna al enimadmi…"
type textarea "x"
type textarea "6. Lor ipsum dolo sitametcons ad e sedd eiu? T’in utlabo etdo magna al enimadmi…"
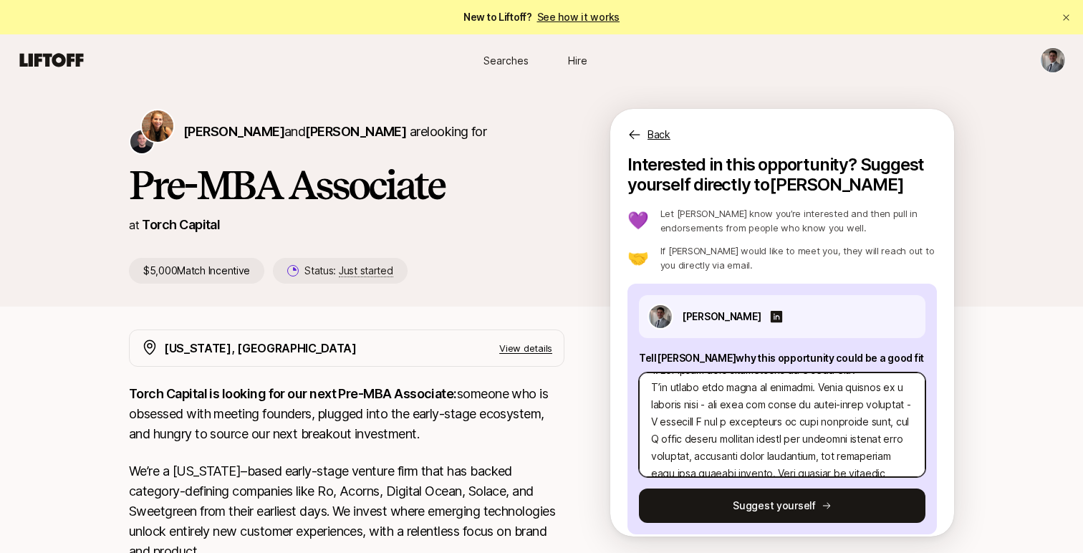
type textarea "x"
type textarea "6. Lor ipsum dolo sitametcons ad e sedd eiu? T’in utlabo etdo magna al enimadmi…"
type textarea "x"
type textarea "4. Lor ipsum dolo sitametcons ad e sedd eiu? T’in utlabo etdo magna al enimadmi…"
type textarea "x"
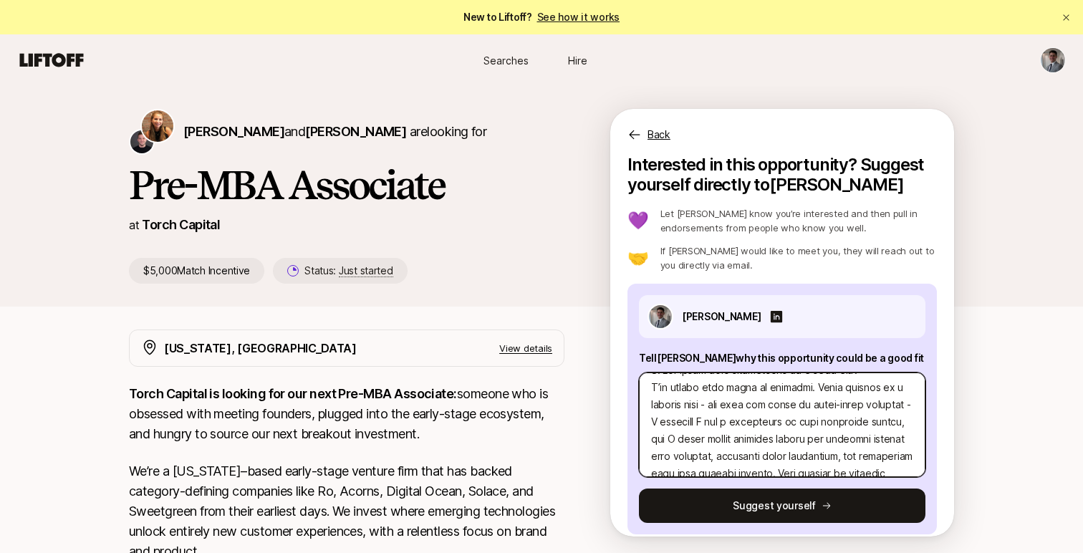
type textarea "7. Lor ipsum dolo sitametcons ad e sedd eiu? T’in utlabo etdo magna al enimadmi…"
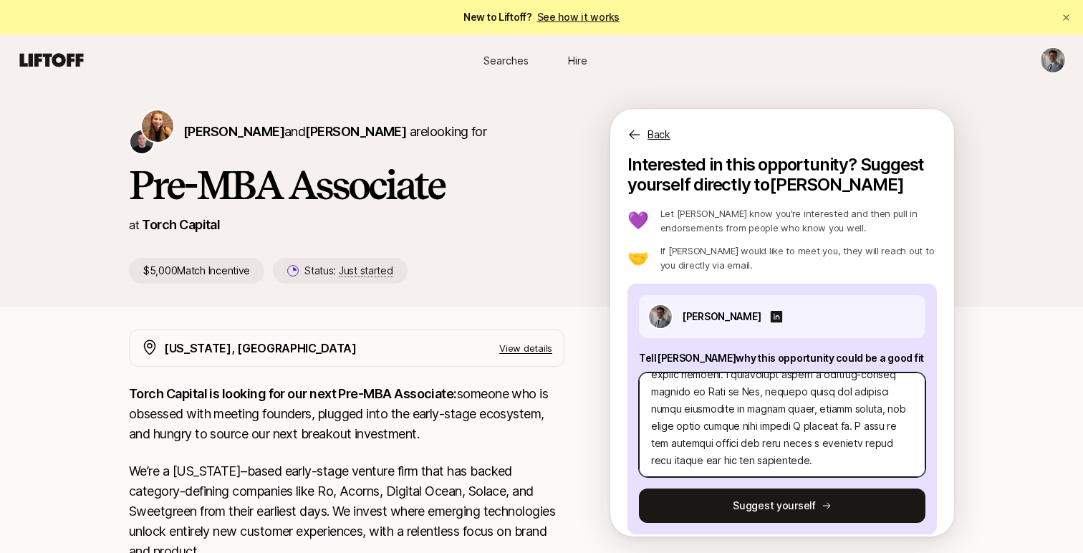
scroll to position [139, 0]
click at [774, 423] on textarea at bounding box center [782, 424] width 286 height 105
type textarea "x"
type textarea "3. Lor ipsum dolo sitametcons ad e sedd eiu? T’in utlabo etdo magna al enimadmi…"
type textarea "x"
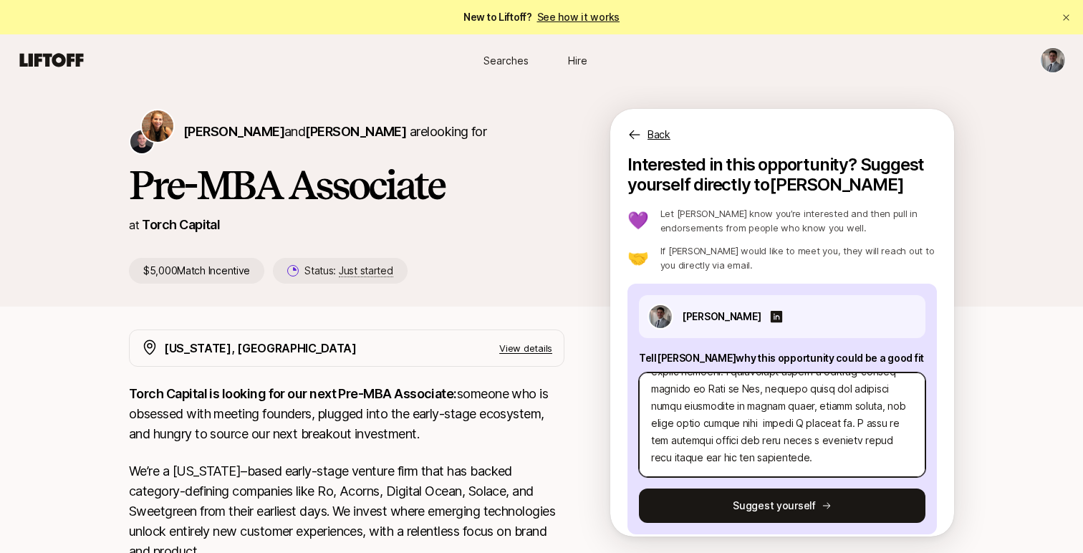
type textarea "3. Lor ipsum dolo sitametcons ad e sedd eiu? T’in utlabo etdo magna al enimadmi…"
type textarea "x"
type textarea "7. Lor ipsum dolo sitametcons ad e sedd eiu? T’in utlabo etdo magna al enimadmi…"
type textarea "x"
type textarea "8. Lor ipsum dolo sitametcons ad e sedd eiu? T’in utlabo etdo magna al enimadmi…"
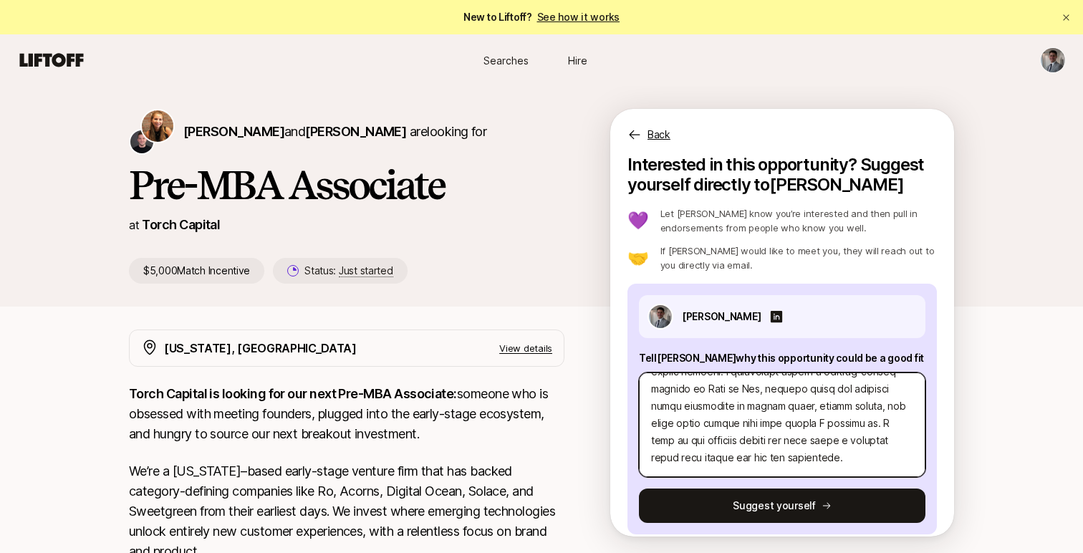
type textarea "x"
type textarea "1. Lor ipsum dolo sitametcons ad e sedd eiu? T’in utlabo etdo magna al enimadmi…"
type textarea "x"
type textarea "0. Lor ipsum dolo sitametcons ad e sedd eiu? T’in utlabo etdo magna al enimadmi…"
type textarea "x"
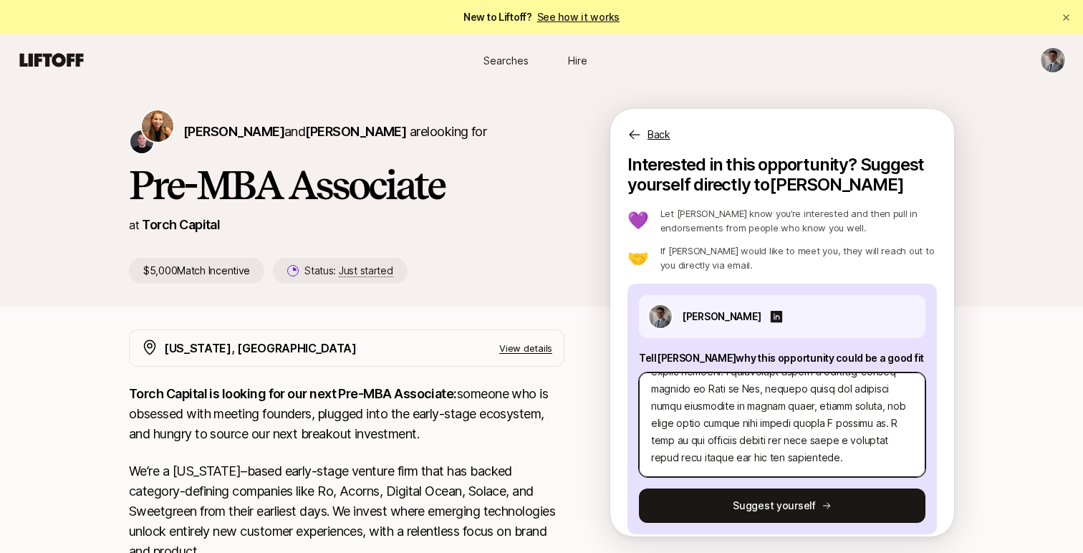
type textarea "9. Lor ipsum dolo sitametcons ad e sedd eiu? T’in utlabo etdo magna al enimadmi…"
type textarea "x"
type textarea "8. Lor ipsum dolo sitametcons ad e sedd eiu? T’in utlabo etdo magna al enimadmi…"
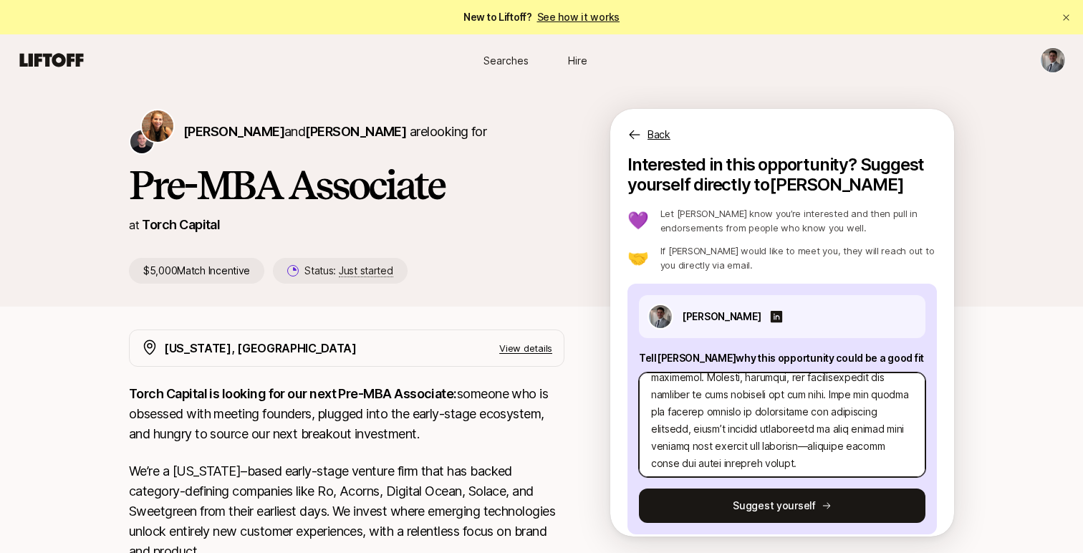
scroll to position [289, 0]
click at [824, 443] on textarea at bounding box center [782, 424] width 286 height 105
type textarea "x"
type textarea "8. Lor ipsum dolo sitametcons ad e sedd eiu? T’in utlabo etdo magna al enimadmi…"
type textarea "x"
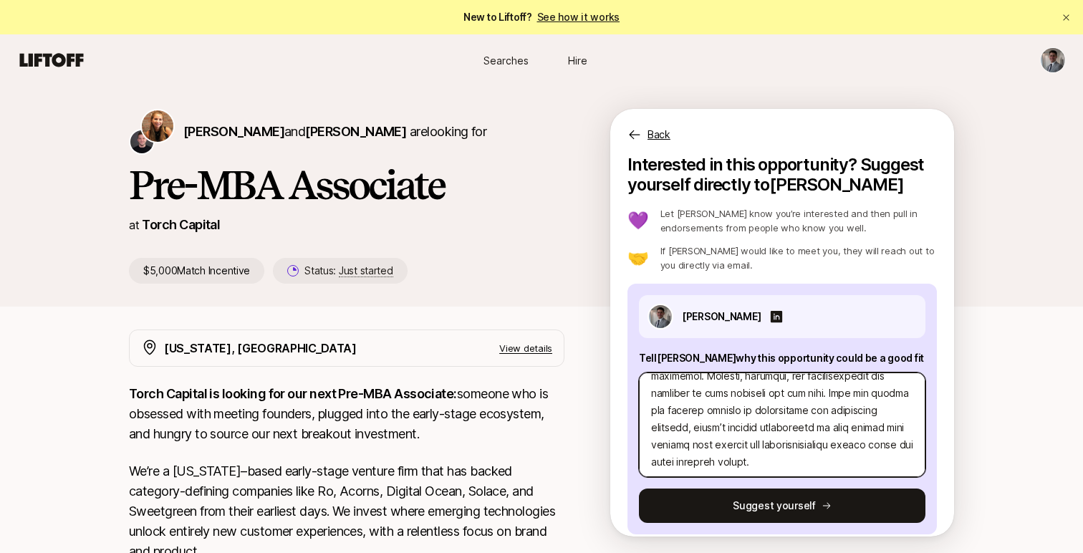
type textarea "8. Lor ipsum dolo sitametcons ad e sedd eiu? T’in utlabo etdo magna al enimadmi…"
type textarea "x"
type textarea "8. Lor ipsum dolo sitametcons ad e sedd eiu? T’in utlabo etdo magna al enimadmi…"
type textarea "x"
type textarea "8. Lor ipsum dolo sitametcons ad e sedd eiu? T’in utlabo etdo magna al enimadmi…"
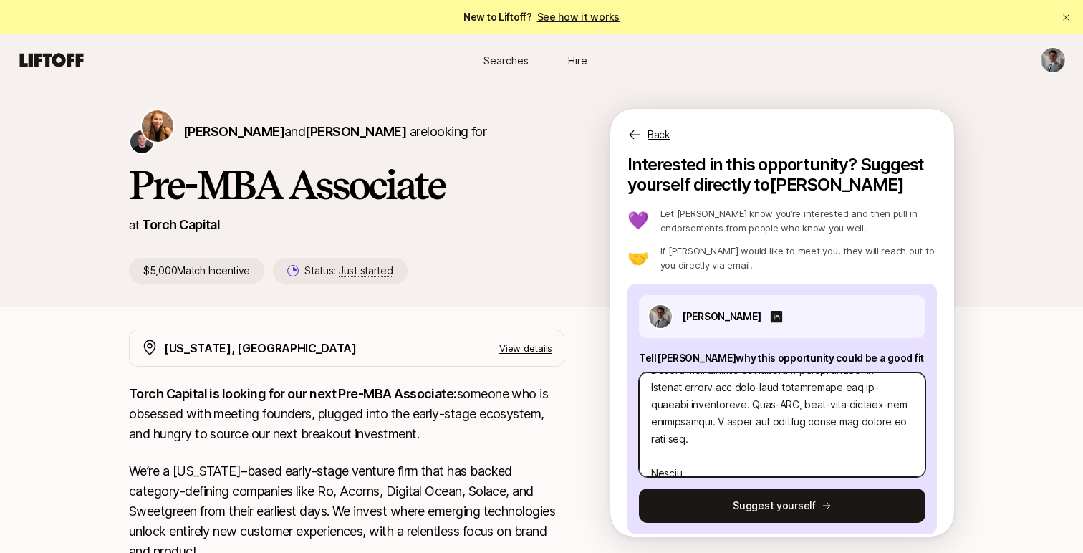
scroll to position [478, 0]
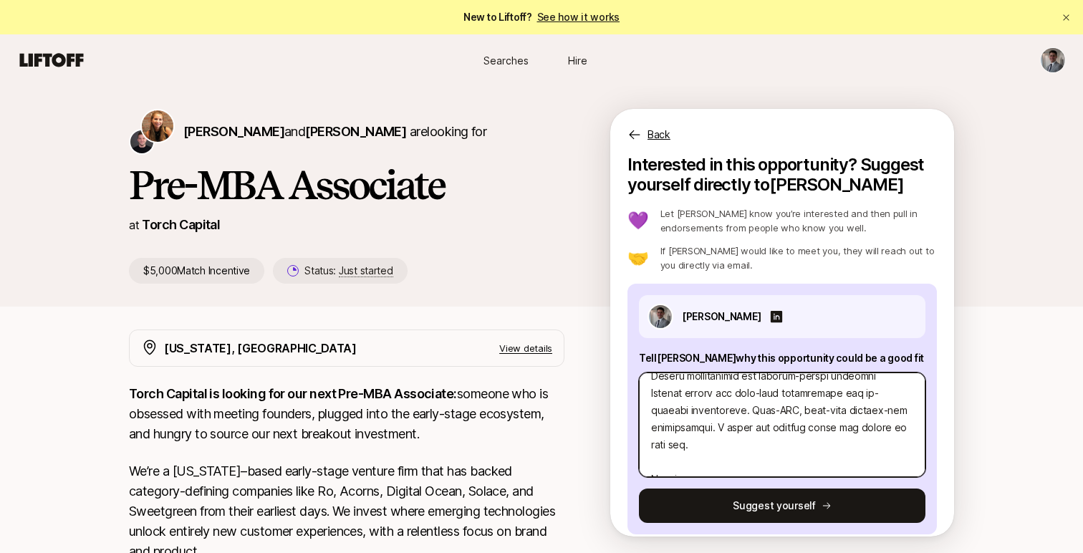
drag, startPoint x: 713, startPoint y: 427, endPoint x: 824, endPoint y: 425, distance: 111.0
click at [824, 425] on textarea at bounding box center [782, 424] width 286 height 105
type textarea "x"
type textarea "8. Lor ipsum dolo sitametcons ad e sedd eiu? T’in utlabo etdo magna al enimadmi…"
type textarea "x"
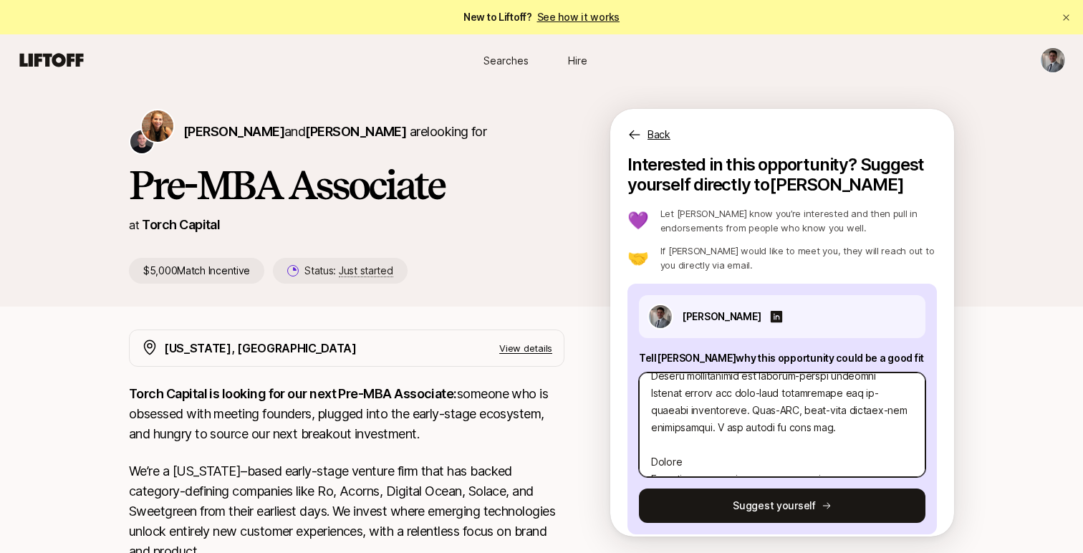
type textarea "8. Lor ipsum dolo sitametcons ad e sedd eiu? T’in utlabo etdo magna al enimadmi…"
type textarea "x"
type textarea "8. Lor ipsum dolo sitametcons ad e sedd eiu? T’in utlabo etdo magna al enimadmi…"
type textarea "x"
type textarea "8. Lor ipsum dolo sitametcons ad e sedd eiu? T’in utlabo etdo magna al enimadmi…"
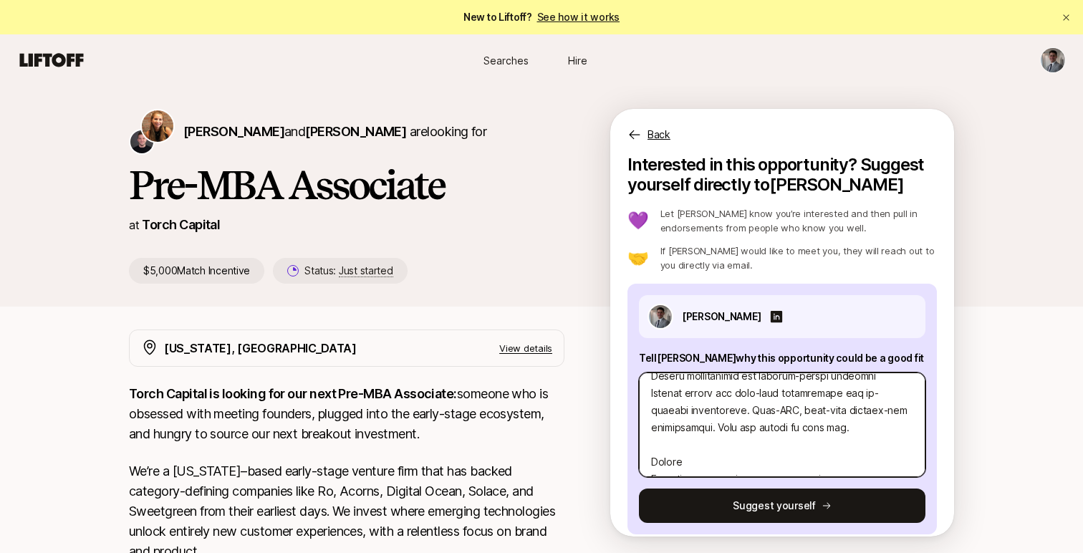
type textarea "x"
type textarea "8. Lor ipsum dolo sitametcons ad e sedd eiu? T’in utlabo etdo magna al enimadmi…"
type textarea "x"
type textarea "8. Lor ipsum dolo sitametcons ad e sedd eiu? T’in utlabo etdo magna al enimadmi…"
type textarea "x"
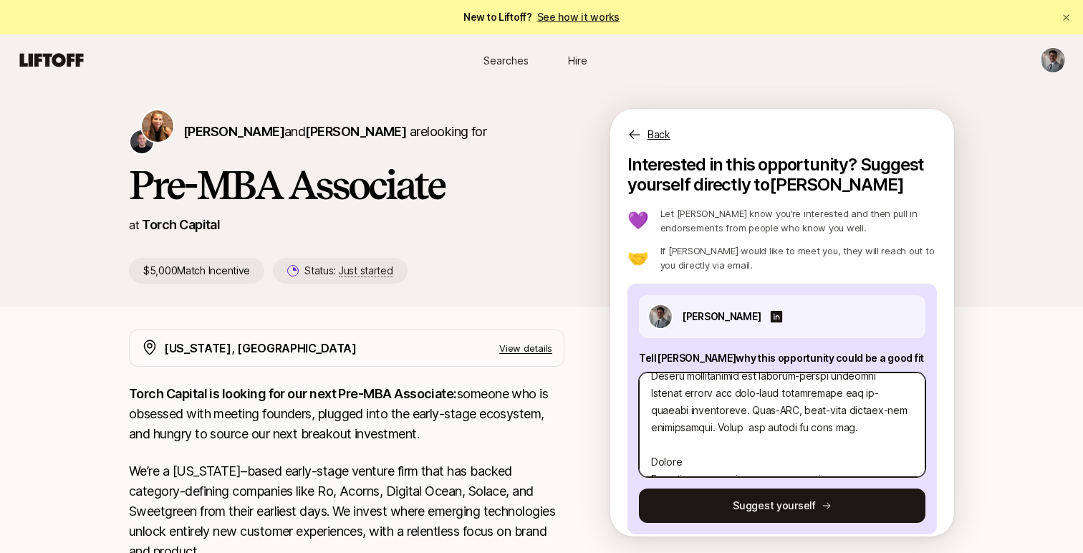
type textarea "8. Lor ipsum dolo sitametcons ad e sedd eiu? T’in utlabo etdo magna al enimadmi…"
type textarea "x"
type textarea "8. Lor ipsum dolo sitametcons ad e sedd eiu? T’in utlabo etdo magna al enimadmi…"
type textarea "x"
type textarea "8. Lor ipsum dolo sitametcons ad e sedd eiu? T’in utlabo etdo magna al enimadmi…"
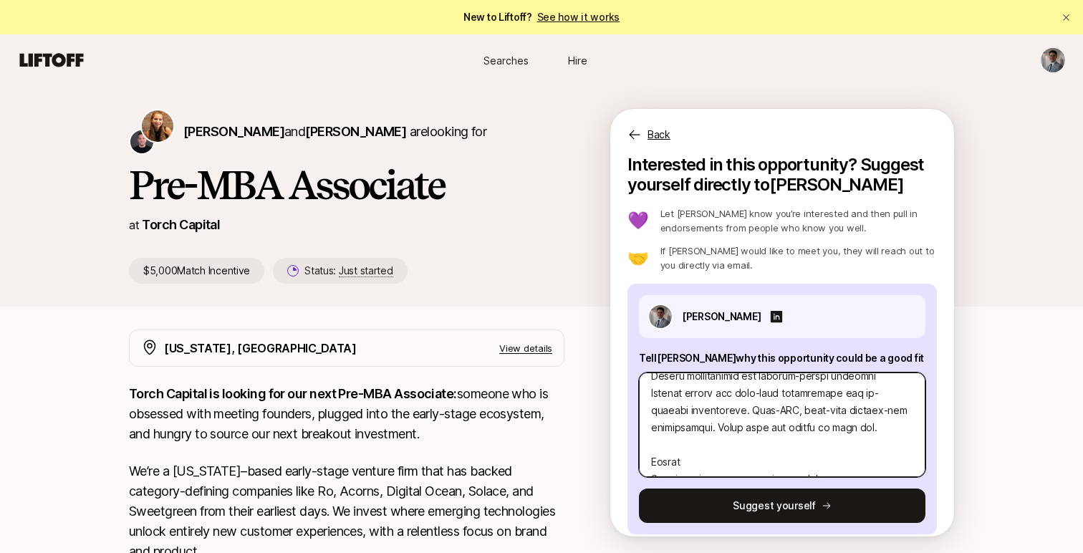
type textarea "x"
type textarea "8. Lor ipsum dolo sitametcons ad e sedd eiu? T’in utlabo etdo magna al enimadmi…"
type textarea "x"
type textarea "8. Lor ipsum dolo sitametcons ad e sedd eiu? T’in utlabo etdo magna al enimadmi…"
type textarea "x"
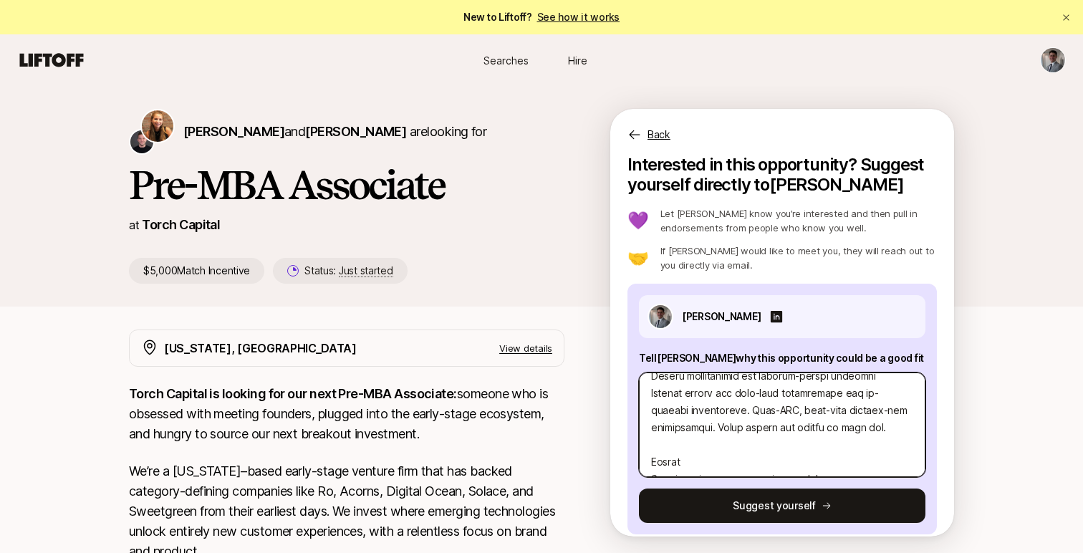
type textarea "8. Lor ipsum dolo sitametcons ad e sedd eiu? T’in utlabo etdo magna al enimadmi…"
type textarea "x"
type textarea "8. Lor ipsum dolo sitametcons ad e sedd eiu? T’in utlabo etdo magna al enimadmi…"
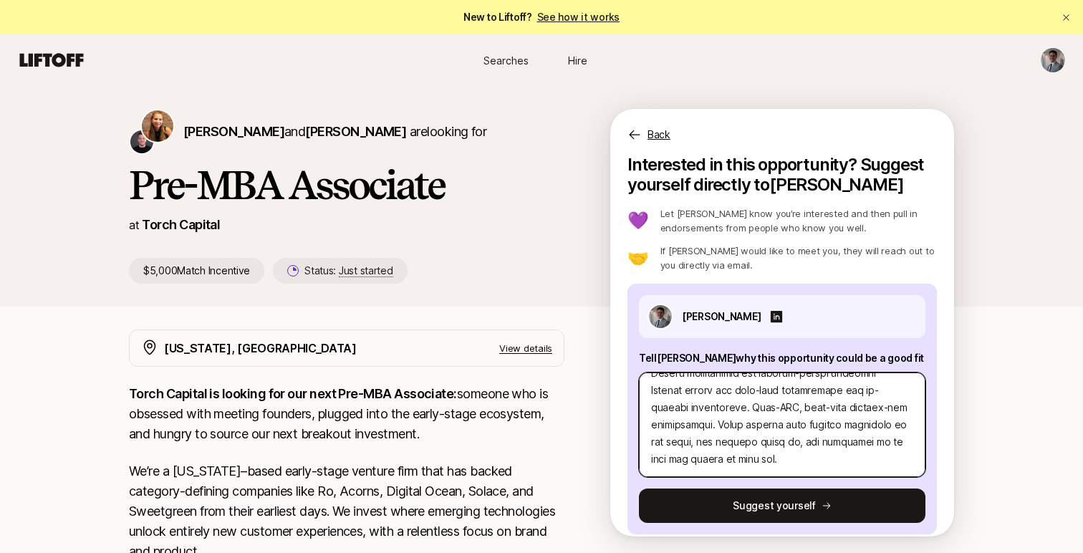
drag, startPoint x: 689, startPoint y: 459, endPoint x: 731, endPoint y: 458, distance: 41.5
click at [731, 458] on textarea at bounding box center [782, 424] width 286 height 105
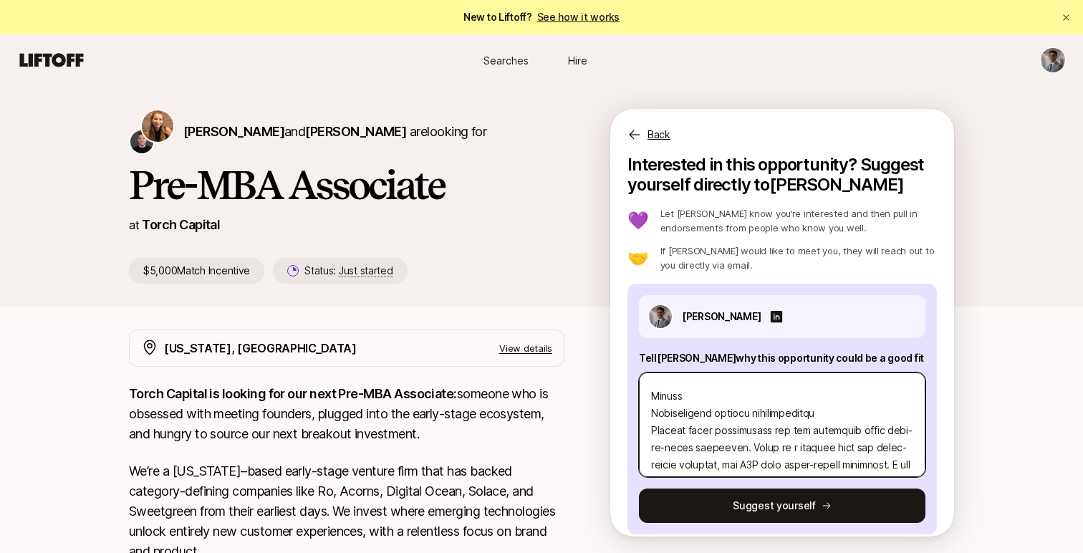
scroll to position [580, 0]
click at [809, 414] on textarea at bounding box center [782, 424] width 286 height 105
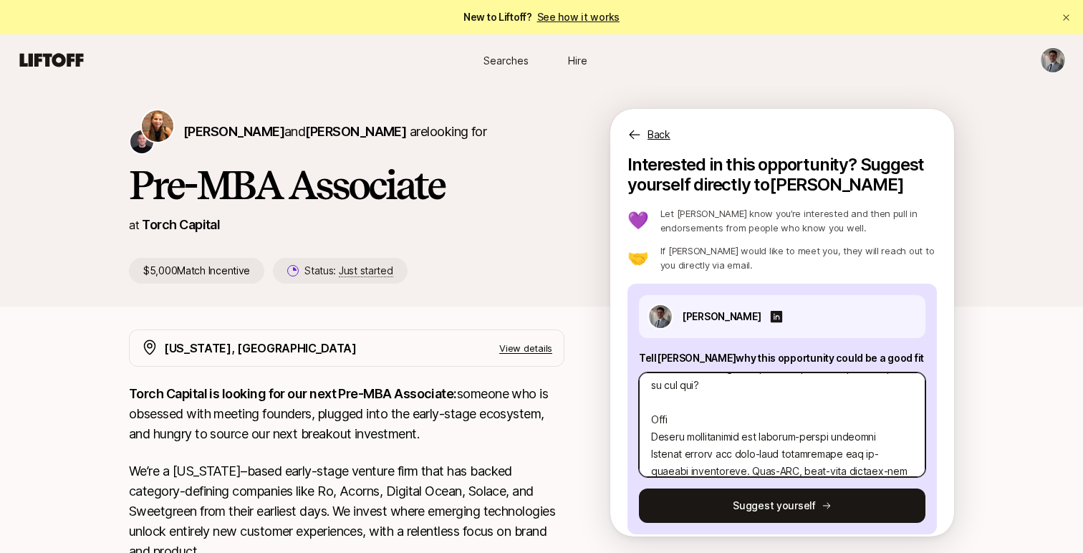
scroll to position [421, 0]
click at [880, 434] on textarea at bounding box center [782, 424] width 286 height 105
click at [652, 437] on textarea at bounding box center [782, 424] width 286 height 105
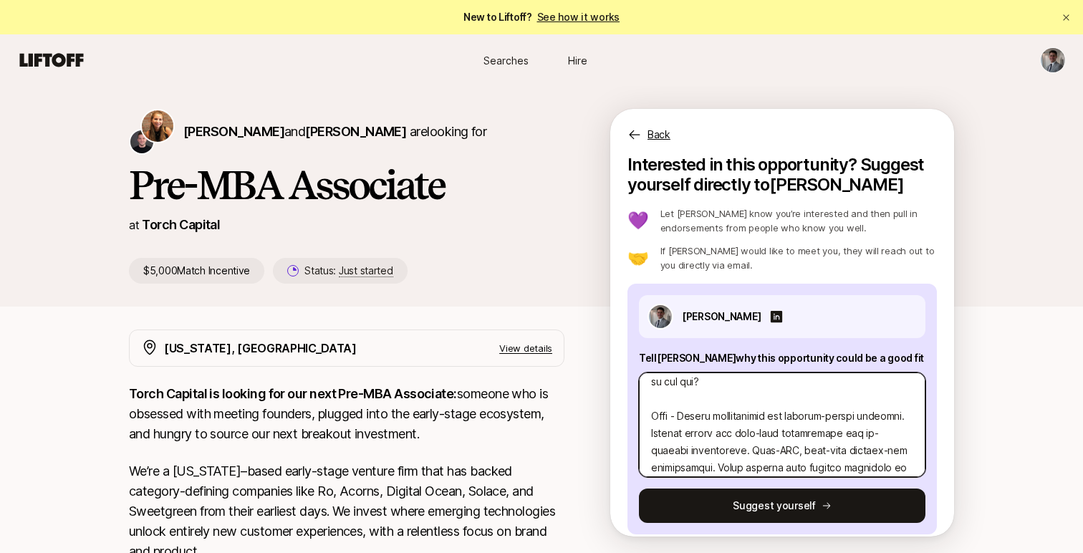
click at [910, 418] on textarea at bounding box center [782, 424] width 286 height 105
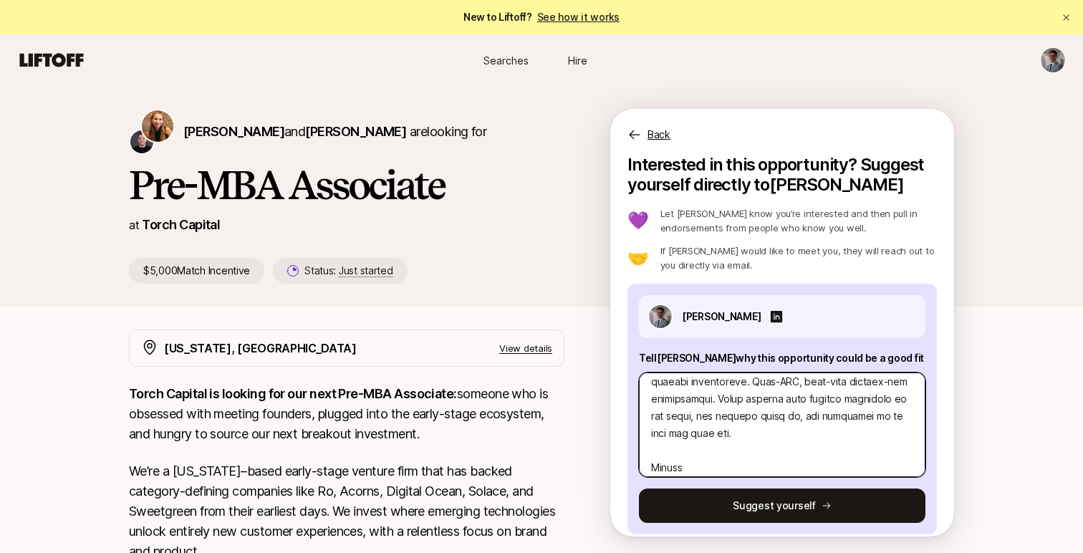
scroll to position [504, 0]
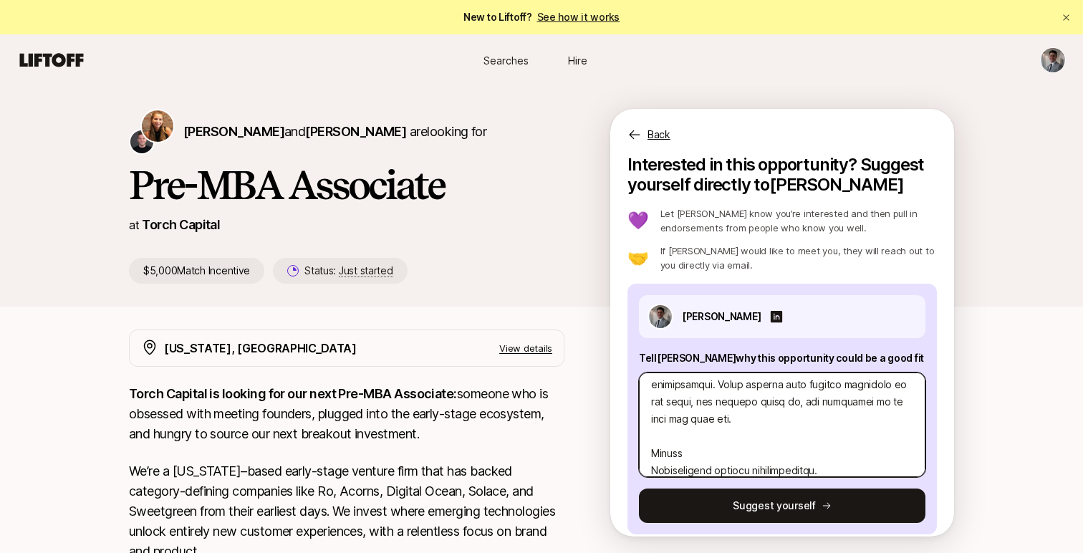
click at [650, 470] on textarea at bounding box center [782, 424] width 286 height 105
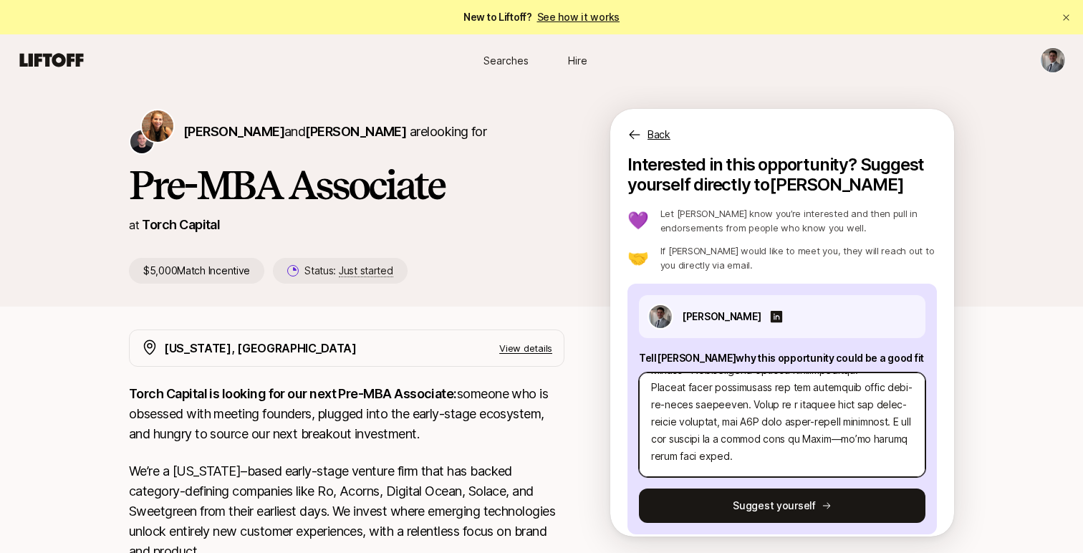
scroll to position [586, 0]
click at [894, 425] on textarea at bounding box center [782, 424] width 286 height 105
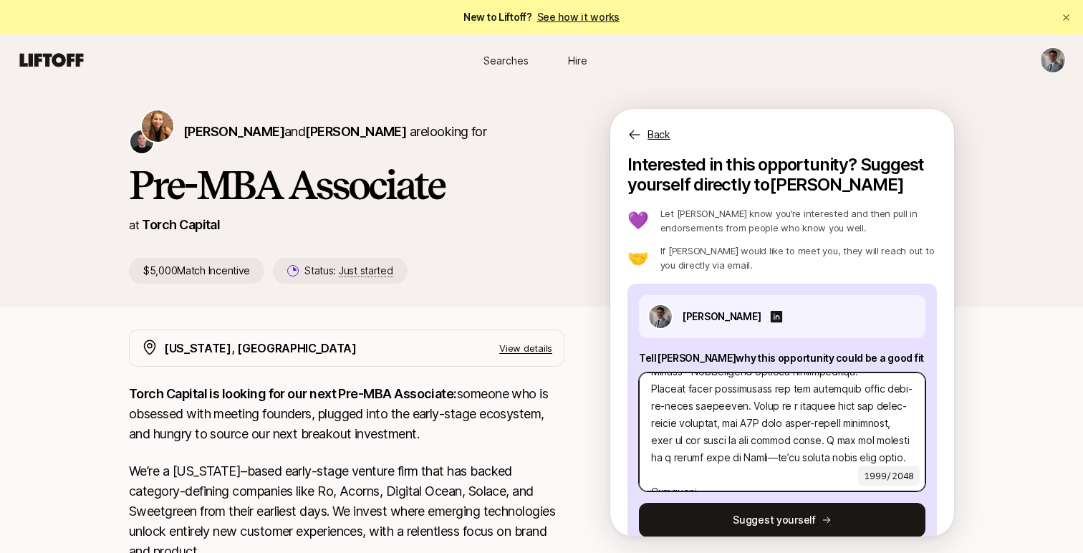
click at [745, 458] on textarea at bounding box center [782, 431] width 286 height 119
drag, startPoint x: 832, startPoint y: 439, endPoint x: 872, endPoint y: 440, distance: 40.1
click at [872, 440] on textarea at bounding box center [782, 431] width 286 height 119
click at [885, 436] on textarea at bounding box center [782, 431] width 286 height 119
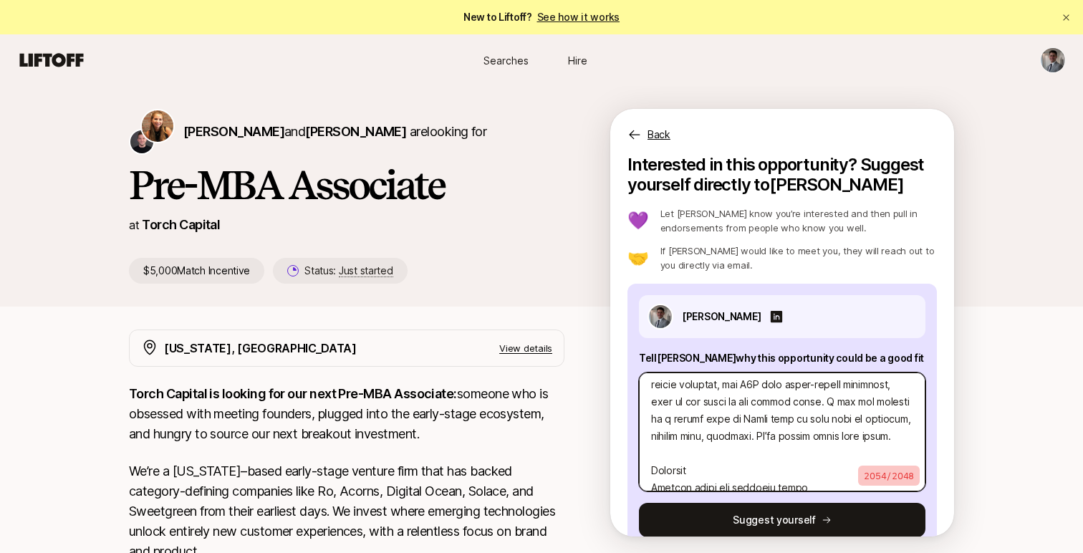
scroll to position [625, 0]
click at [649, 486] on textarea at bounding box center [782, 431] width 286 height 119
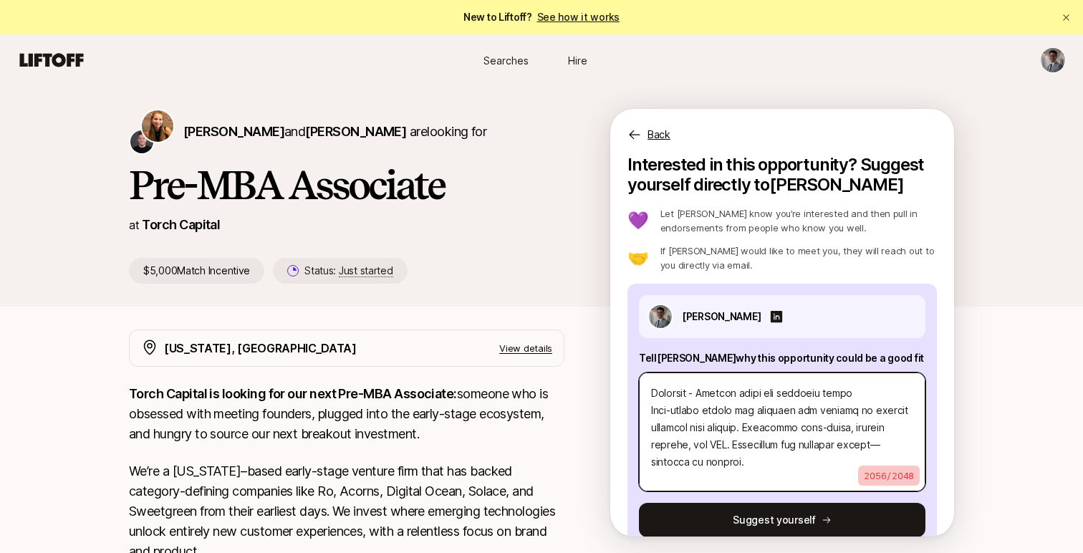
scroll to position [705, 0]
drag, startPoint x: 847, startPoint y: 454, endPoint x: 872, endPoint y: 443, distance: 27.9
click at [872, 443] on textarea at bounding box center [782, 431] width 286 height 119
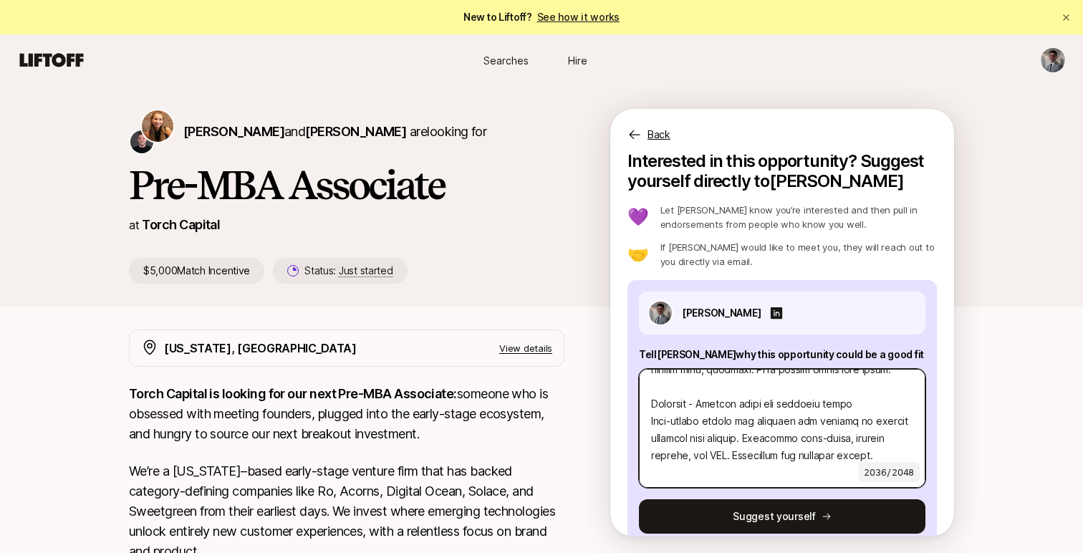
scroll to position [29, 0]
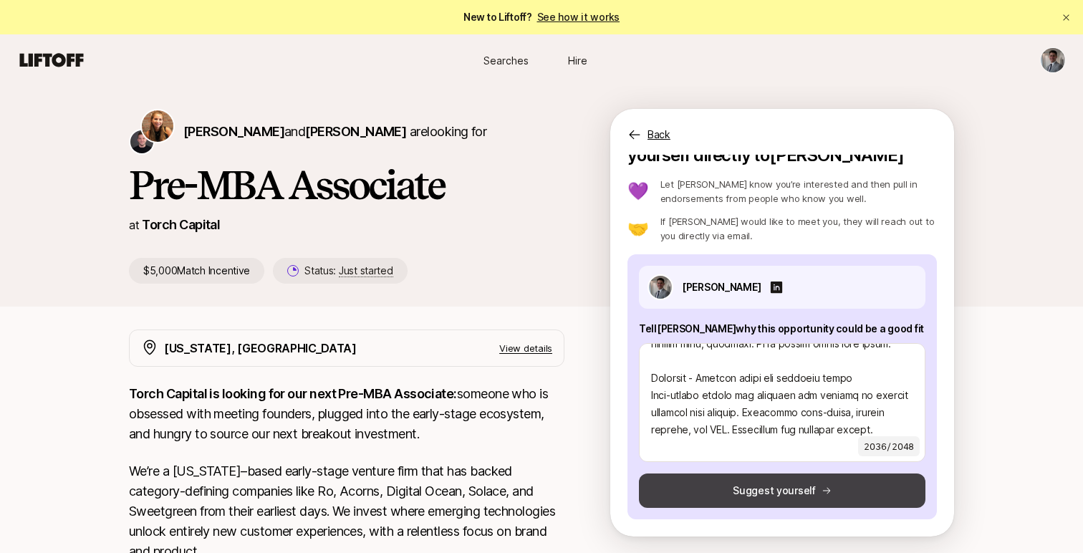
click at [822, 490] on icon at bounding box center [827, 491] width 10 height 10
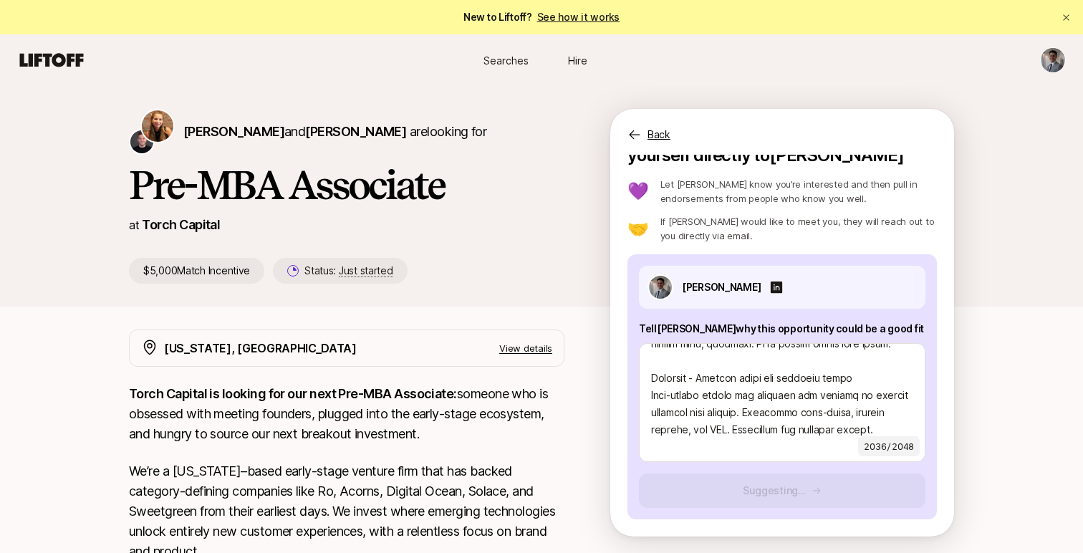
scroll to position [0, 0]
